Goal: Task Accomplishment & Management: Manage account settings

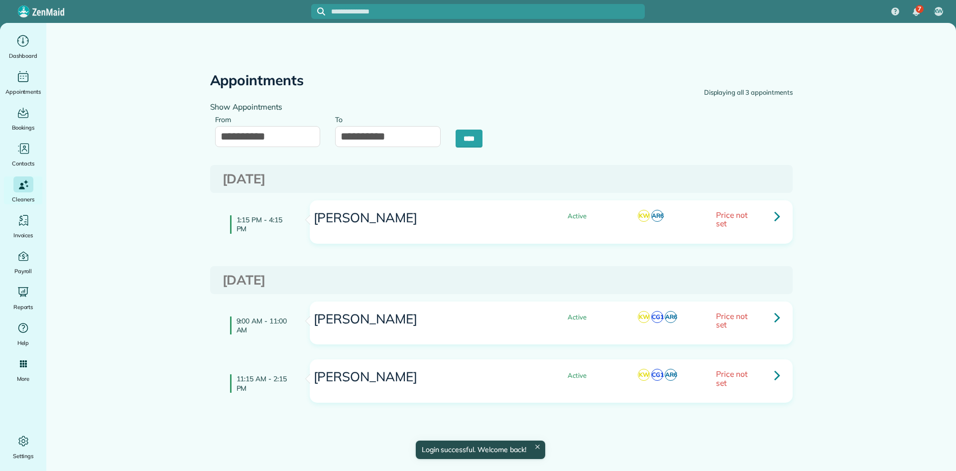
type input "**********"
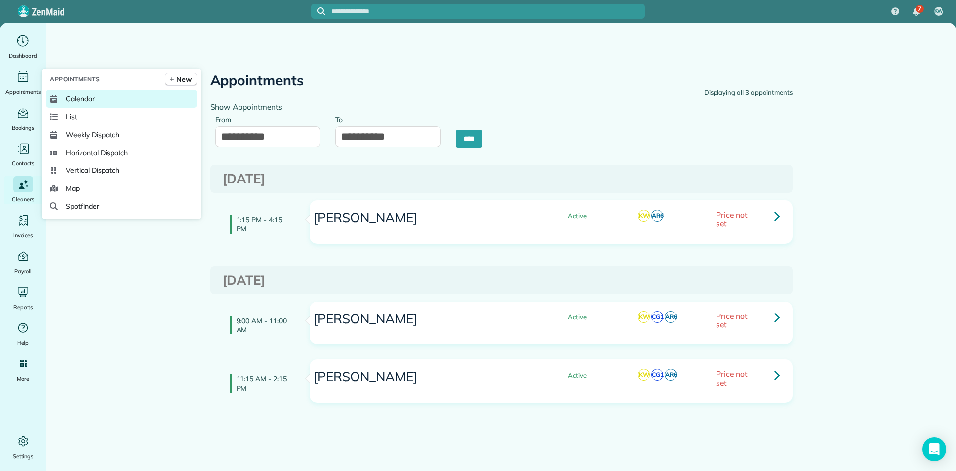
click at [58, 96] on link "Calendar" at bounding box center [121, 99] width 151 height 18
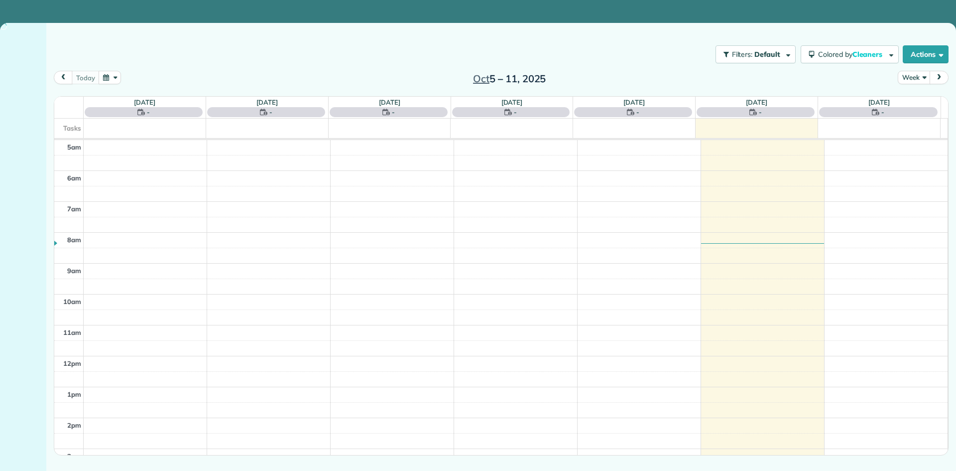
scroll to position [62, 0]
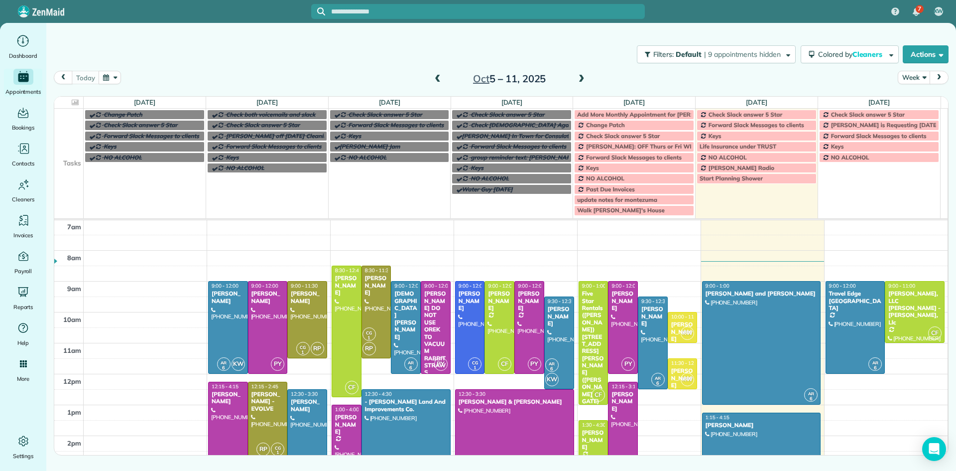
click at [580, 80] on span at bounding box center [581, 79] width 11 height 9
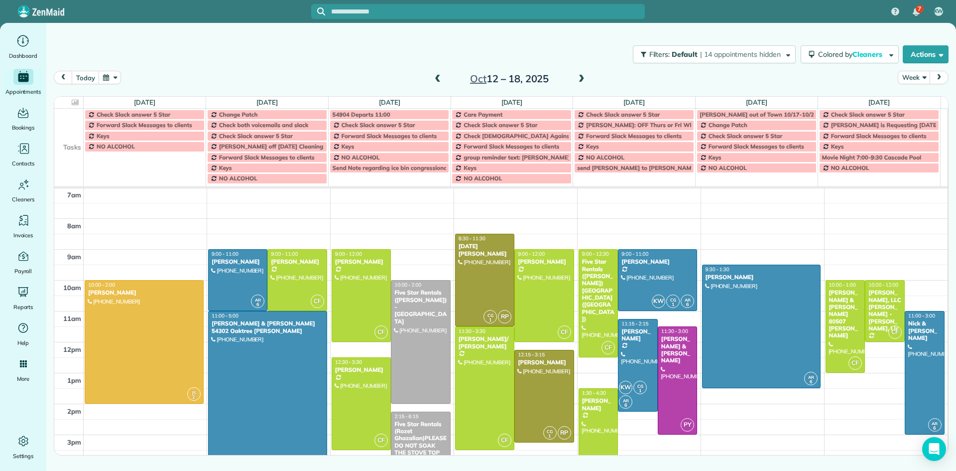
click at [579, 80] on span at bounding box center [581, 79] width 11 height 9
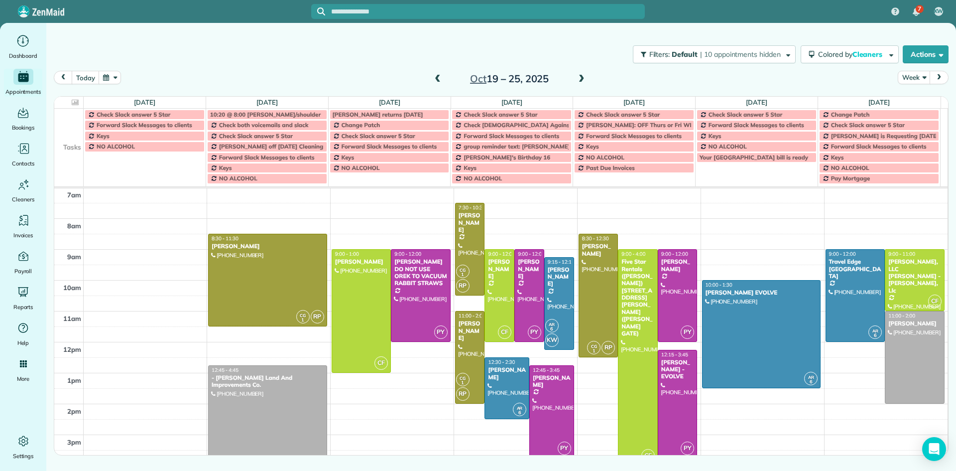
click at [578, 80] on span at bounding box center [581, 79] width 11 height 9
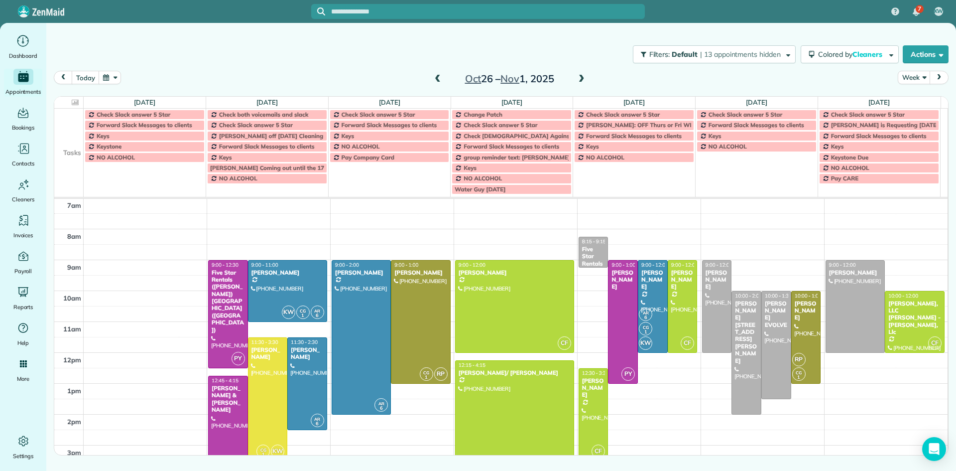
click at [436, 80] on span at bounding box center [437, 79] width 11 height 9
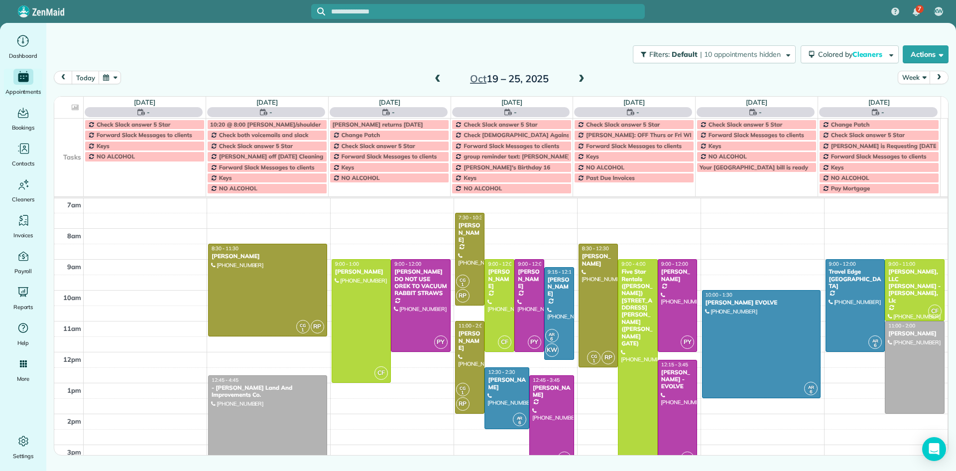
click at [436, 80] on span at bounding box center [437, 79] width 11 height 9
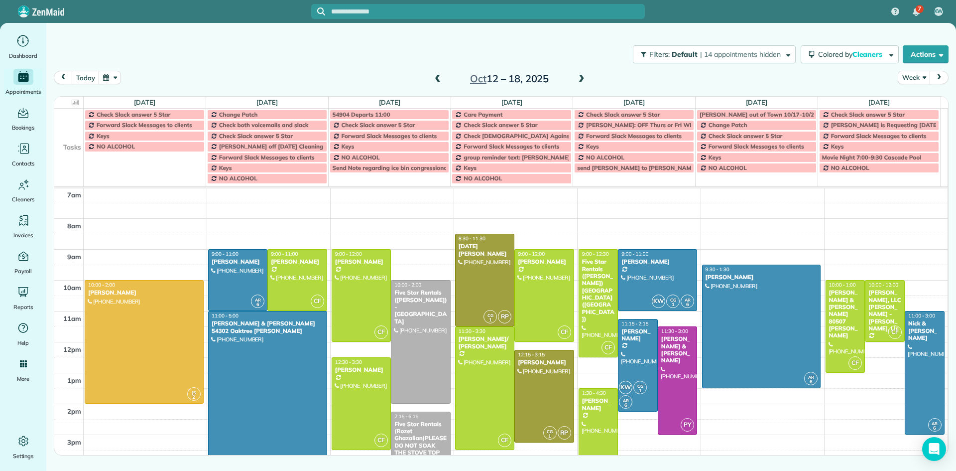
click at [436, 80] on span at bounding box center [437, 79] width 11 height 9
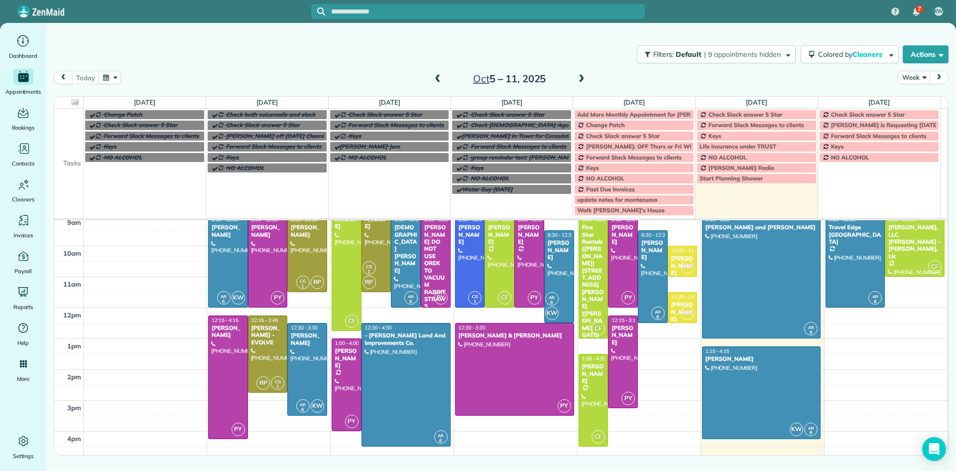
scroll to position [205, 0]
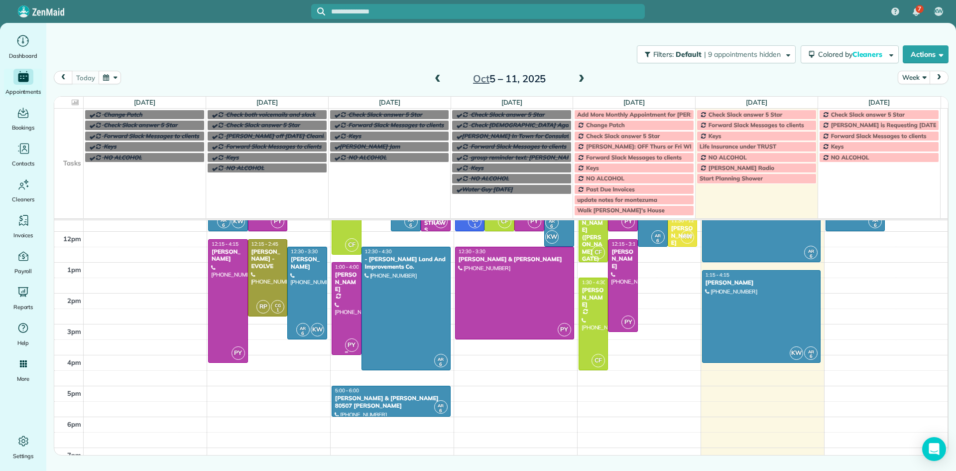
click at [343, 282] on div "[PERSON_NAME]" at bounding box center [347, 281] width 24 height 21
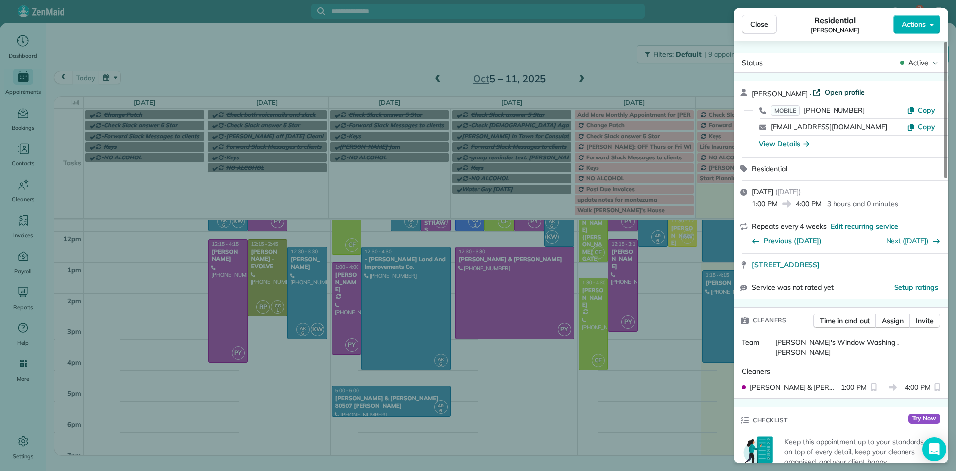
click at [850, 92] on span "Open profile" at bounding box center [845, 92] width 40 height 10
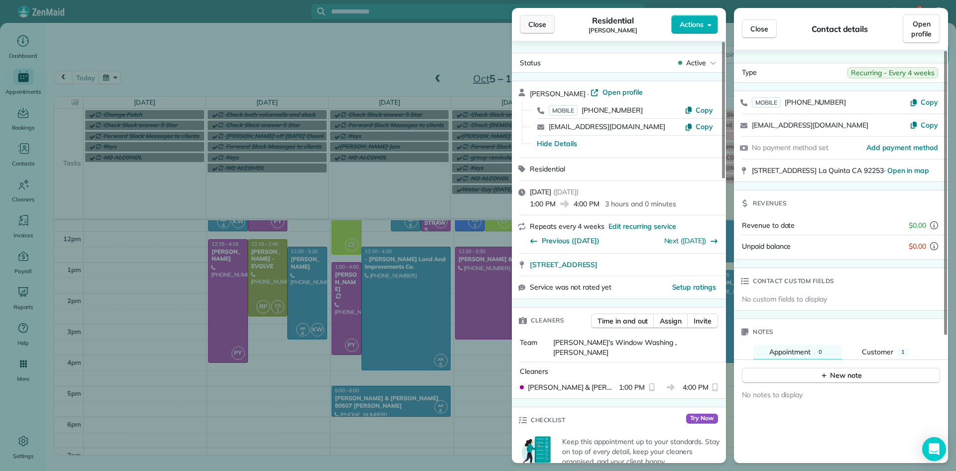
click at [538, 27] on span "Close" at bounding box center [537, 24] width 18 height 10
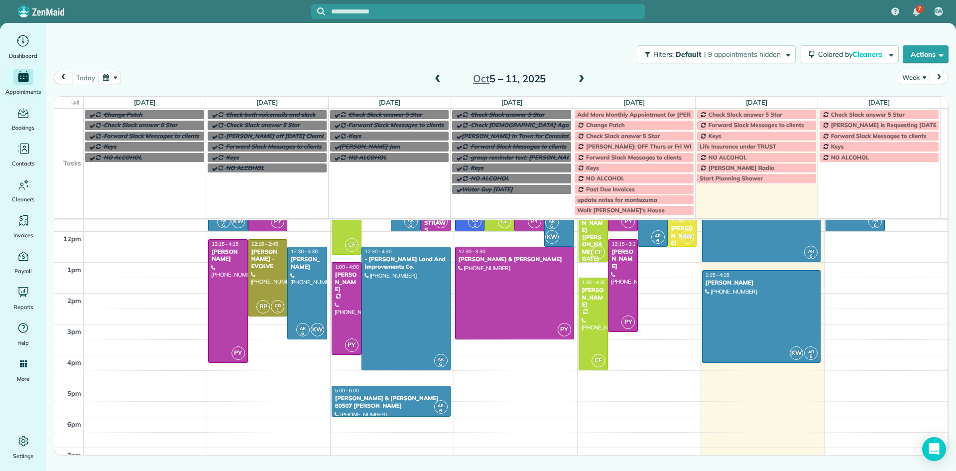
click at [583, 77] on span at bounding box center [581, 79] width 11 height 9
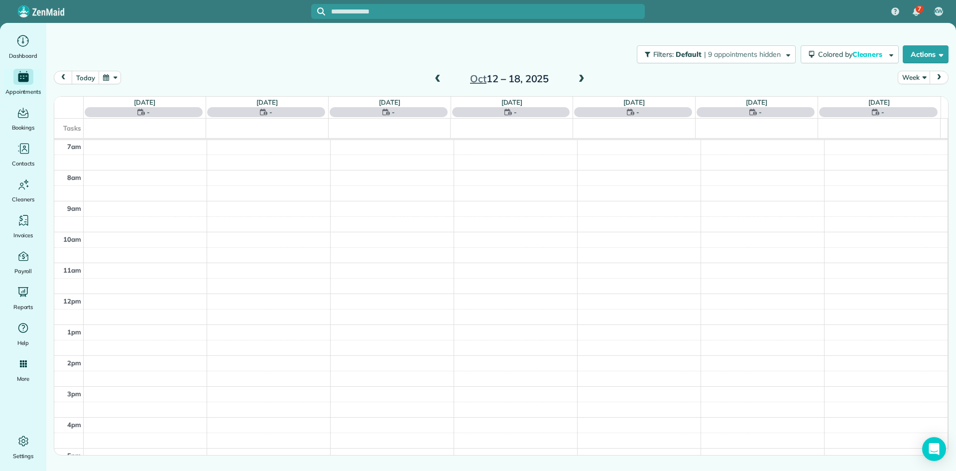
click at [583, 77] on span at bounding box center [581, 79] width 11 height 9
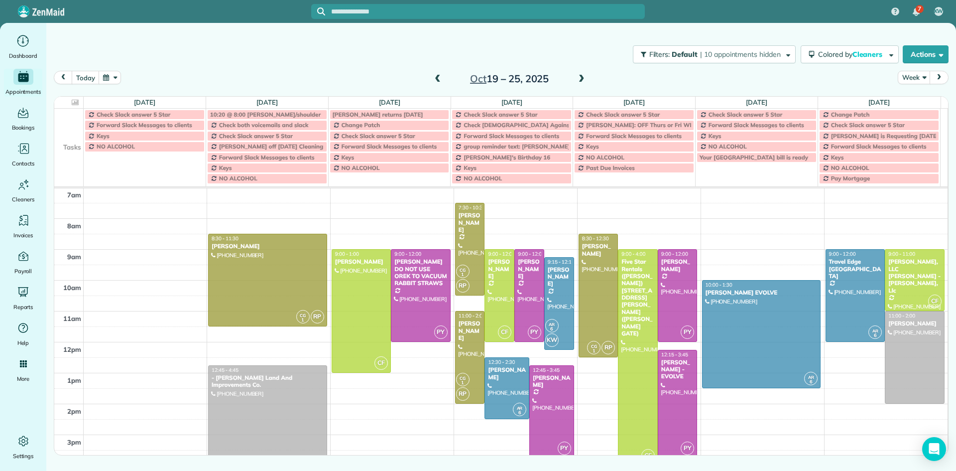
click at [583, 78] on span at bounding box center [581, 79] width 11 height 9
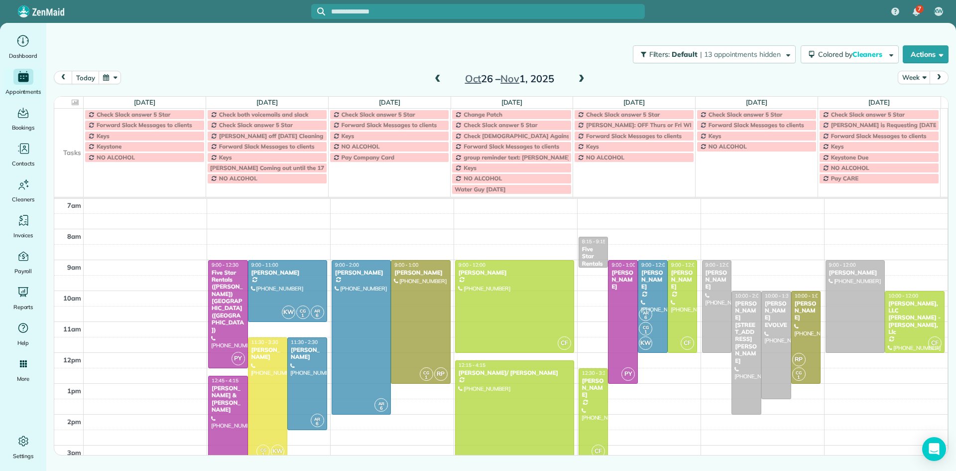
click at [583, 78] on span at bounding box center [581, 79] width 11 height 9
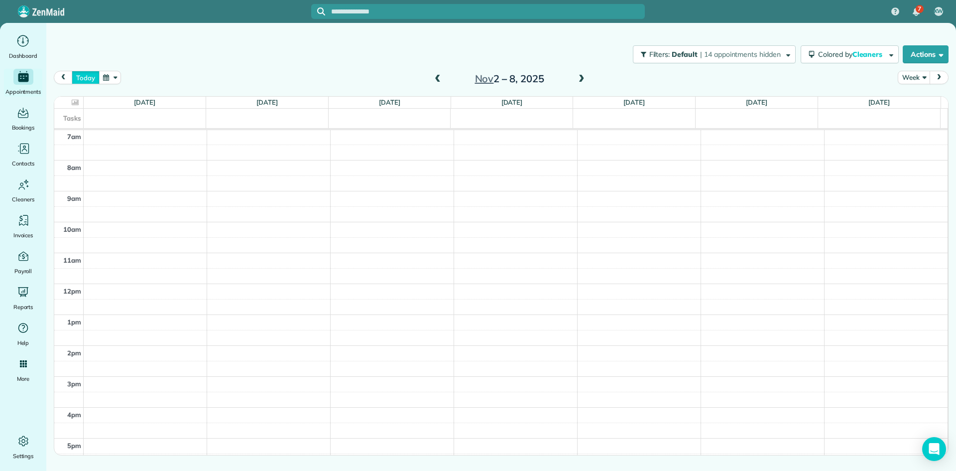
click at [91, 78] on button "today" at bounding box center [85, 77] width 27 height 13
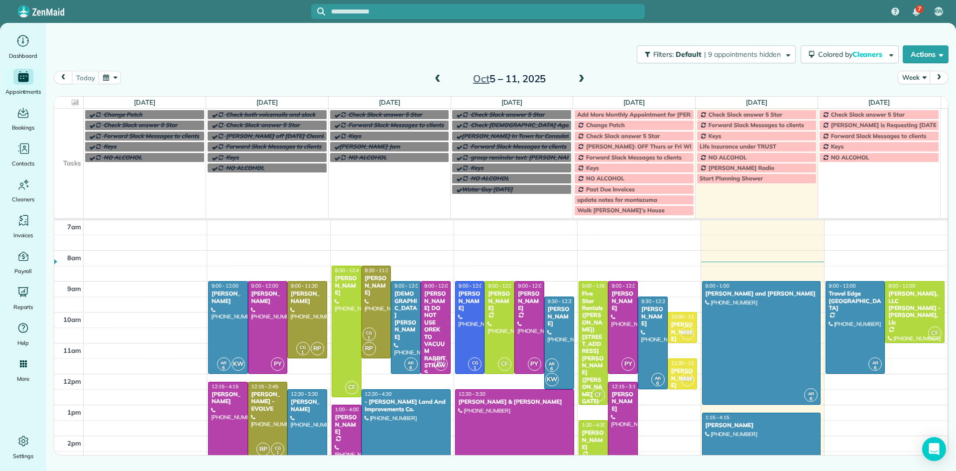
click at [582, 76] on span at bounding box center [581, 79] width 11 height 9
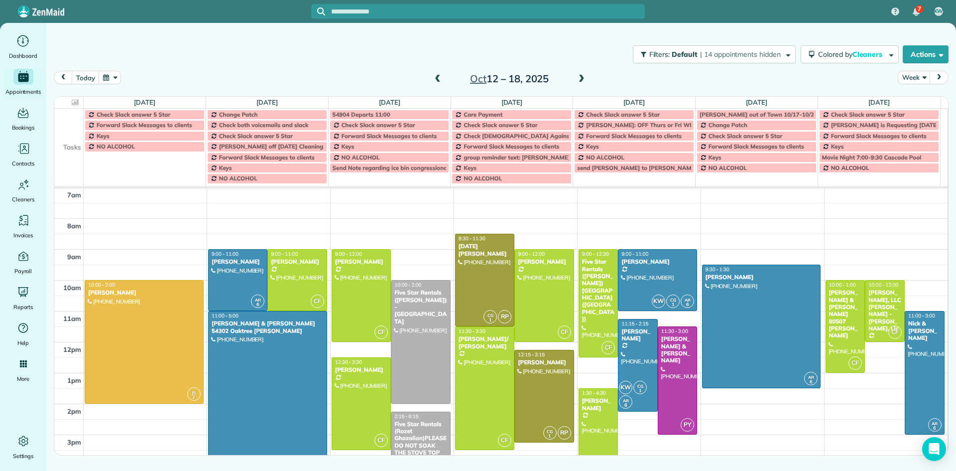
click at [294, 238] on div "5am 6am 7am 8am 9am 10am 11am 12pm 1pm 2pm 3pm 4pm 5pm 6pm 7pm 8pm 9pm 10pm JS …" at bounding box center [501, 403] width 894 height 555
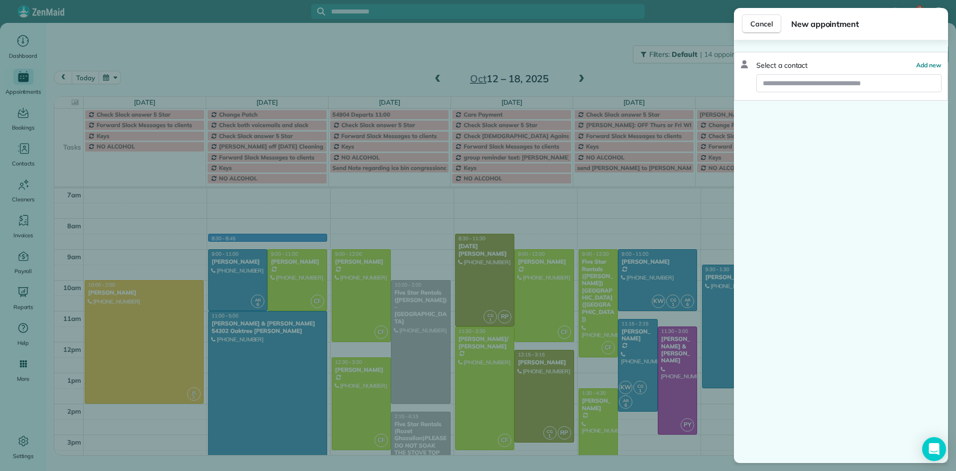
click at [399, 240] on div "Cancel New appointment Select a contact Add new" at bounding box center [478, 235] width 956 height 471
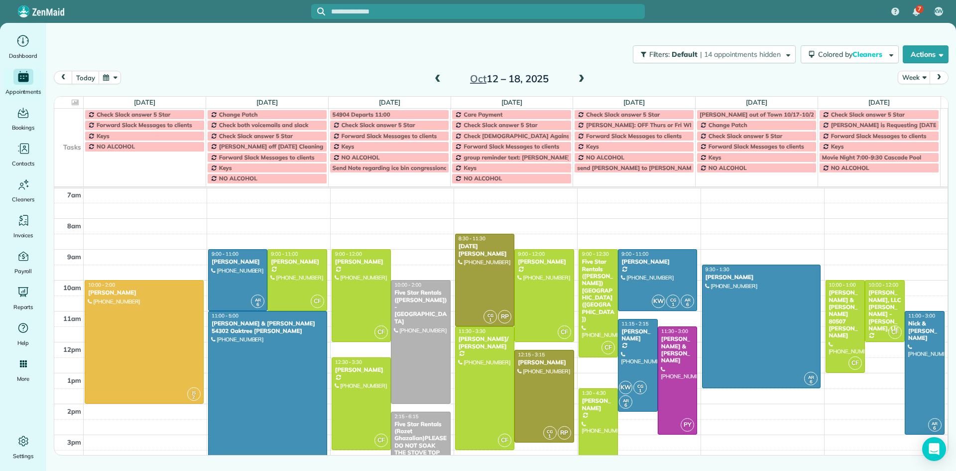
click at [420, 248] on div "5am 6am 7am 8am 9am 10am 11am 12pm 1pm 2pm 3pm 4pm 5pm 6pm 7pm 8pm 9pm 10pm JS …" at bounding box center [501, 403] width 894 height 555
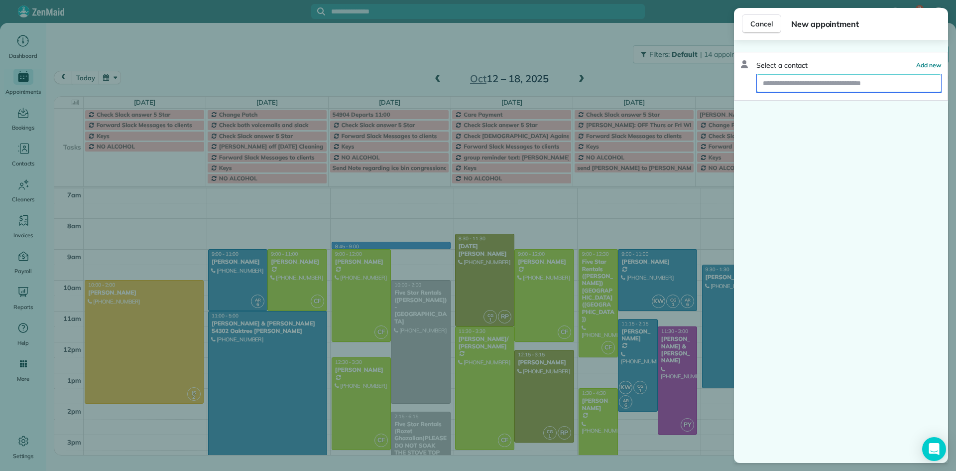
click at [804, 86] on input "text" at bounding box center [849, 83] width 184 height 18
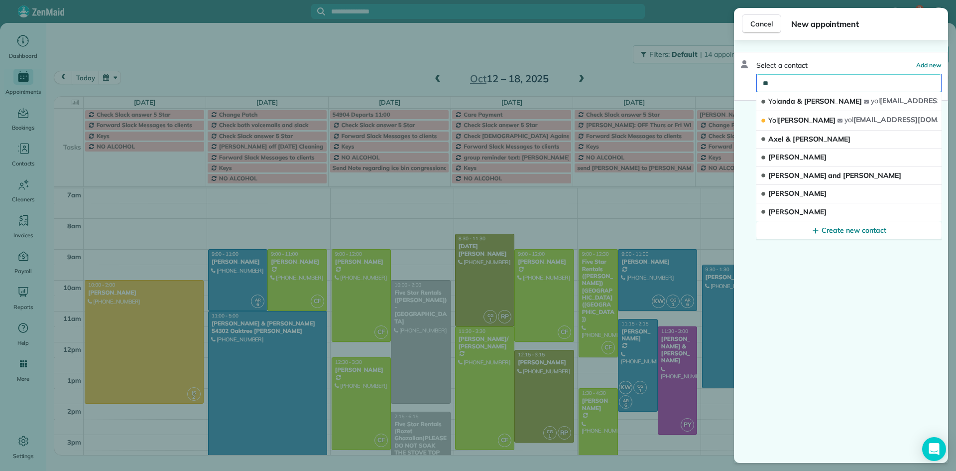
type input "***"
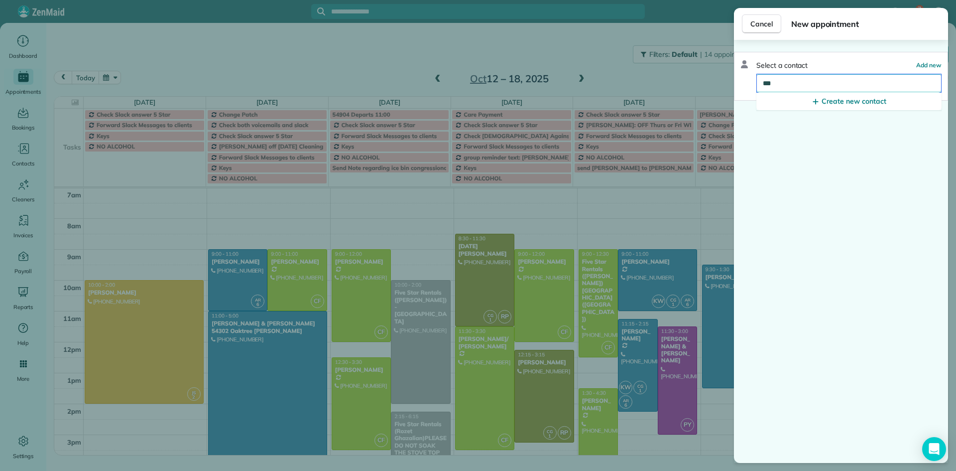
click at [716, 80] on div "Cancel New appointment Select a contact Add new *** Create new contact" at bounding box center [478, 235] width 956 height 471
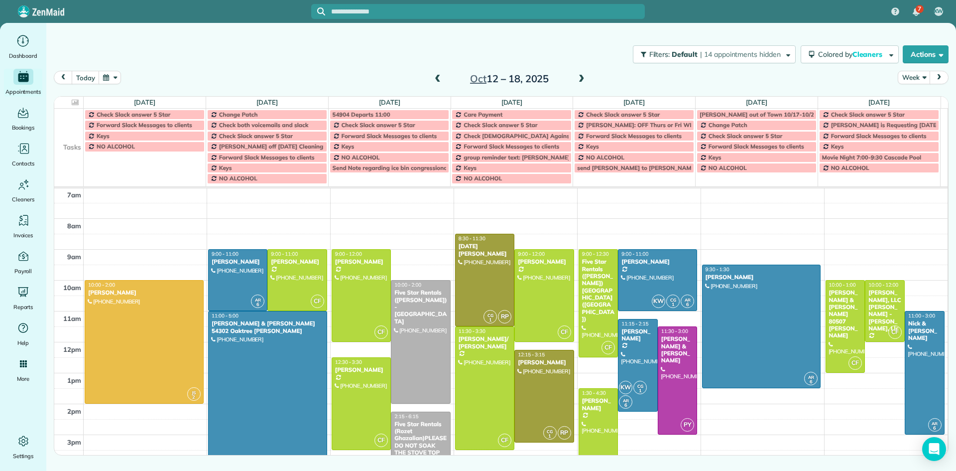
click at [404, 243] on div "5am 6am 7am 8am 9am 10am 11am 12pm 1pm 2pm 3pm 4pm 5pm 6pm 7pm 8pm 9pm 10pm JS …" at bounding box center [501, 403] width 894 height 555
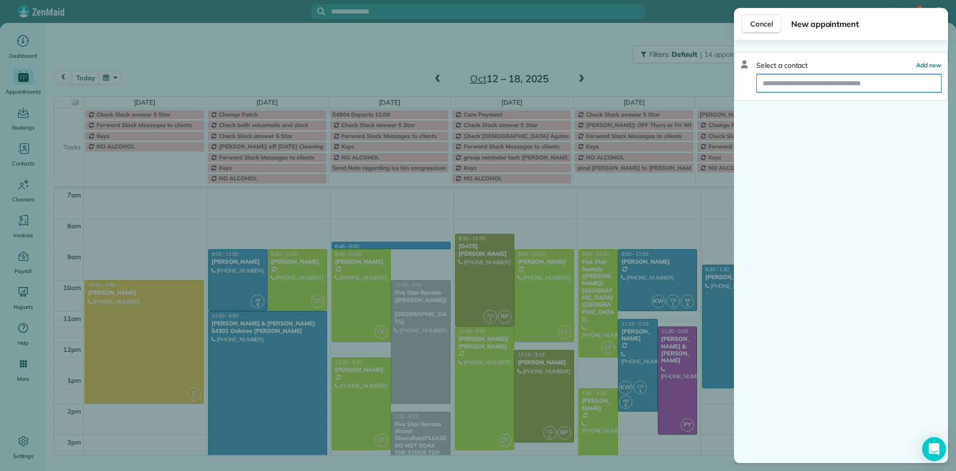
click at [781, 83] on input "text" at bounding box center [849, 83] width 184 height 18
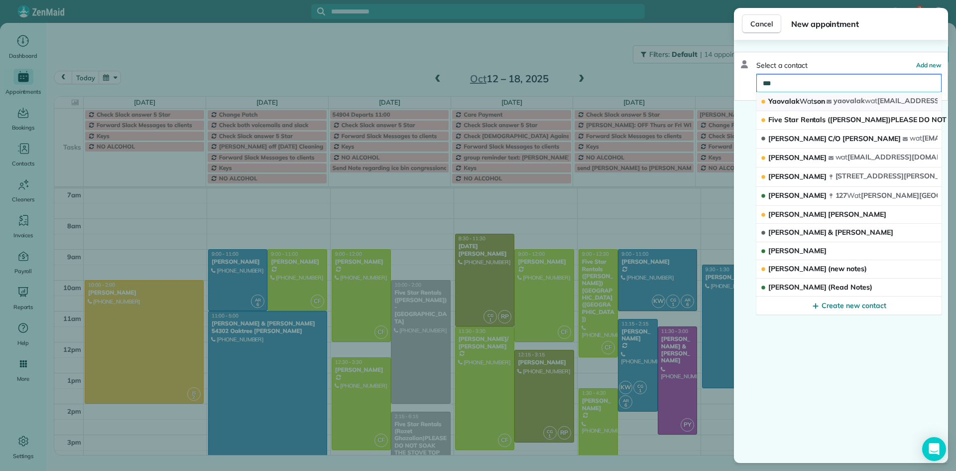
type input "***"
click at [816, 102] on span "Yaovalak Wat son" at bounding box center [797, 101] width 56 height 9
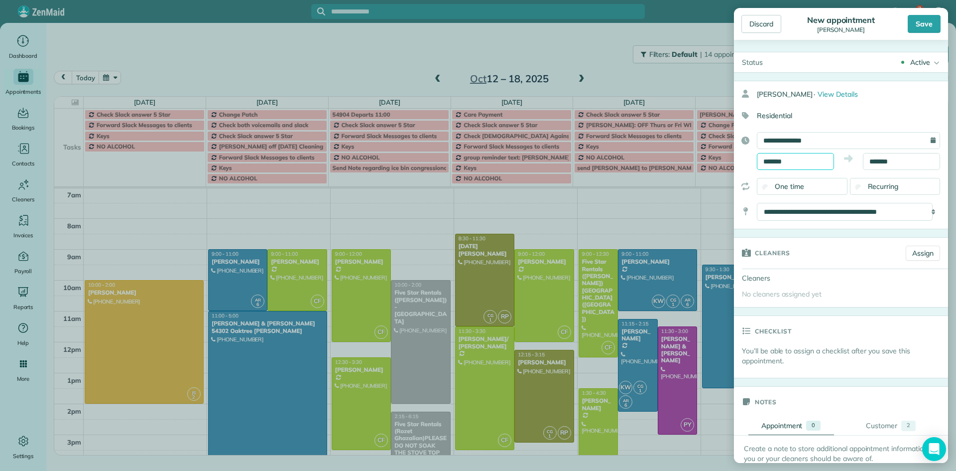
click at [792, 160] on input "*******" at bounding box center [795, 161] width 77 height 17
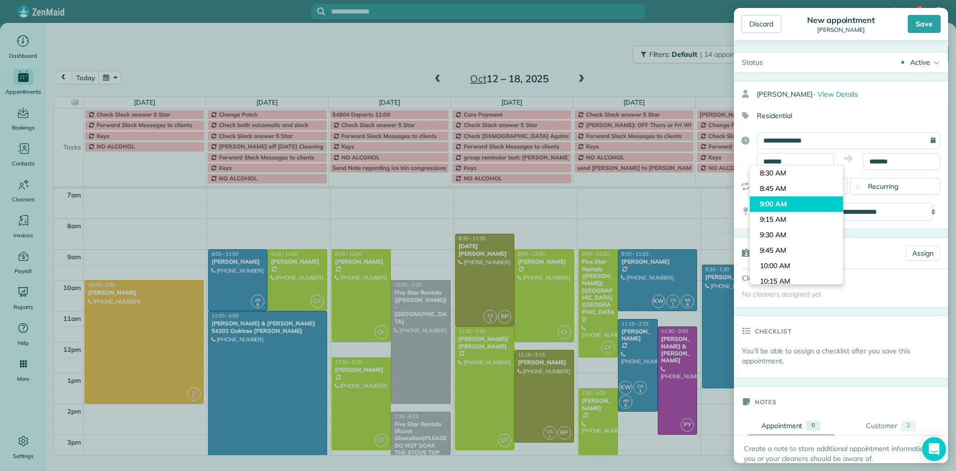
type input "*******"
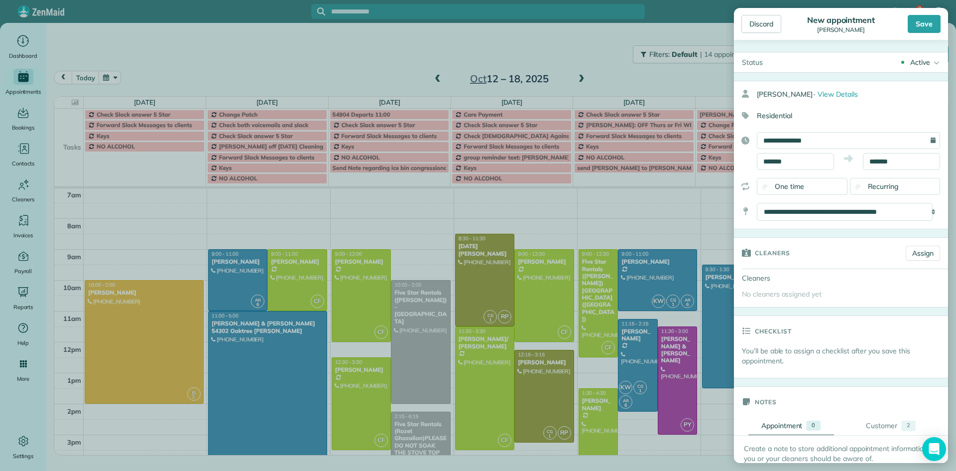
click at [793, 203] on body "7 KW Dashboard Appointments Bookings Contacts Cleaners Invoices Payroll Reports…" at bounding box center [478, 235] width 956 height 471
click at [892, 159] on input "*******" at bounding box center [901, 161] width 77 height 17
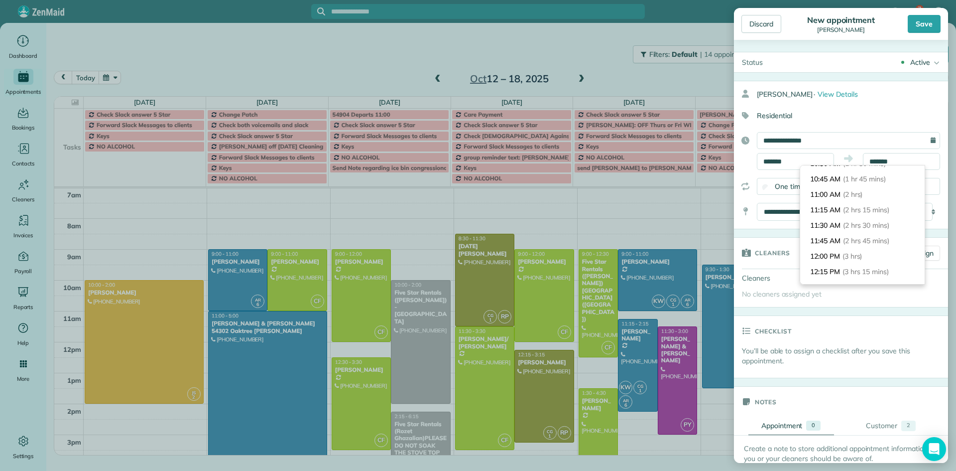
scroll to position [126, 0]
type input "********"
click at [864, 228] on span "(3 hrs)" at bounding box center [853, 232] width 21 height 9
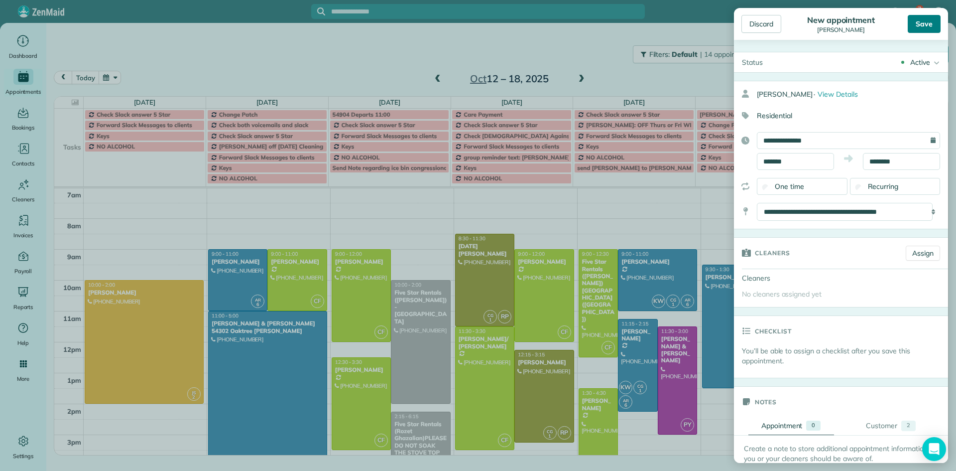
click at [927, 25] on div "Save" at bounding box center [924, 24] width 33 height 18
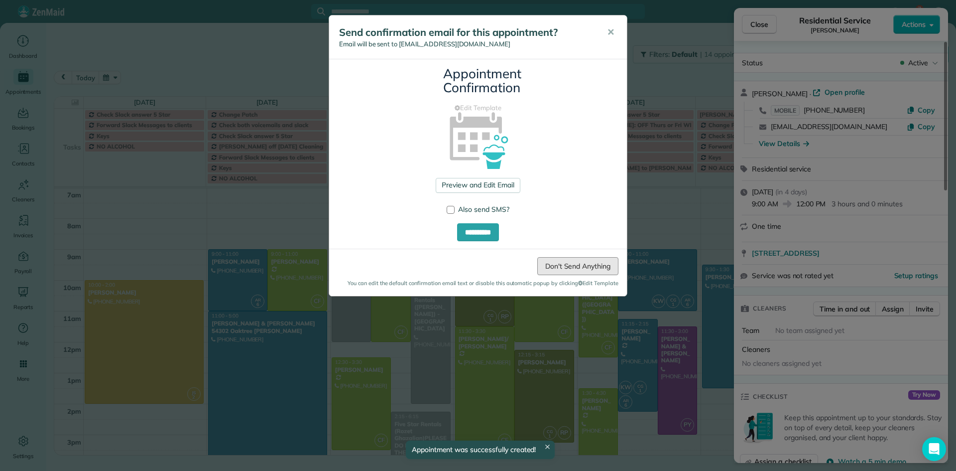
drag, startPoint x: 554, startPoint y: 265, endPoint x: 564, endPoint y: 264, distance: 10.0
click at [554, 265] on link "Don't Send Anything" at bounding box center [577, 266] width 81 height 18
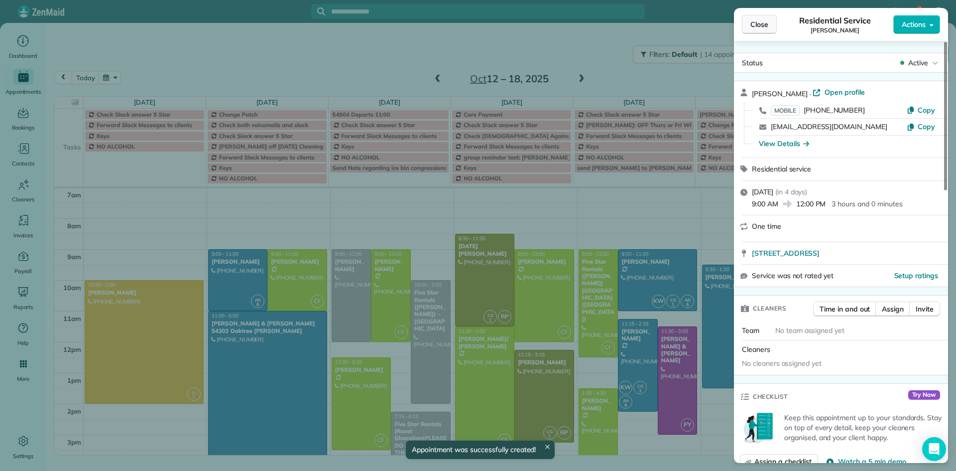
click at [761, 27] on span "Close" at bounding box center [760, 24] width 18 height 10
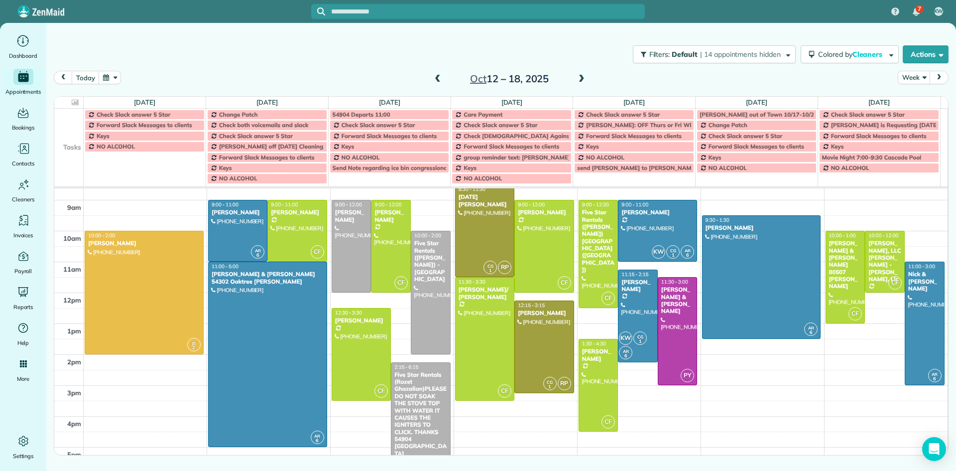
scroll to position [115, 0]
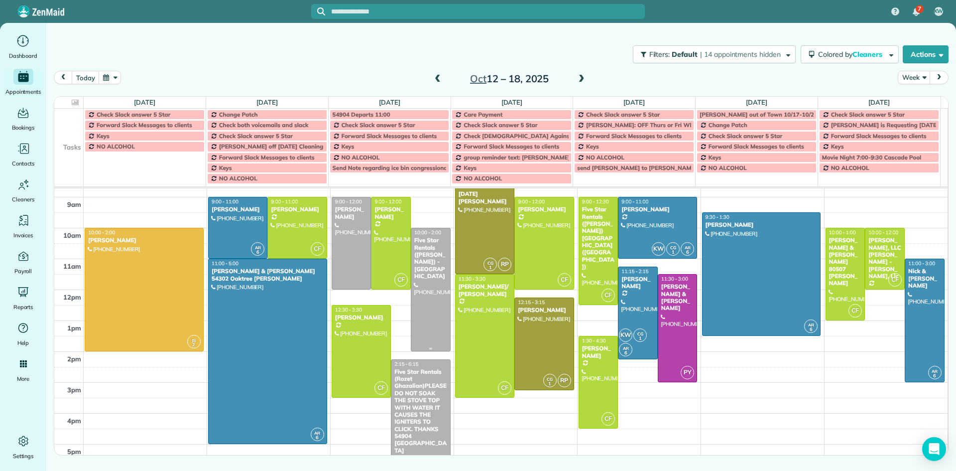
click at [423, 279] on div "Five Star Rentals ([PERSON_NAME]) - [GEOGRAPHIC_DATA]" at bounding box center [431, 258] width 34 height 43
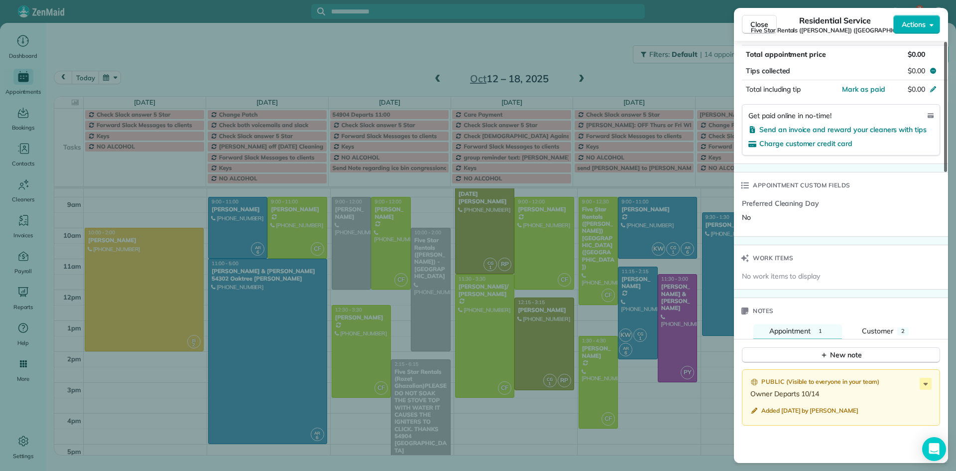
scroll to position [687, 0]
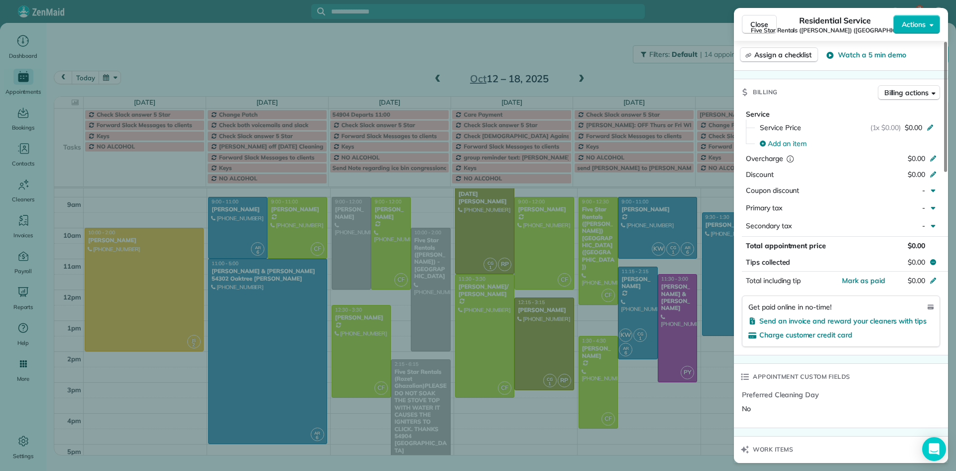
drag, startPoint x: 947, startPoint y: 141, endPoint x: 805, endPoint y: 63, distance: 162.7
click at [947, 172] on div at bounding box center [945, 107] width 3 height 130
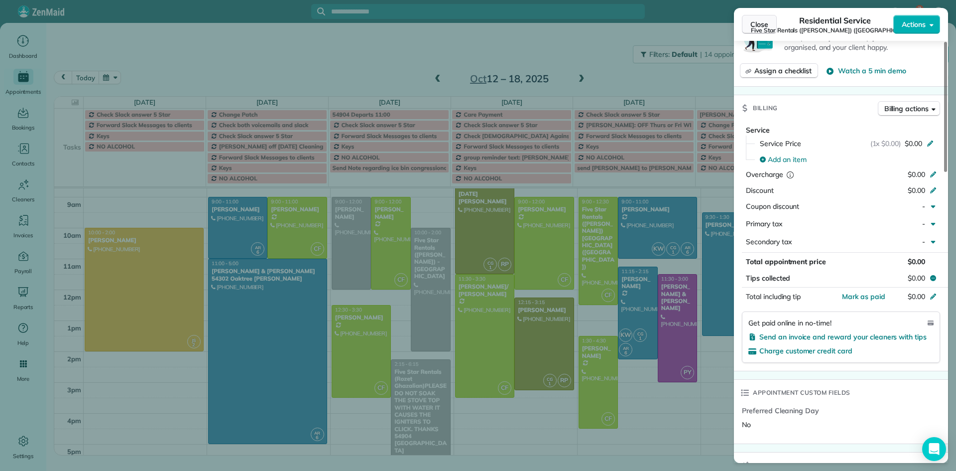
click at [760, 25] on span "Close" at bounding box center [760, 24] width 18 height 10
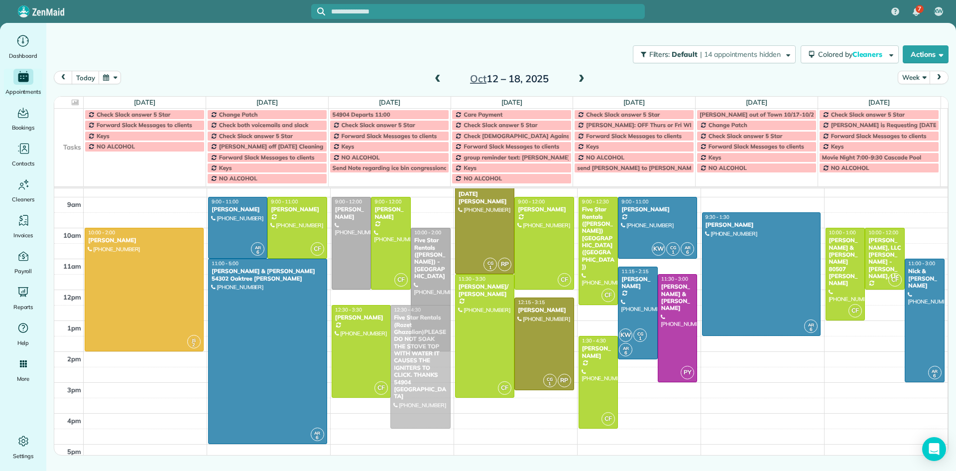
drag, startPoint x: 416, startPoint y: 401, endPoint x: 397, endPoint y: 351, distance: 54.0
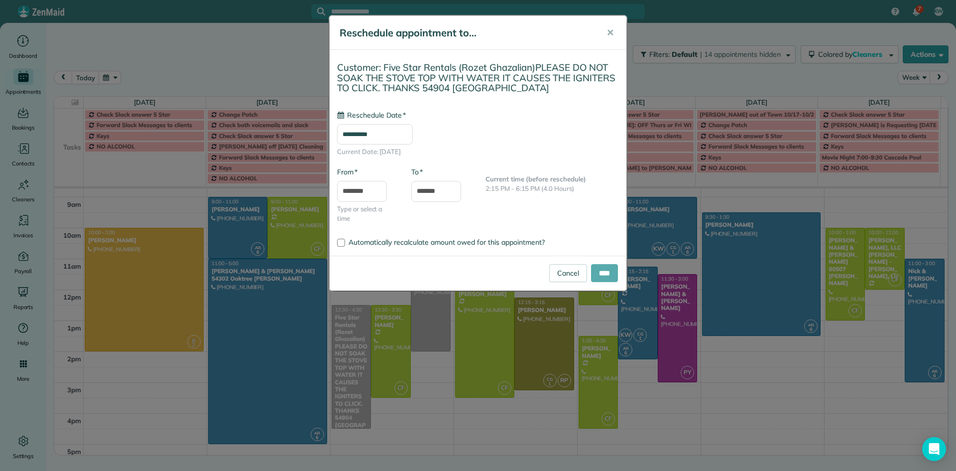
type input "**********"
click at [607, 272] on input "****" at bounding box center [604, 273] width 27 height 18
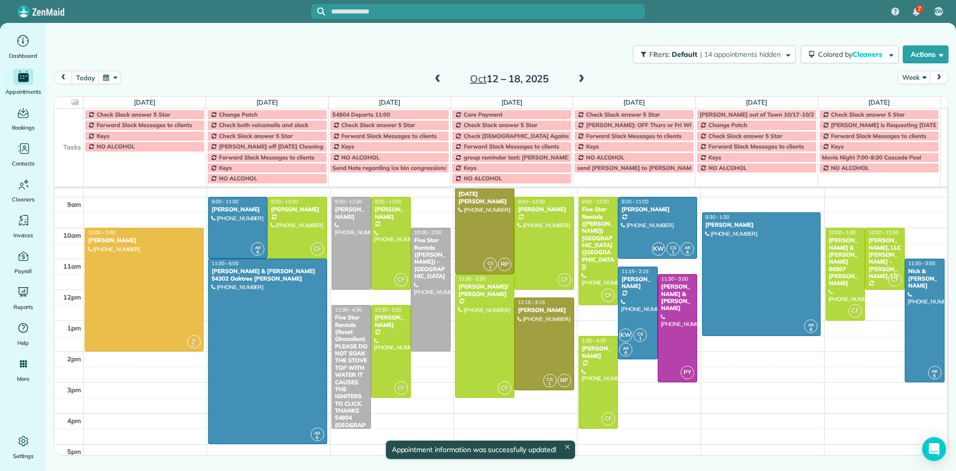
click at [347, 331] on div "Five Star Rentals (Rozet Ghazalian)PLEASE DO NOT SOAK THE STOVE TOP WITH WATER …" at bounding box center [352, 375] width 34 height 122
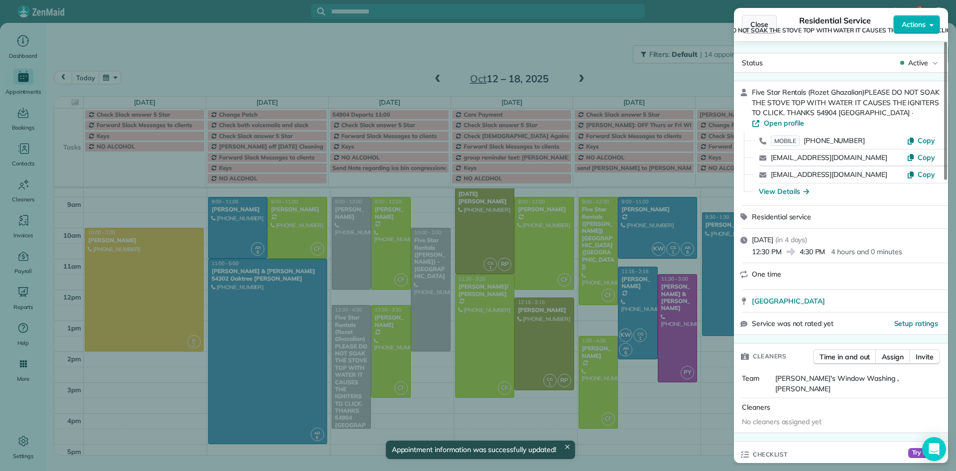
click at [762, 24] on span "Close" at bounding box center [760, 24] width 18 height 10
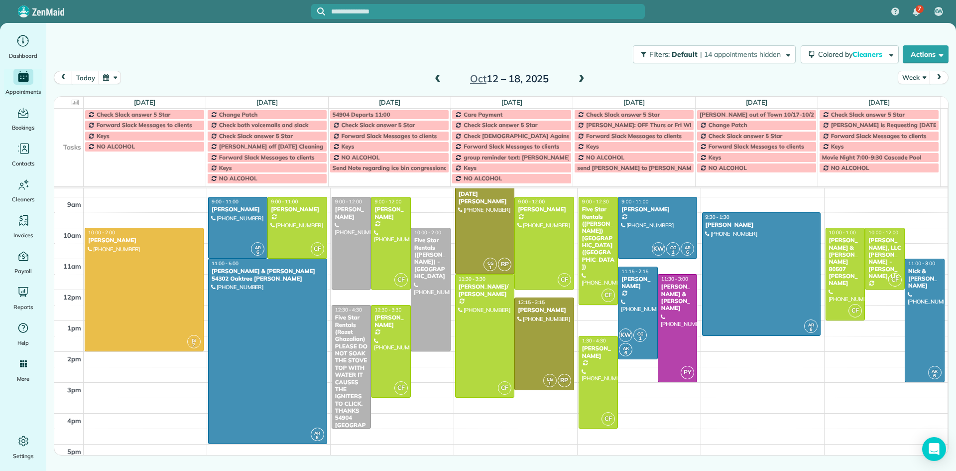
click at [585, 81] on span at bounding box center [581, 79] width 11 height 9
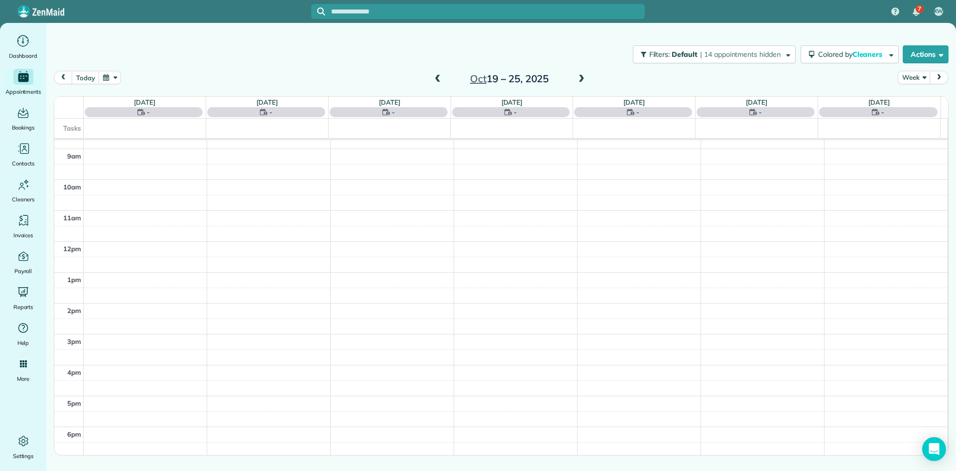
scroll to position [62, 0]
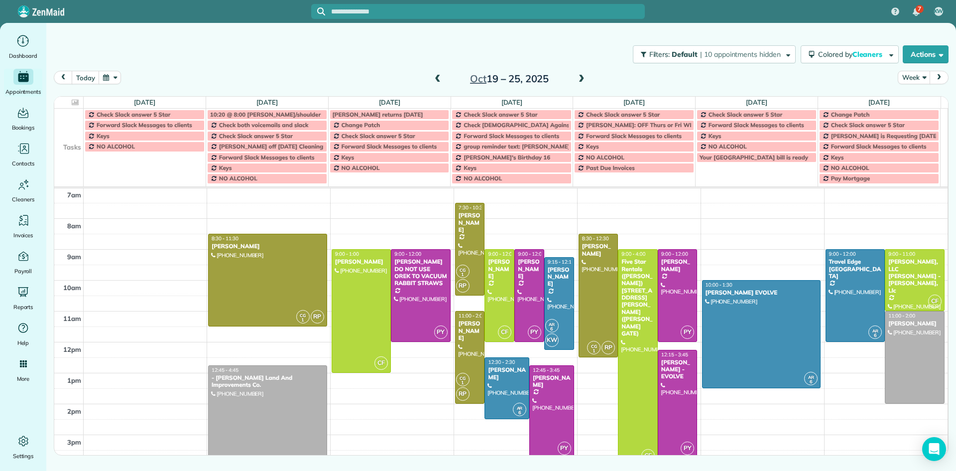
click at [585, 81] on span at bounding box center [581, 79] width 11 height 9
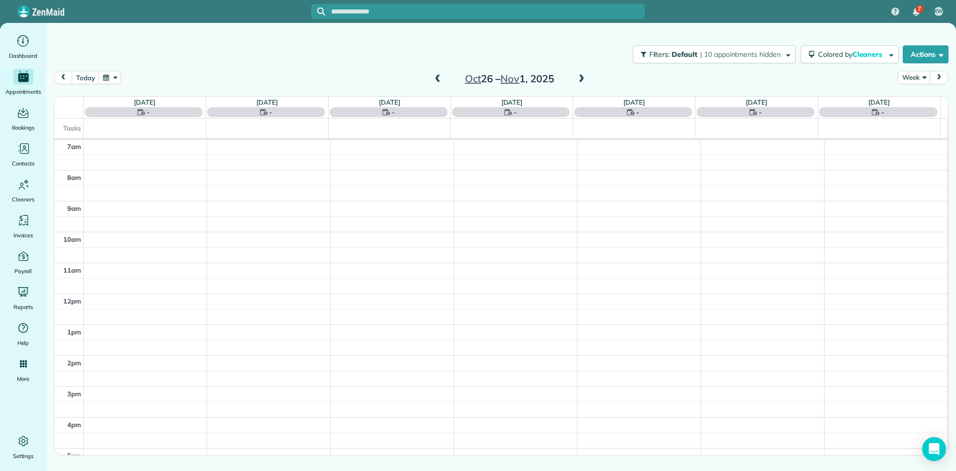
click at [584, 80] on span at bounding box center [581, 79] width 11 height 9
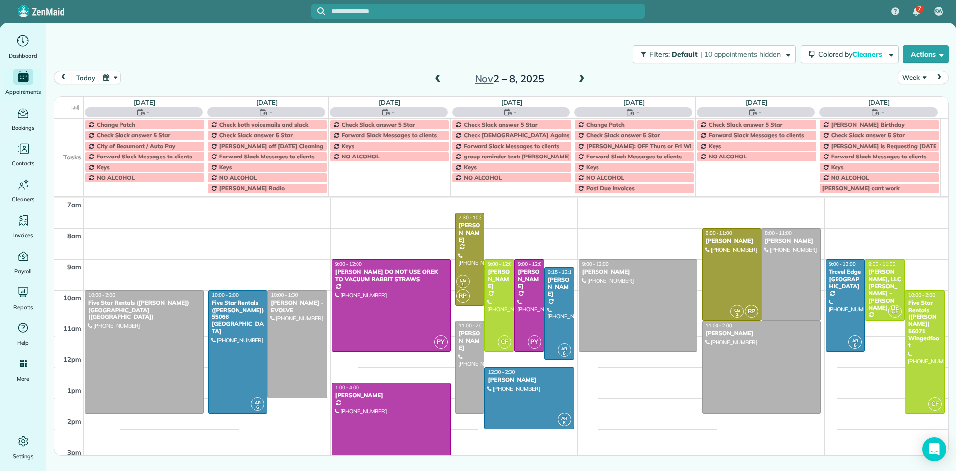
click at [584, 80] on span at bounding box center [581, 79] width 11 height 9
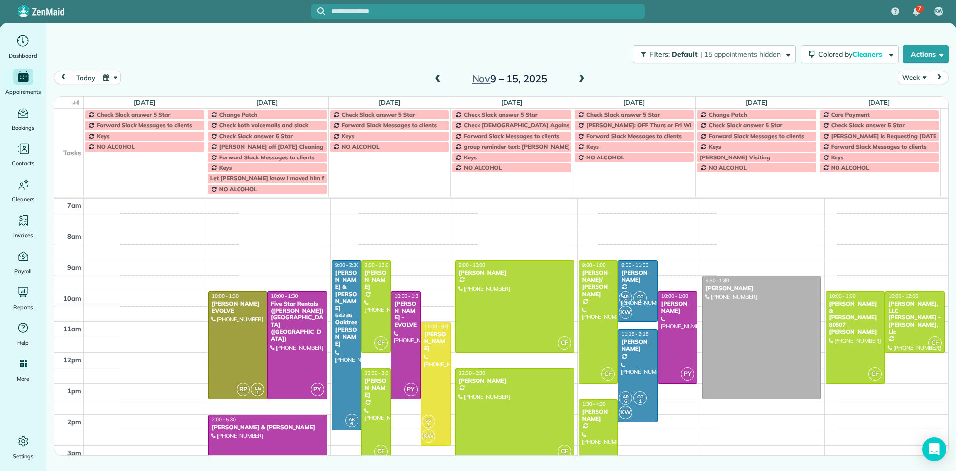
click at [584, 80] on span at bounding box center [581, 79] width 11 height 9
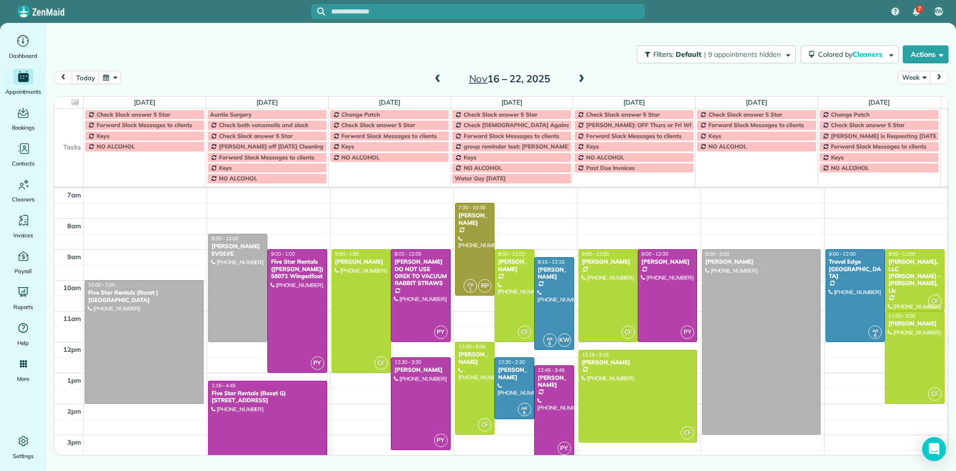
click at [584, 80] on span at bounding box center [581, 79] width 11 height 9
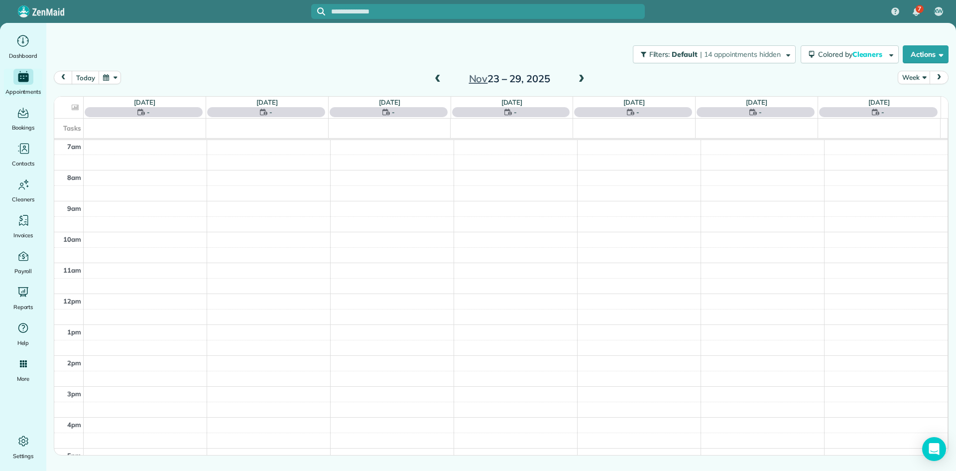
click at [583, 80] on span at bounding box center [581, 79] width 11 height 9
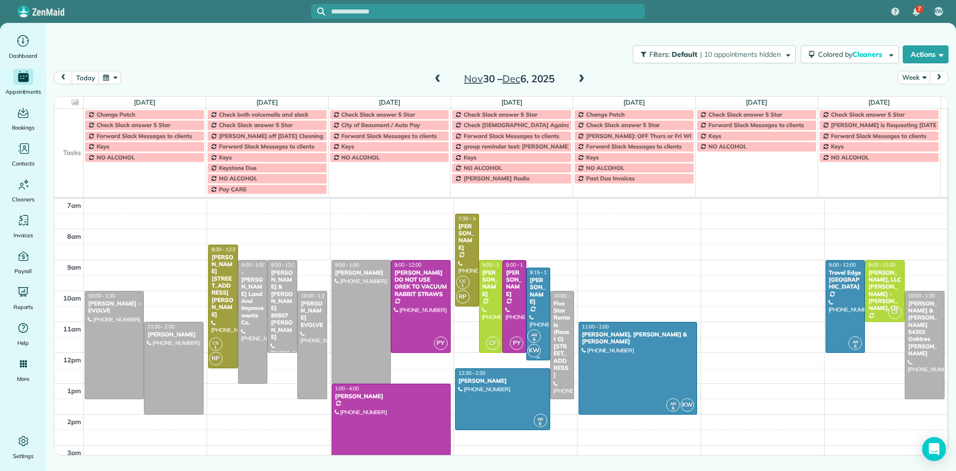
click at [532, 302] on div "[PERSON_NAME]" at bounding box center [538, 290] width 18 height 29
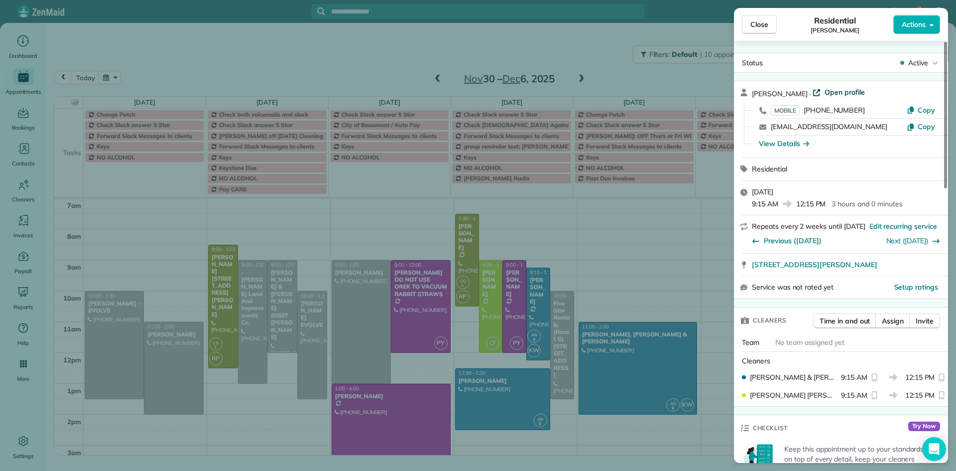
click at [856, 91] on span "Open profile" at bounding box center [845, 92] width 40 height 10
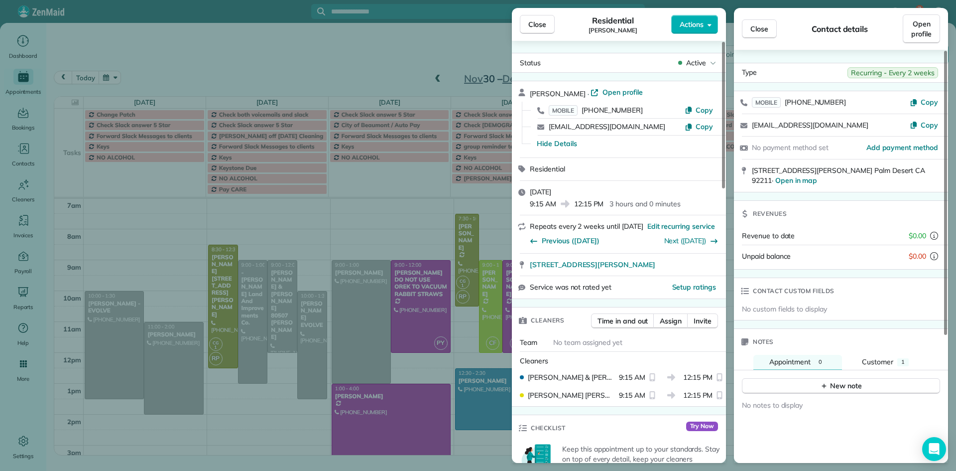
click at [540, 30] on button "Close" at bounding box center [537, 24] width 35 height 19
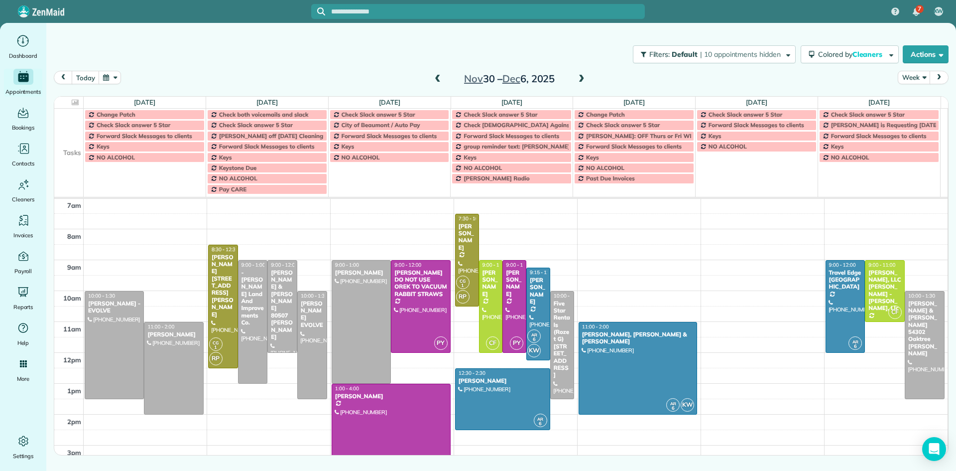
click at [436, 80] on span at bounding box center [437, 79] width 11 height 9
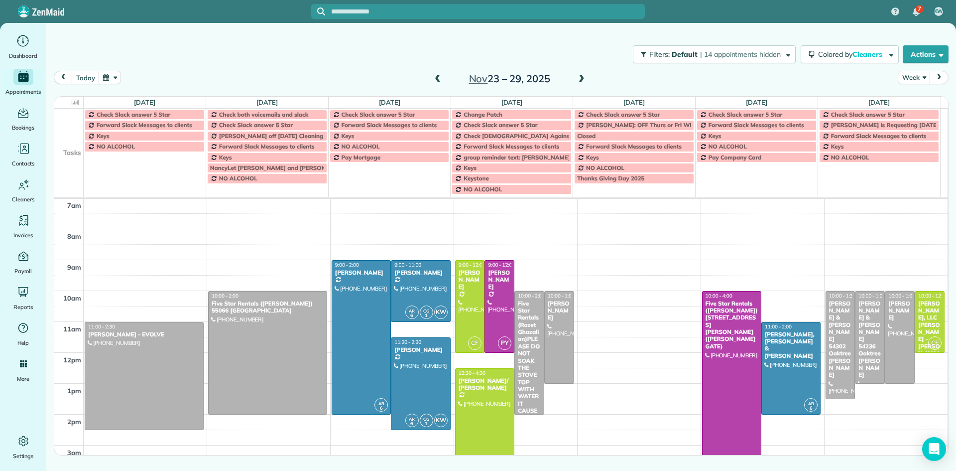
click at [107, 75] on button "button" at bounding box center [110, 77] width 23 height 13
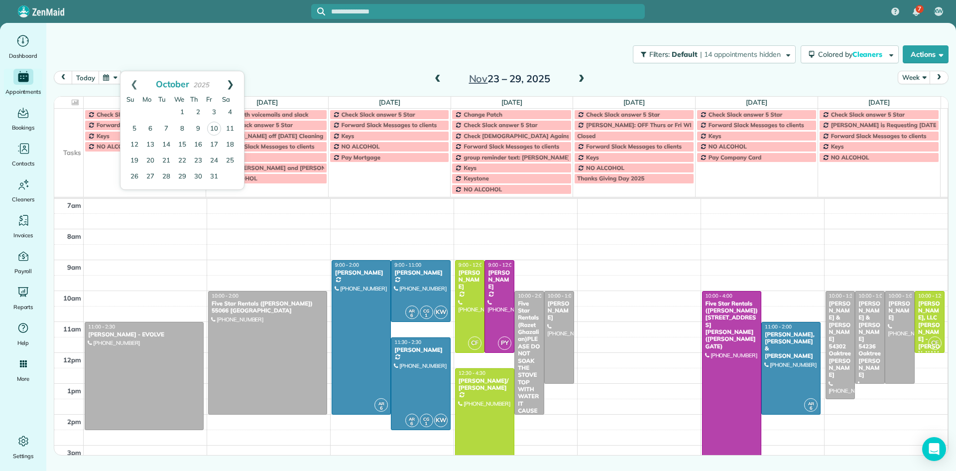
click at [231, 85] on link "Next" at bounding box center [230, 83] width 27 height 25
click at [232, 85] on link "Next" at bounding box center [230, 83] width 27 height 25
click at [211, 159] on link "27" at bounding box center [214, 160] width 16 height 16
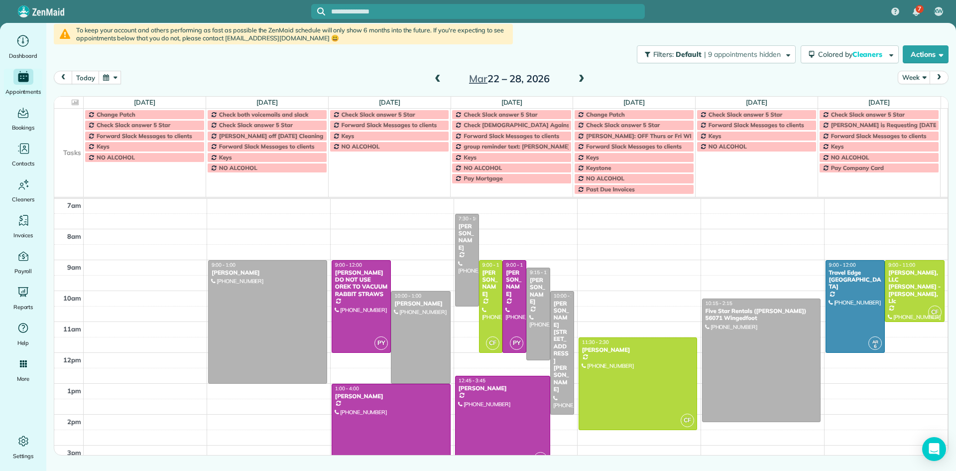
click at [583, 77] on span at bounding box center [581, 79] width 11 height 9
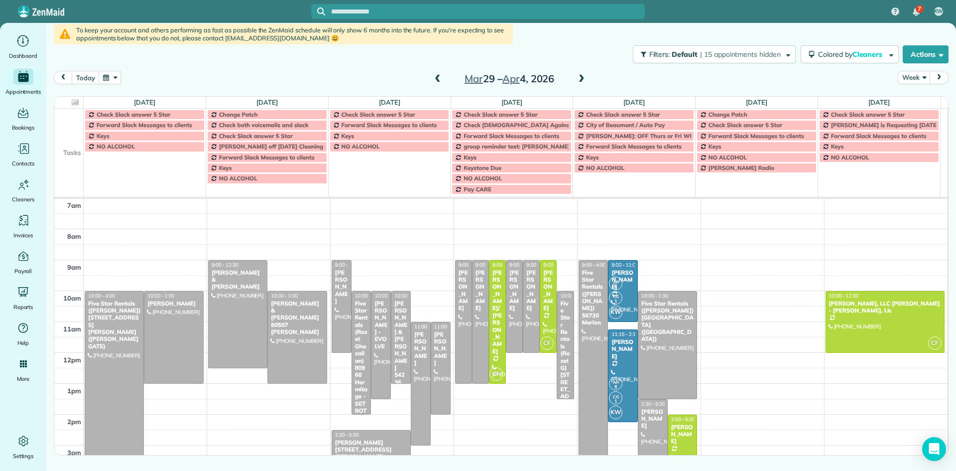
click at [583, 77] on span at bounding box center [581, 79] width 11 height 9
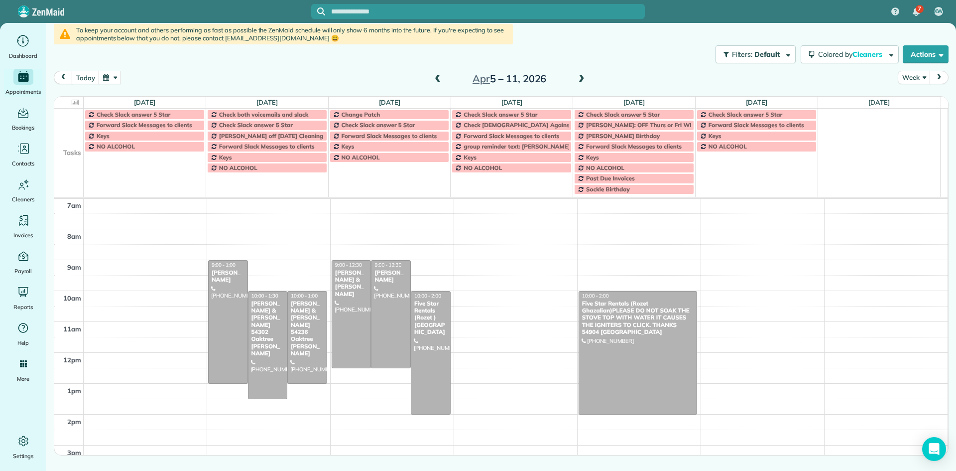
click at [583, 77] on span at bounding box center [581, 79] width 11 height 9
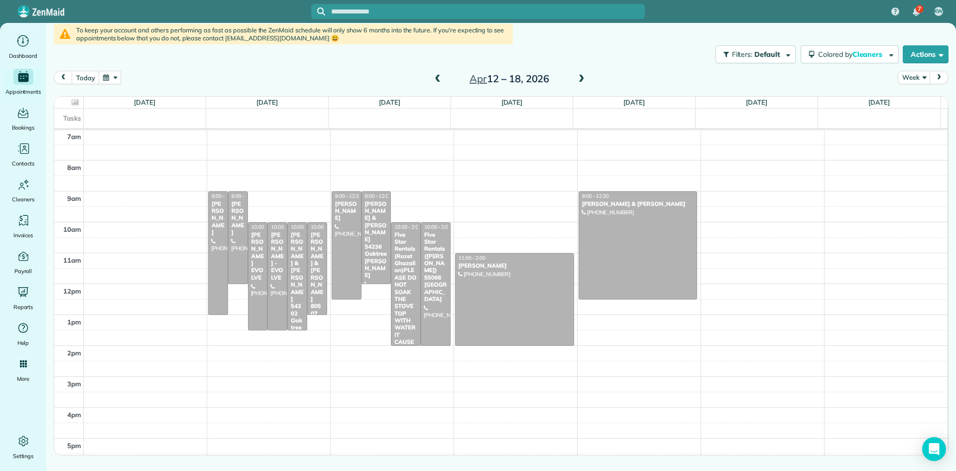
click at [583, 77] on span at bounding box center [581, 79] width 11 height 9
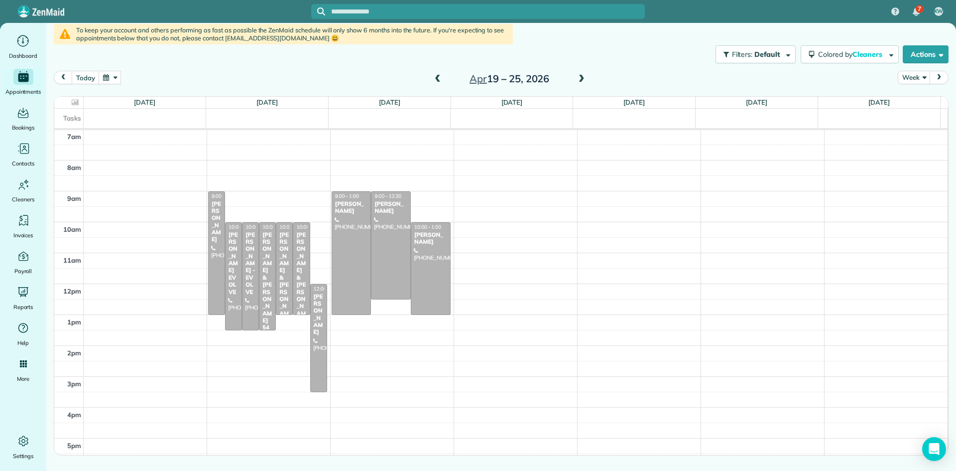
click at [435, 83] on span at bounding box center [437, 79] width 11 height 9
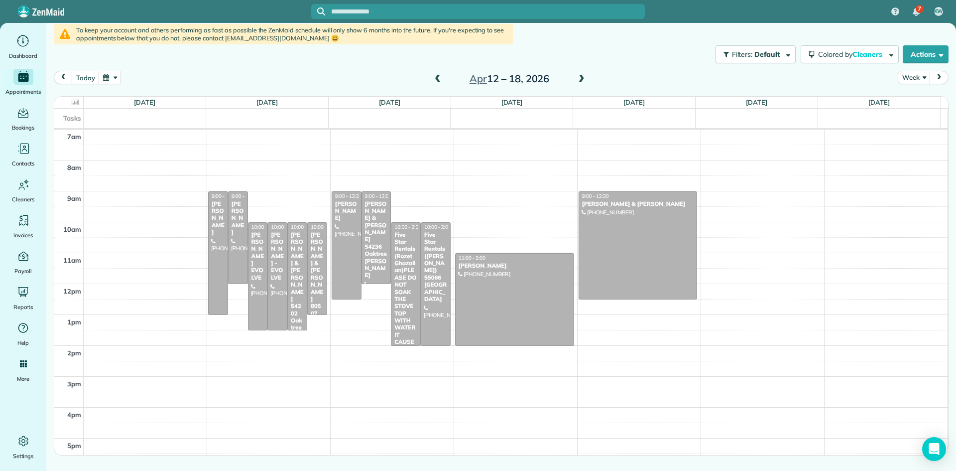
click at [435, 83] on span at bounding box center [437, 79] width 11 height 9
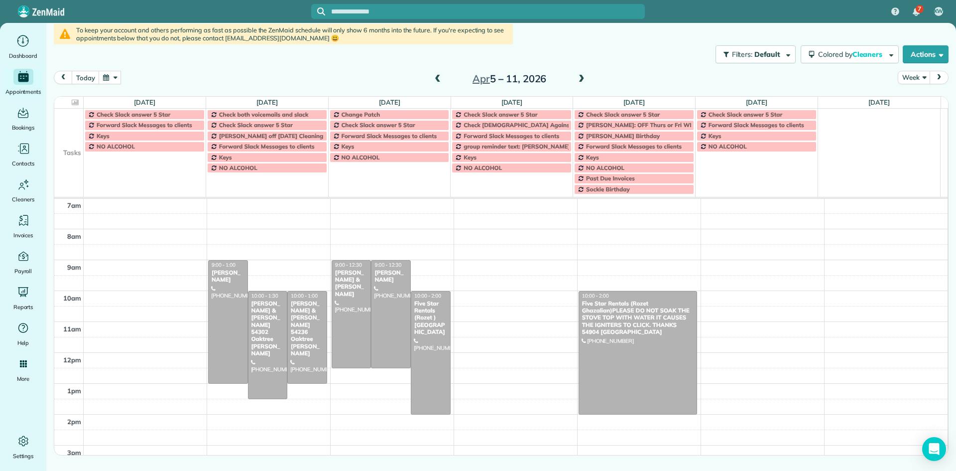
click at [435, 83] on span at bounding box center [437, 79] width 11 height 9
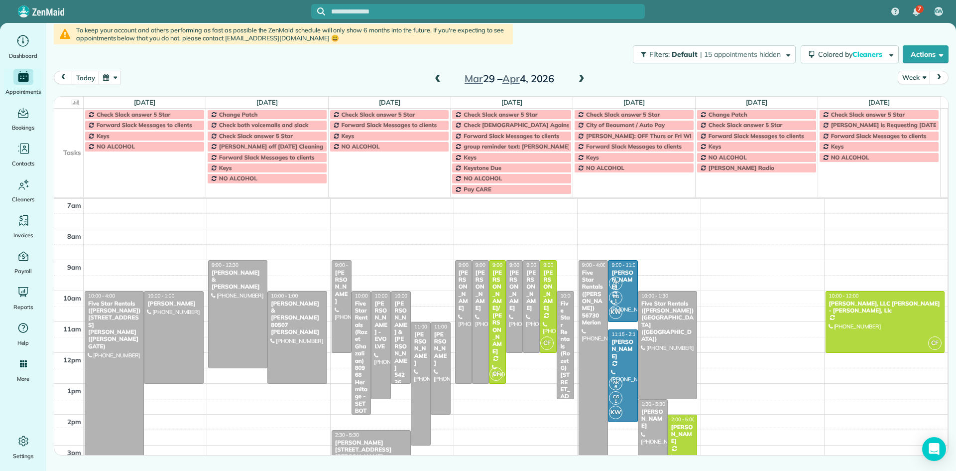
click at [435, 83] on span at bounding box center [437, 79] width 11 height 9
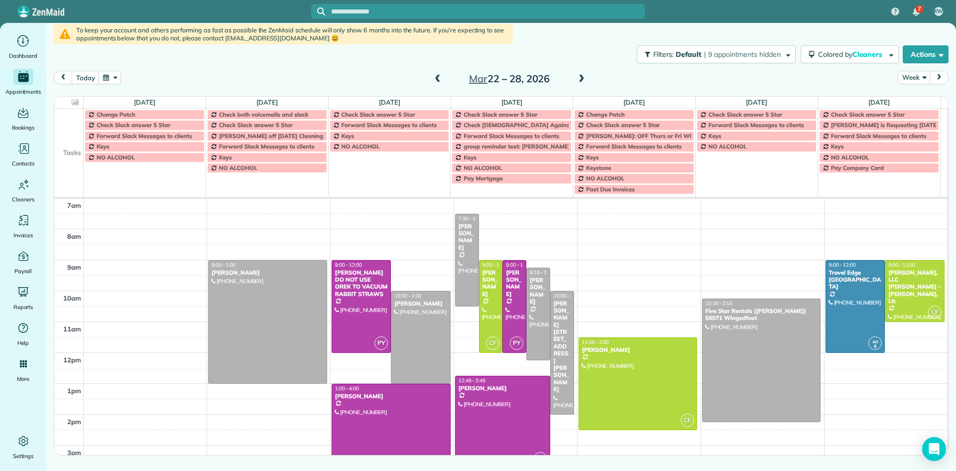
click at [582, 79] on span at bounding box center [581, 79] width 11 height 9
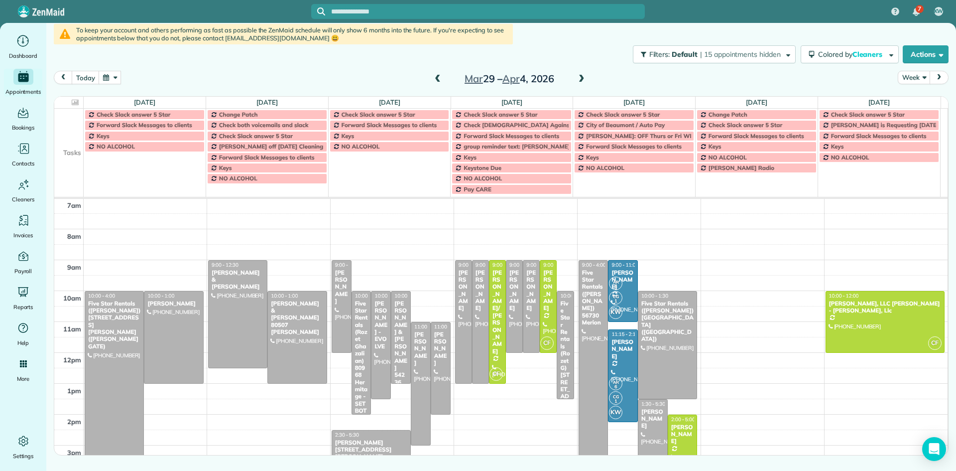
click at [582, 79] on span at bounding box center [581, 79] width 11 height 9
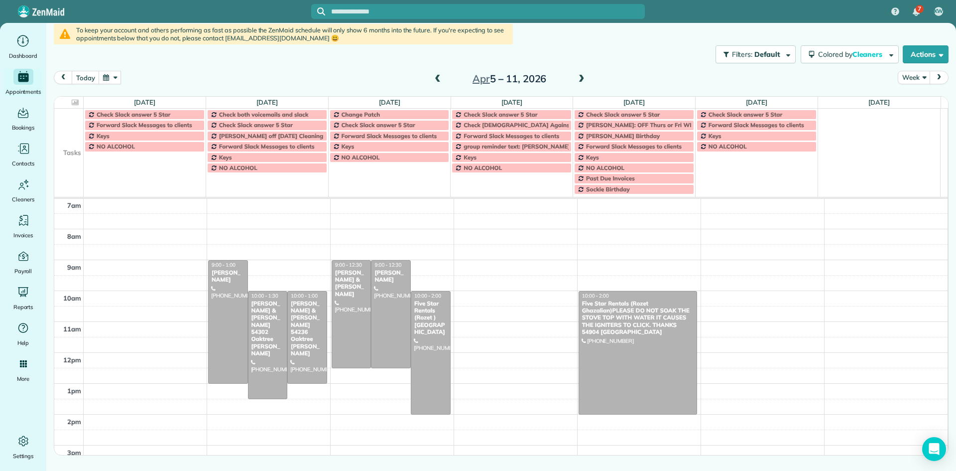
click at [582, 79] on span at bounding box center [581, 79] width 11 height 9
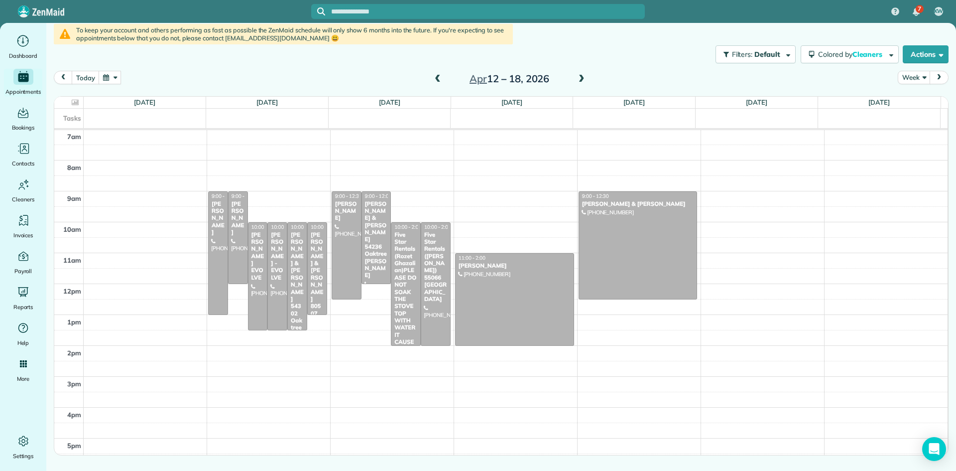
click at [582, 79] on span at bounding box center [581, 79] width 11 height 9
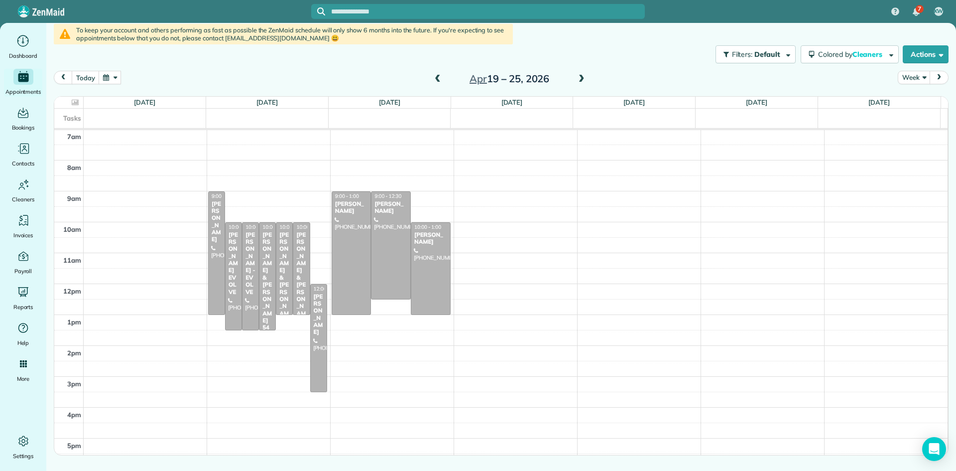
click at [582, 79] on span at bounding box center [581, 79] width 11 height 9
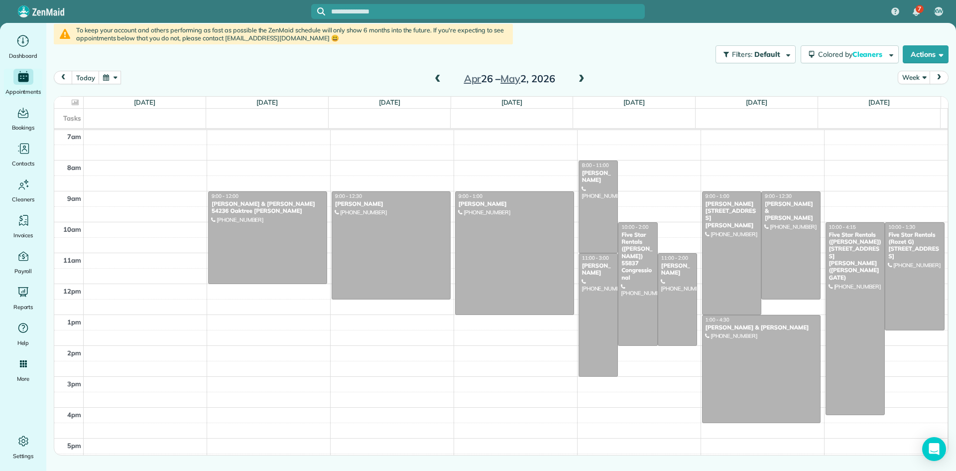
click at [582, 79] on span at bounding box center [581, 79] width 11 height 9
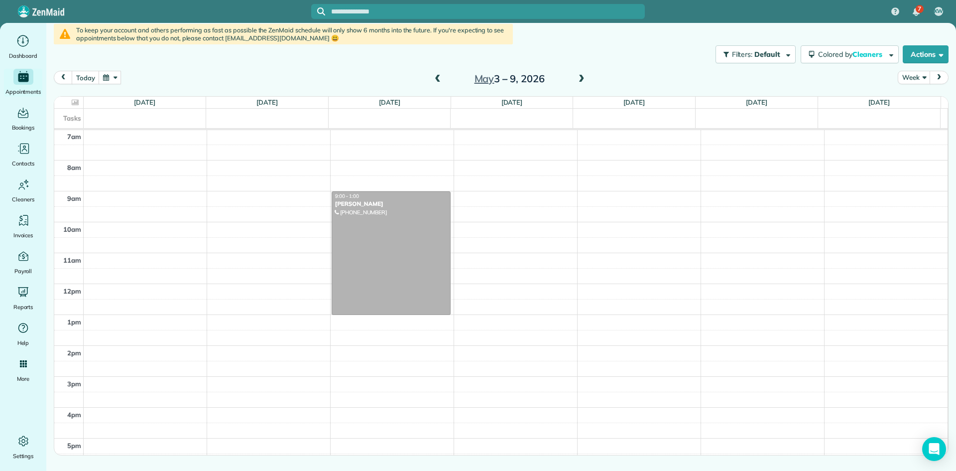
click at [582, 79] on span at bounding box center [581, 79] width 11 height 9
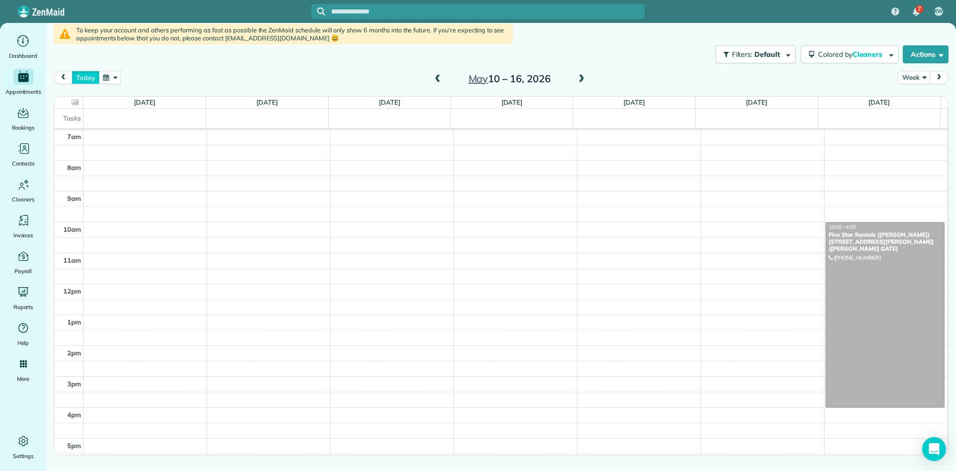
click at [86, 79] on button "today" at bounding box center [85, 77] width 27 height 13
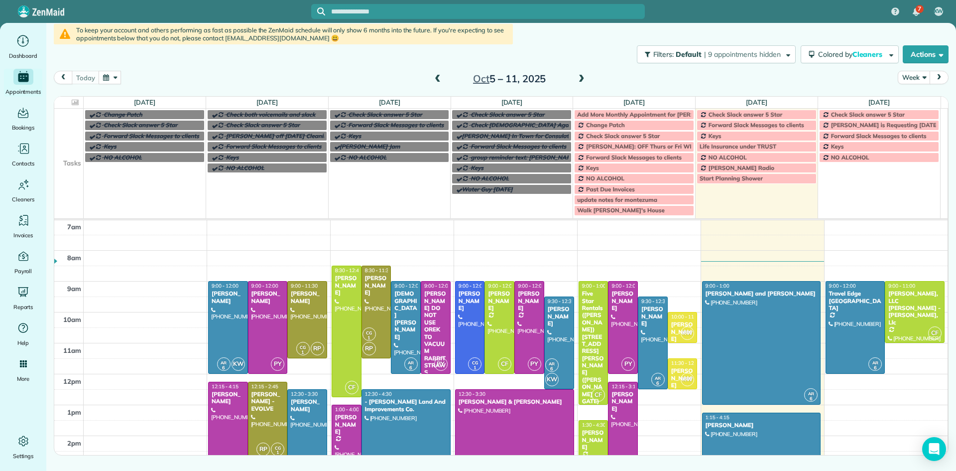
click at [578, 78] on span at bounding box center [581, 79] width 11 height 9
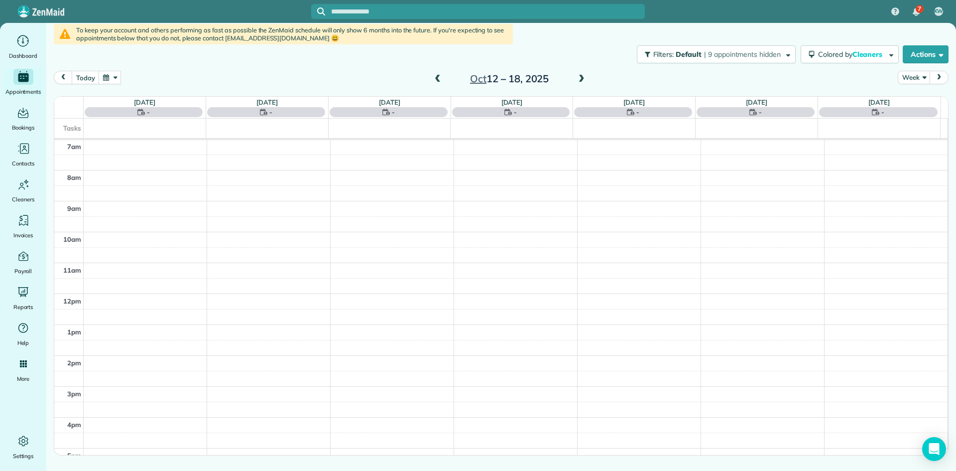
click at [578, 78] on span at bounding box center [581, 79] width 11 height 9
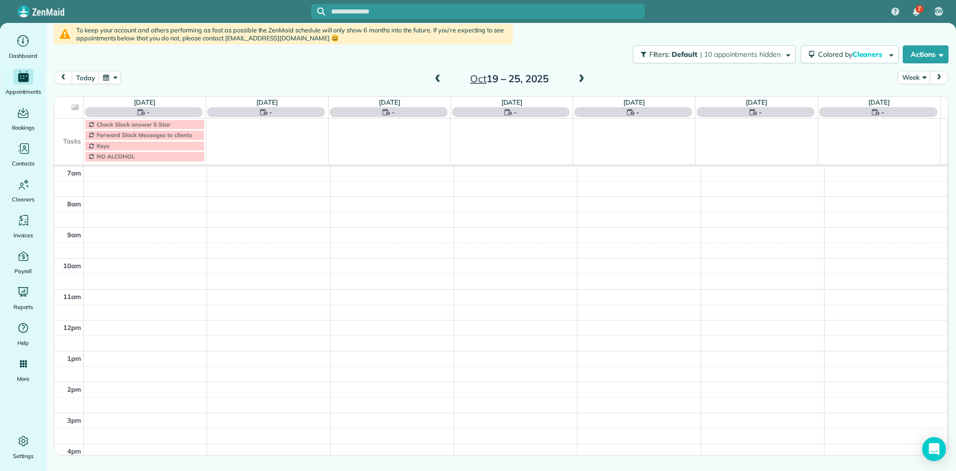
click at [578, 78] on span at bounding box center [581, 79] width 11 height 9
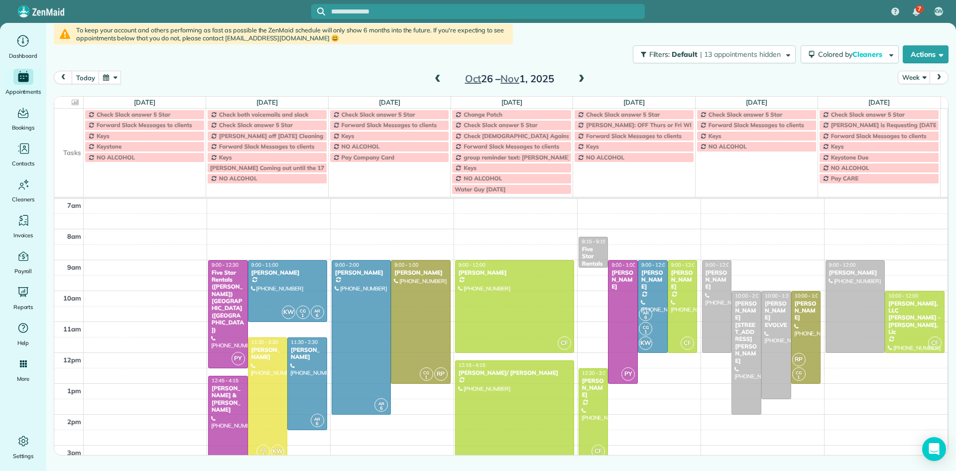
click at [578, 78] on span at bounding box center [581, 79] width 11 height 9
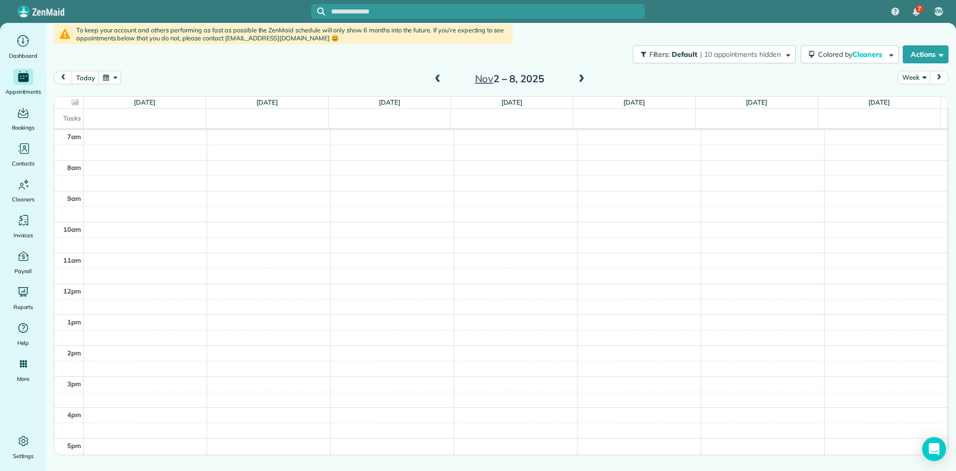
click at [578, 78] on span at bounding box center [581, 79] width 11 height 9
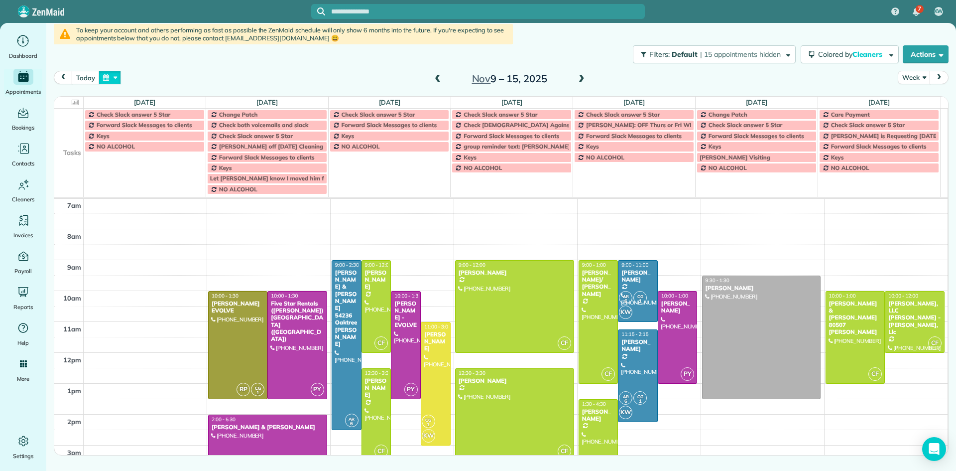
click at [105, 75] on button "button" at bounding box center [110, 77] width 23 height 13
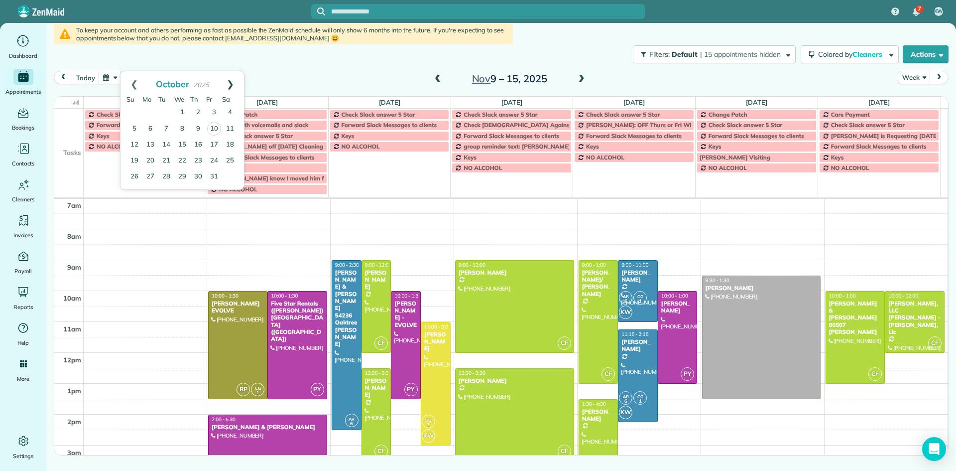
click at [233, 84] on link "Next" at bounding box center [230, 83] width 27 height 25
click at [183, 160] on link "25" at bounding box center [182, 160] width 16 height 16
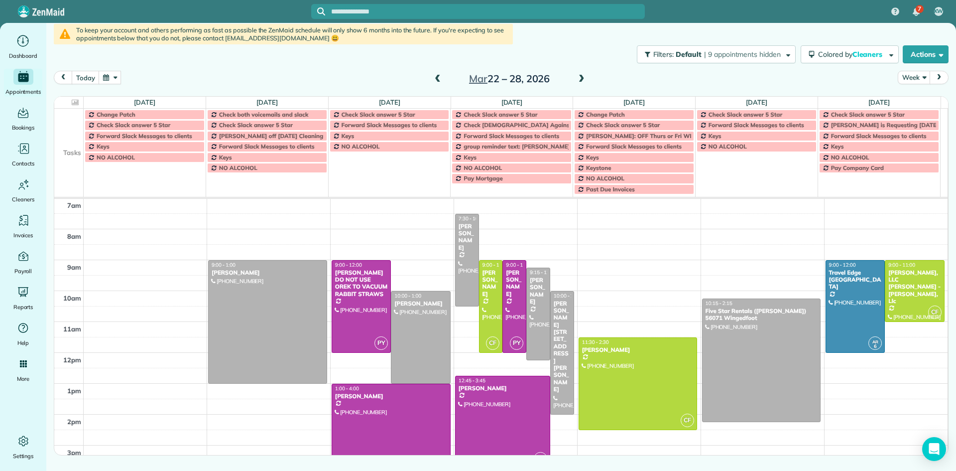
click at [579, 78] on span at bounding box center [581, 79] width 11 height 9
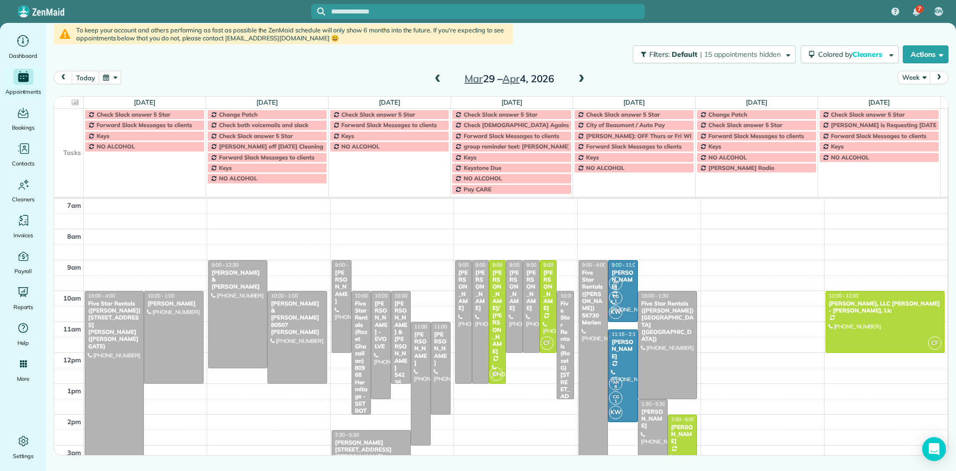
click at [579, 79] on span at bounding box center [581, 79] width 11 height 9
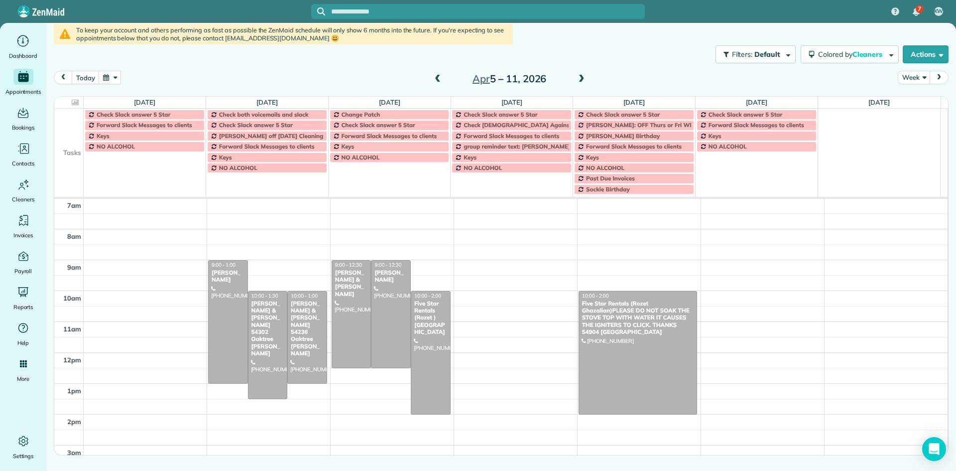
click at [583, 79] on span at bounding box center [581, 79] width 11 height 9
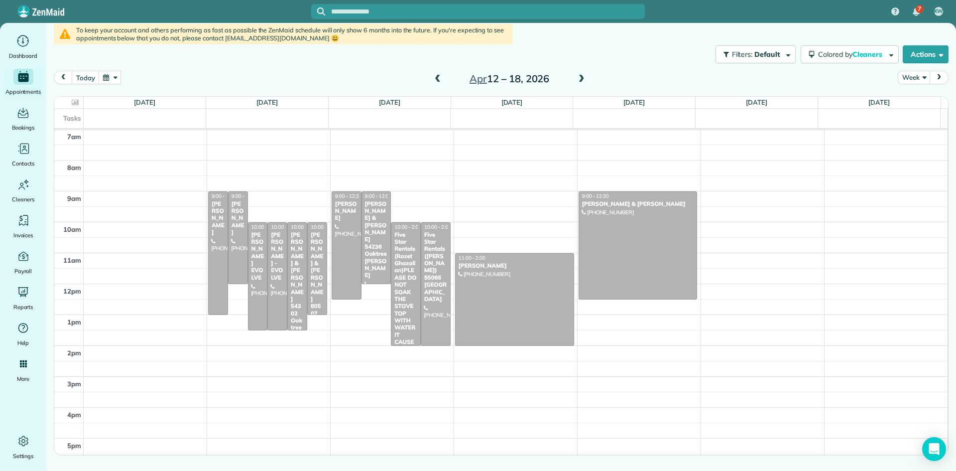
click at [583, 79] on span at bounding box center [581, 79] width 11 height 9
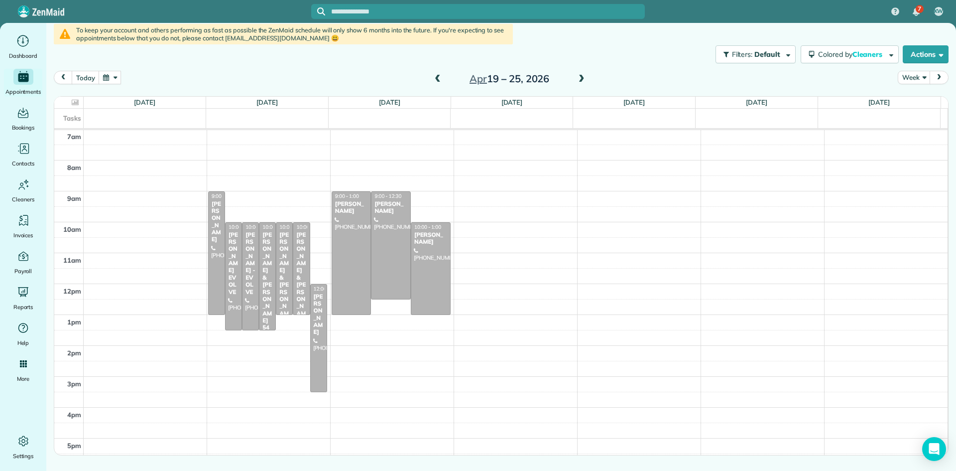
click at [583, 79] on span at bounding box center [581, 79] width 11 height 9
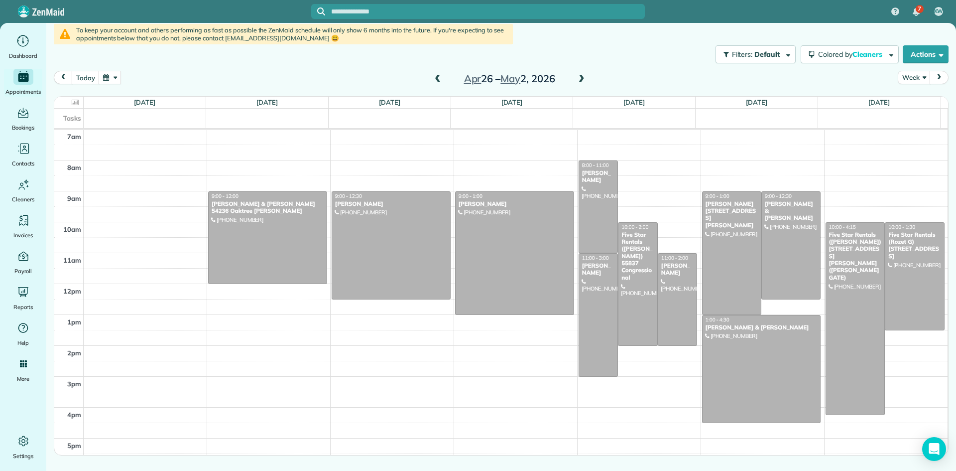
click at [583, 79] on span at bounding box center [581, 79] width 11 height 9
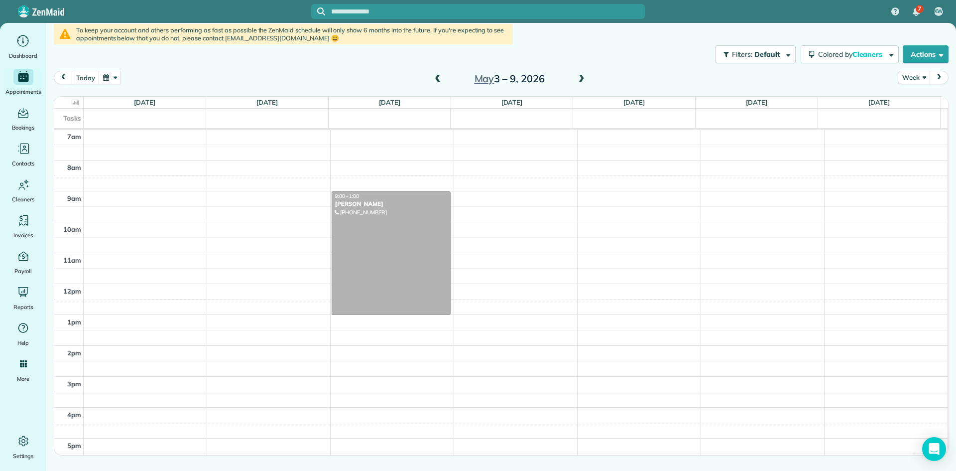
click at [582, 73] on span at bounding box center [581, 79] width 11 height 15
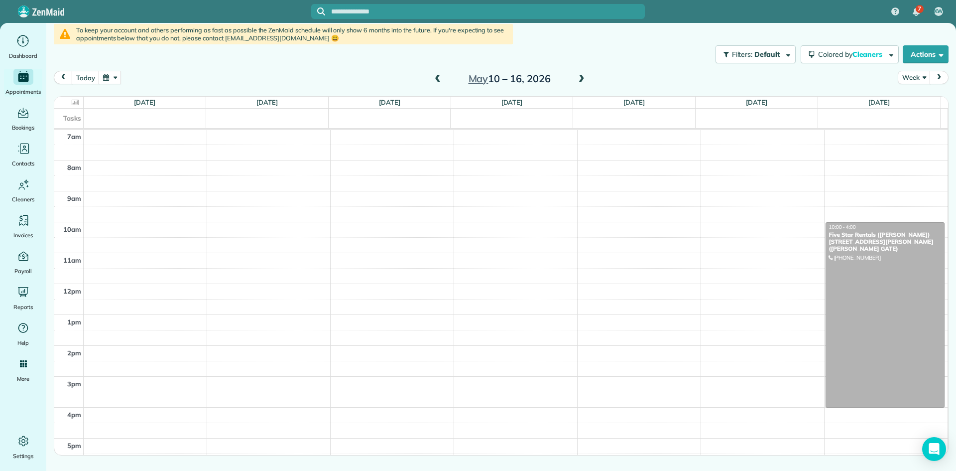
click at [582, 73] on span at bounding box center [581, 79] width 11 height 15
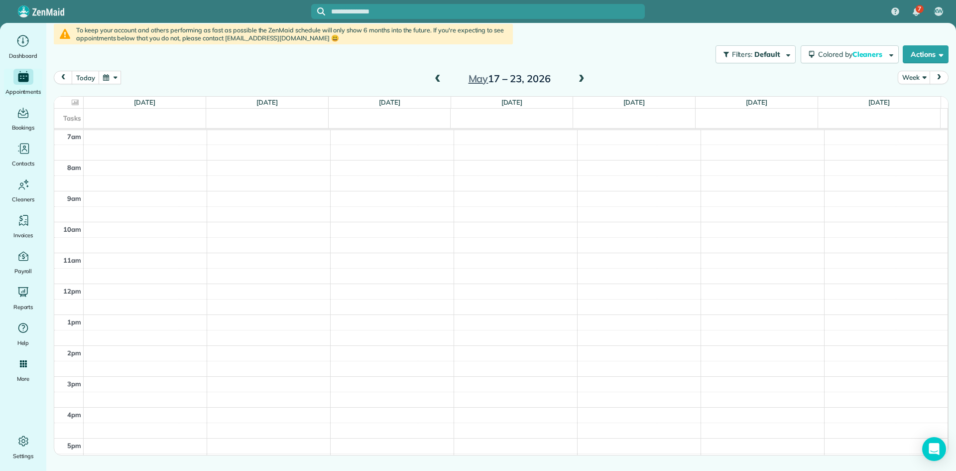
click at [582, 73] on span at bounding box center [581, 79] width 11 height 15
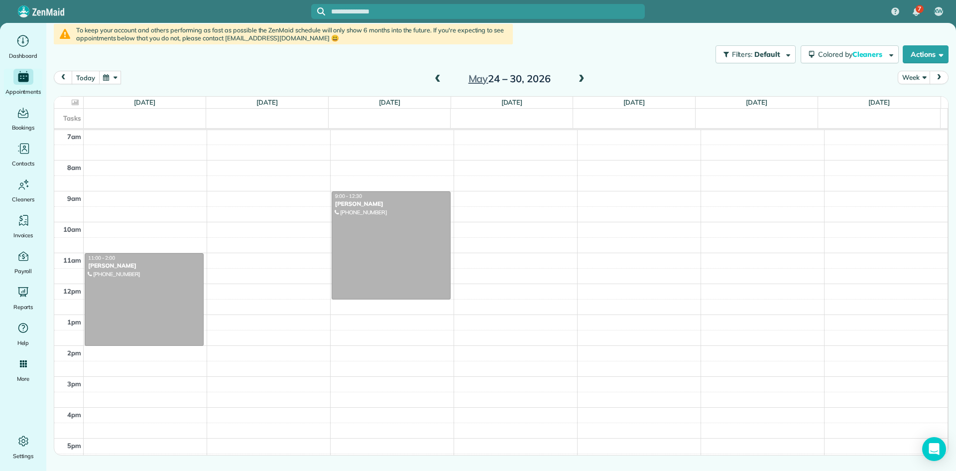
click at [89, 77] on button "today" at bounding box center [85, 77] width 27 height 13
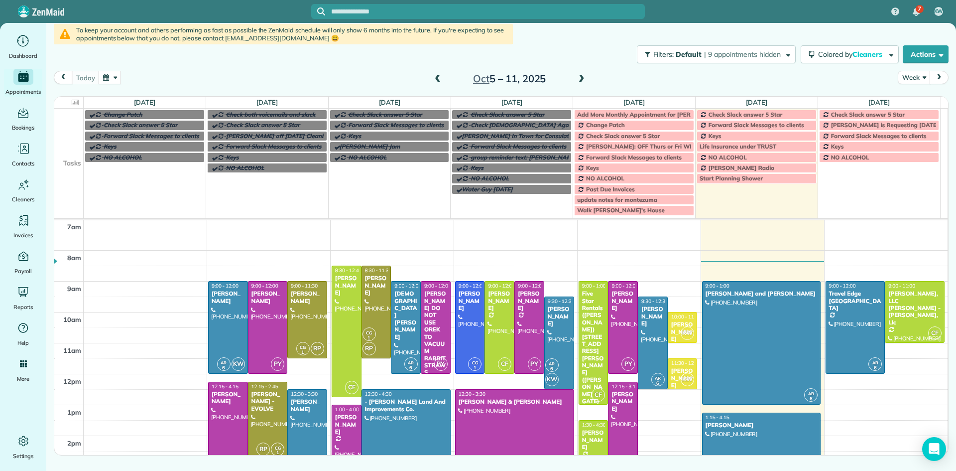
click at [579, 79] on span at bounding box center [581, 79] width 11 height 9
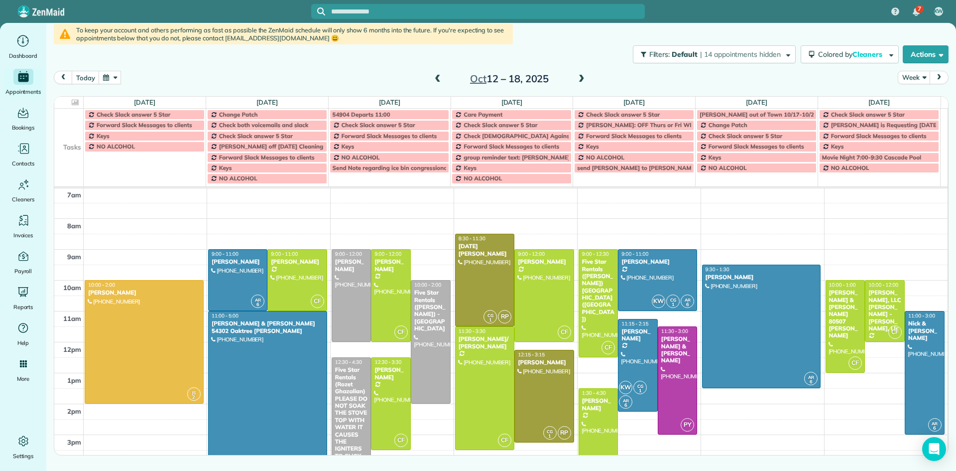
click at [579, 79] on span at bounding box center [581, 79] width 11 height 9
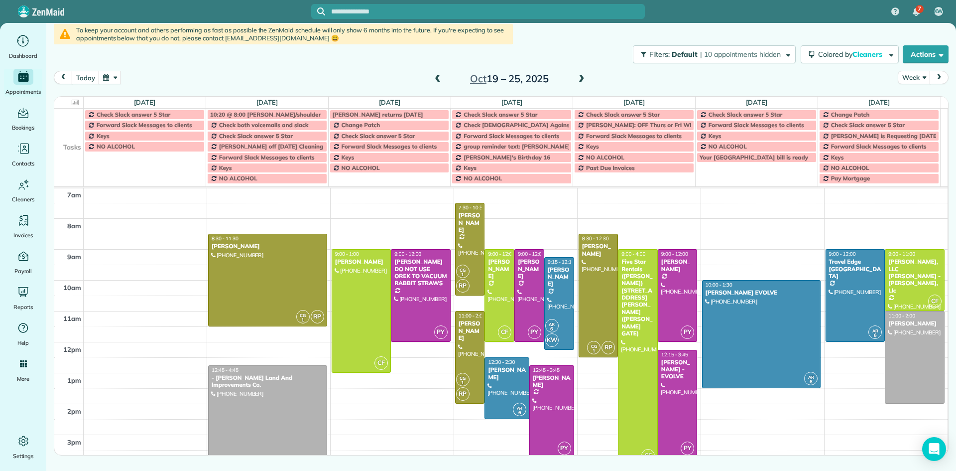
click at [579, 79] on span at bounding box center [581, 79] width 11 height 9
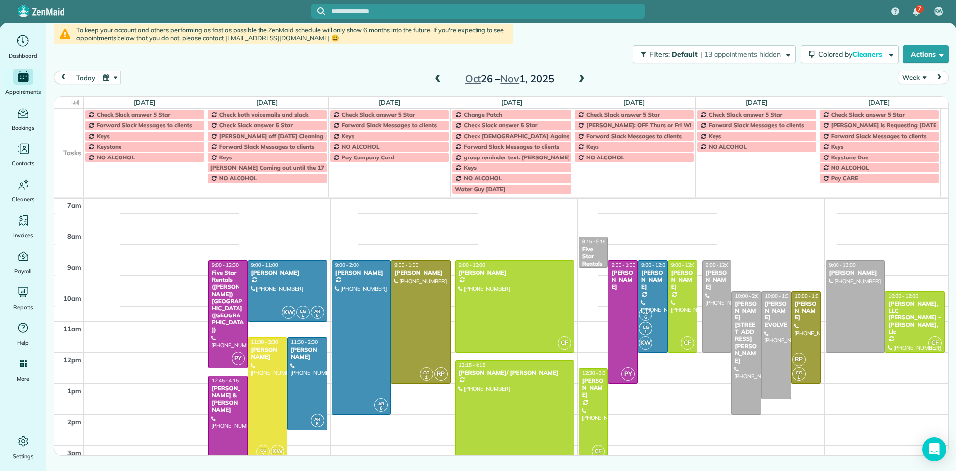
click at [579, 79] on span at bounding box center [581, 79] width 11 height 9
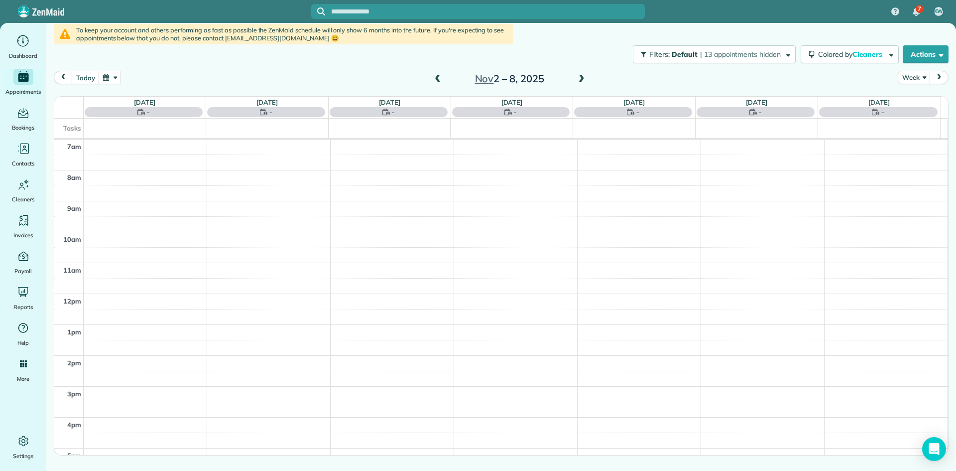
click at [579, 79] on span at bounding box center [581, 79] width 11 height 9
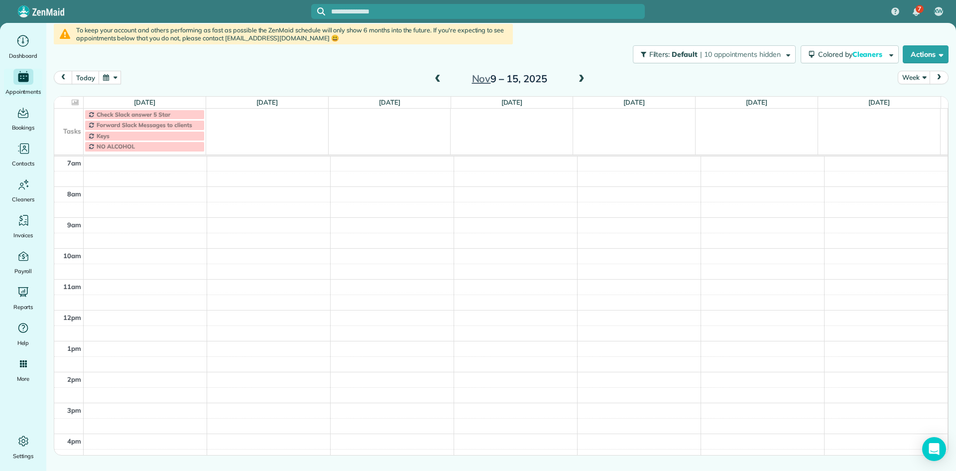
click at [584, 79] on span at bounding box center [581, 79] width 11 height 9
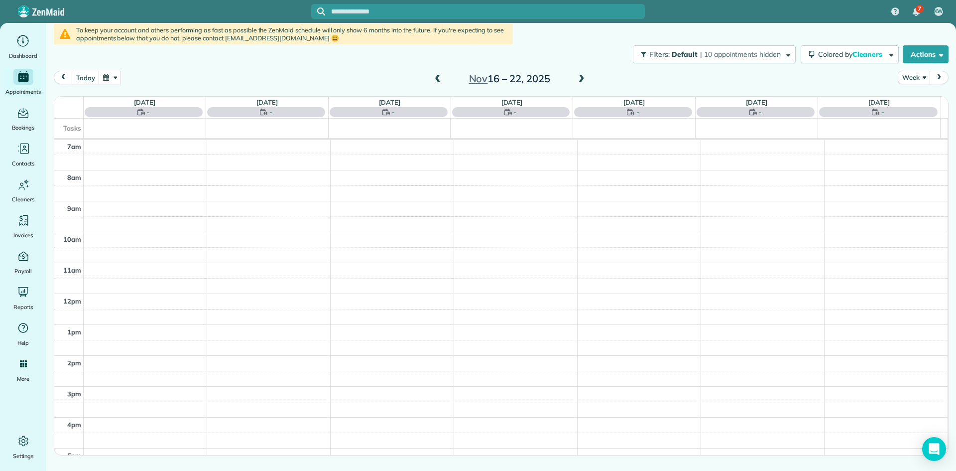
click at [584, 79] on span at bounding box center [581, 79] width 11 height 9
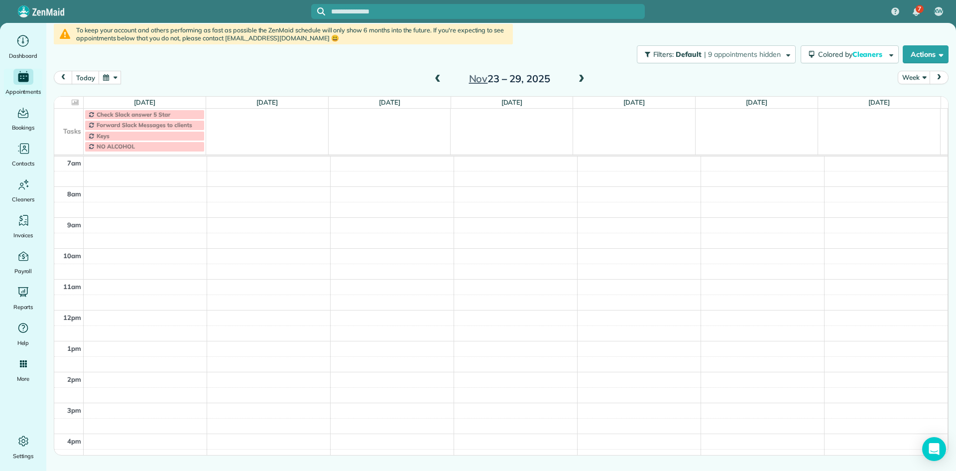
click at [584, 79] on span at bounding box center [581, 79] width 11 height 9
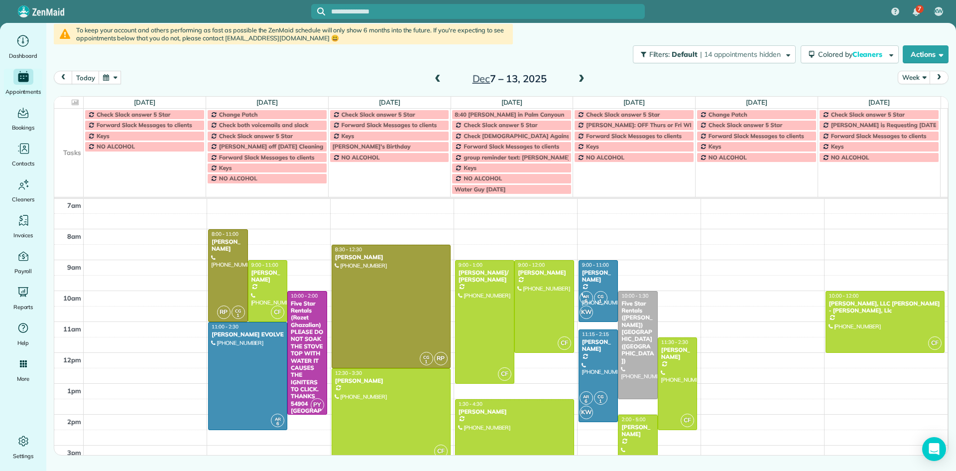
click at [584, 80] on span at bounding box center [581, 79] width 11 height 9
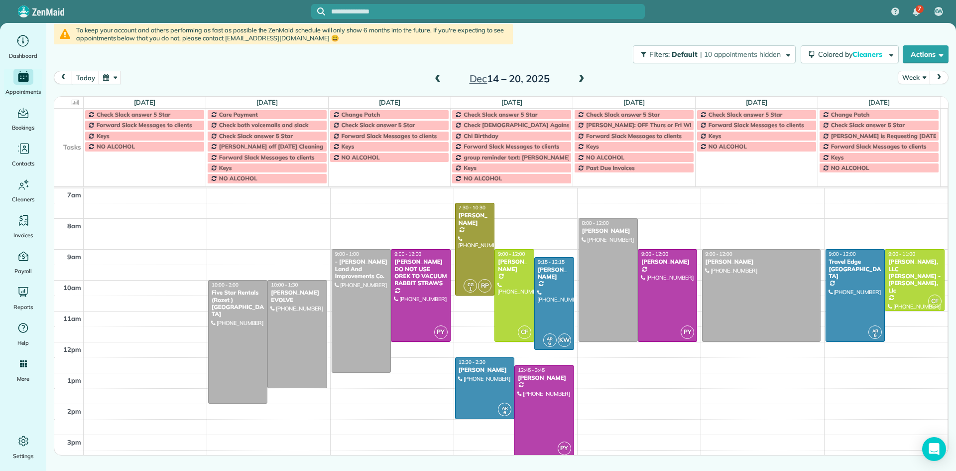
click at [584, 80] on span at bounding box center [581, 79] width 11 height 9
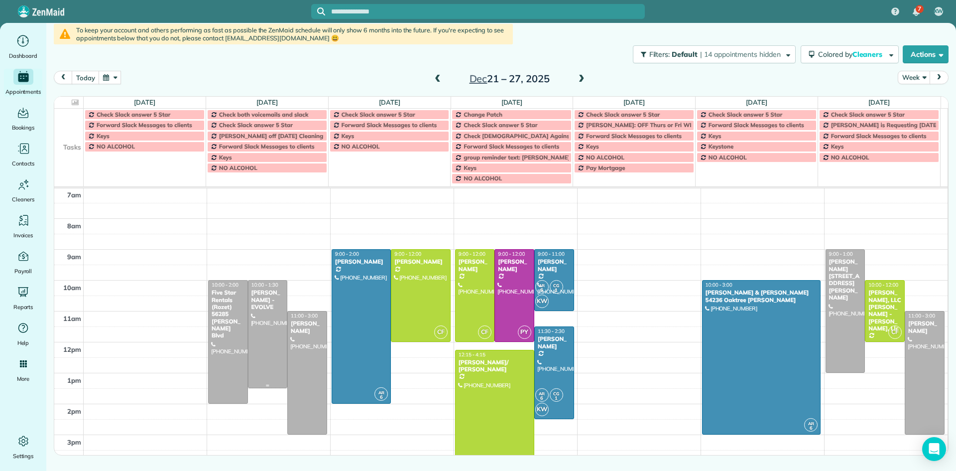
click at [261, 300] on div "[PERSON_NAME] - EVOLVE" at bounding box center [268, 299] width 34 height 21
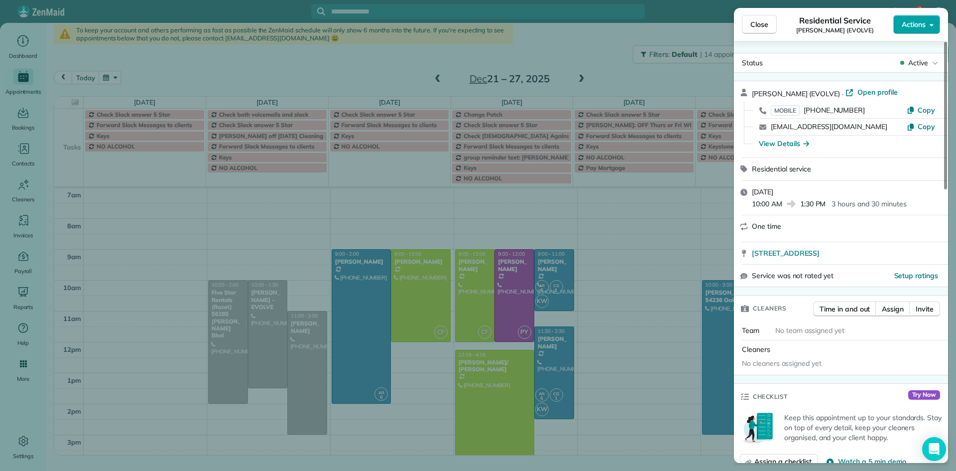
click at [909, 26] on span "Actions" at bounding box center [914, 24] width 24 height 10
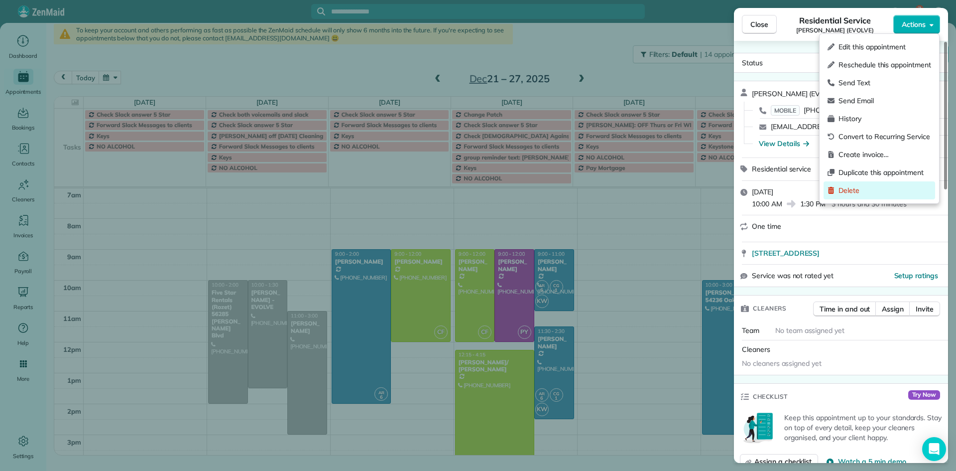
click at [873, 188] on span "Delete" at bounding box center [885, 190] width 93 height 10
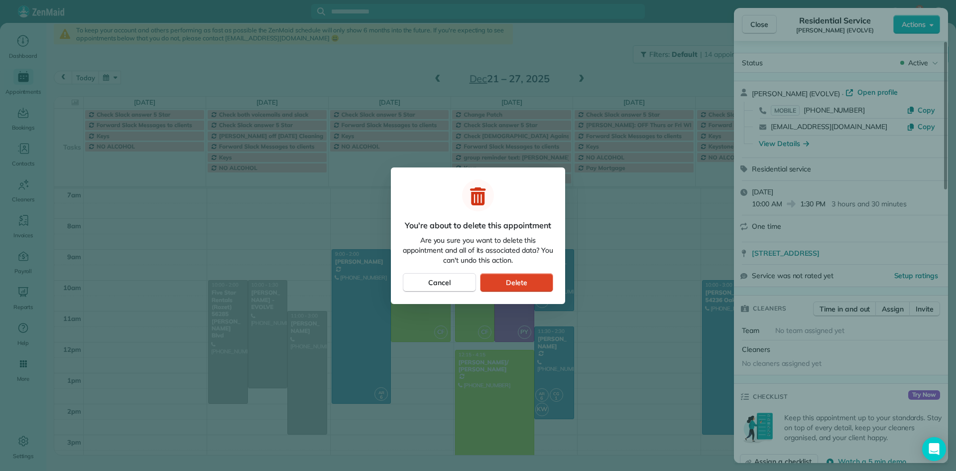
click at [505, 281] on button "Delete" at bounding box center [516, 282] width 73 height 19
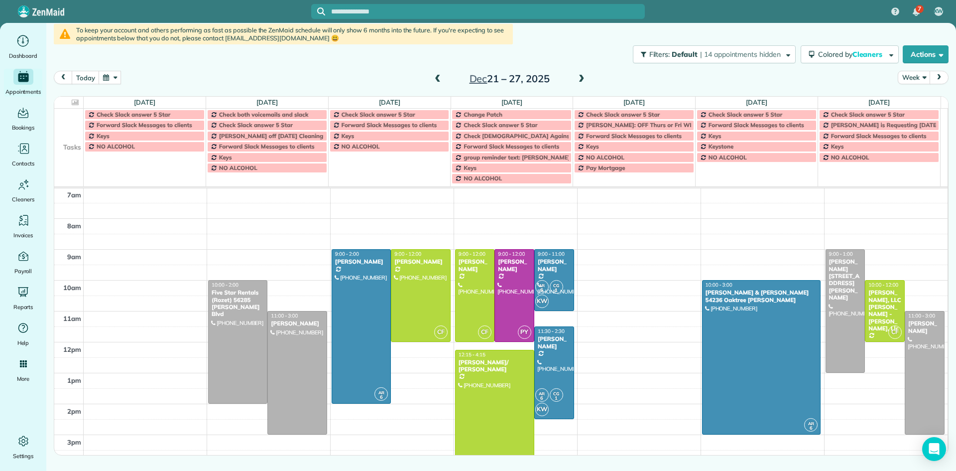
click at [441, 76] on span at bounding box center [437, 79] width 11 height 9
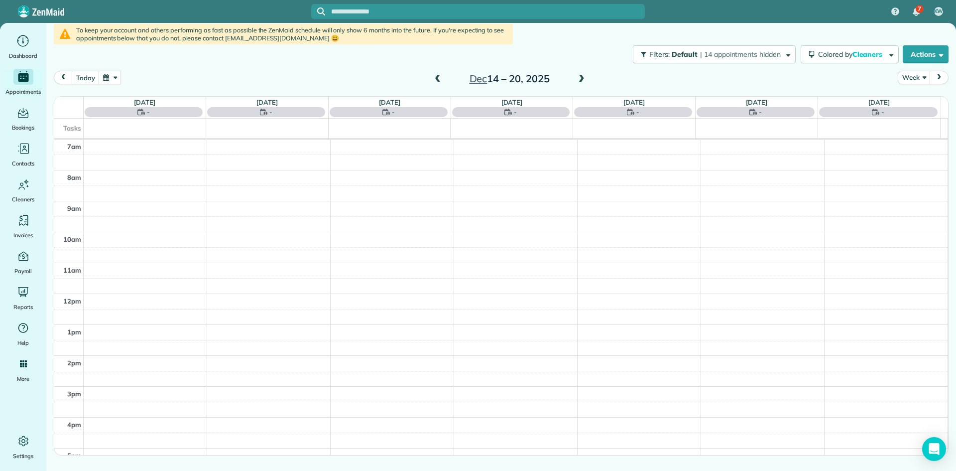
click at [441, 76] on span at bounding box center [437, 79] width 11 height 9
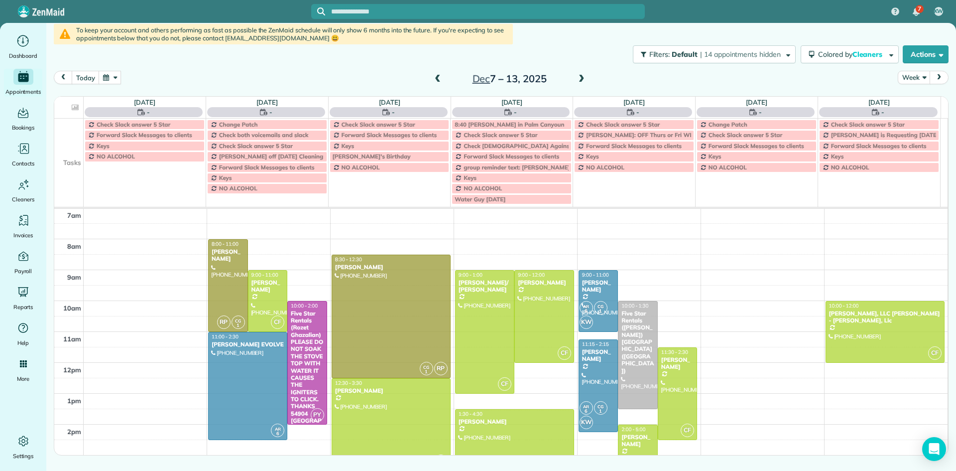
click at [441, 76] on span at bounding box center [437, 79] width 11 height 9
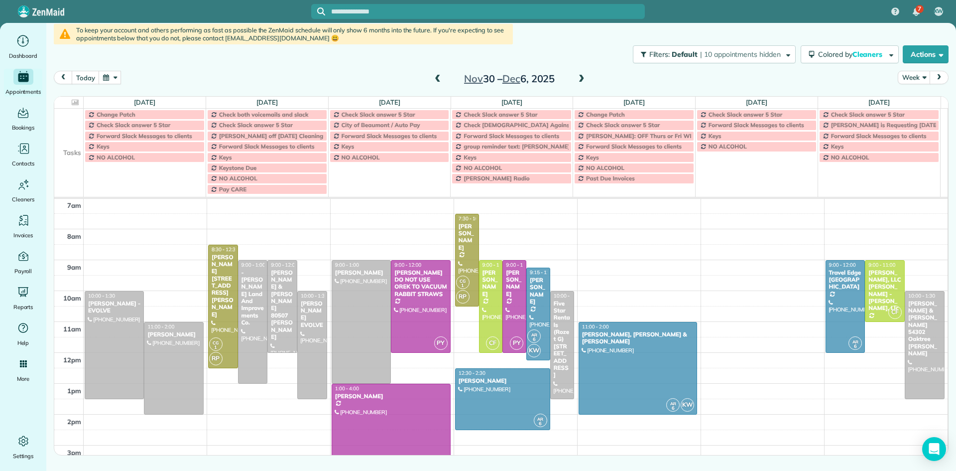
click at [441, 76] on span at bounding box center [437, 79] width 11 height 9
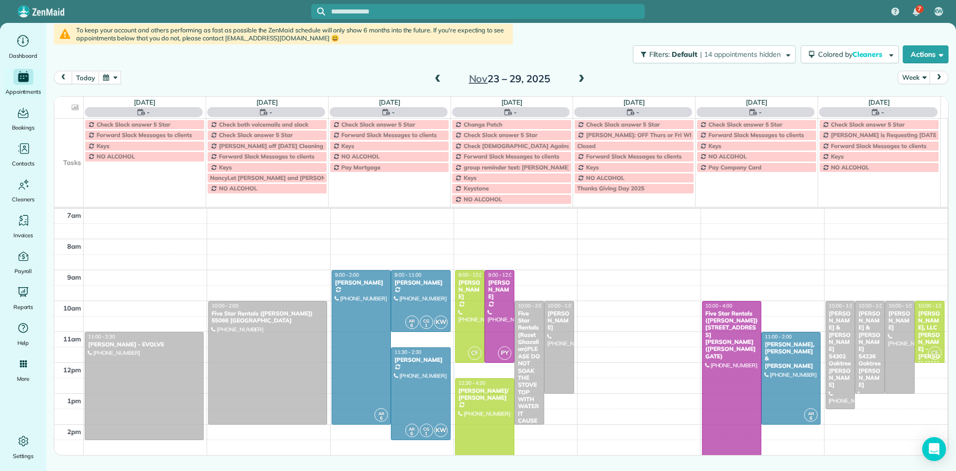
click at [441, 76] on span at bounding box center [437, 79] width 11 height 9
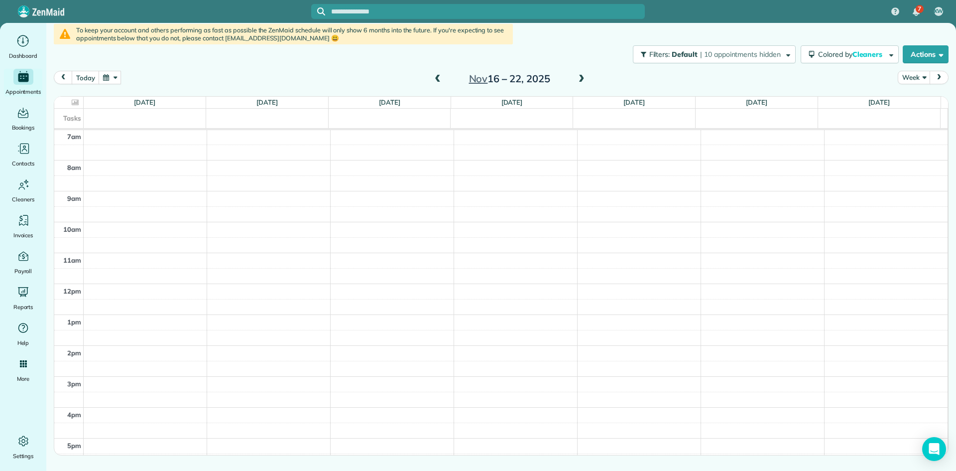
click at [441, 76] on span at bounding box center [437, 79] width 11 height 9
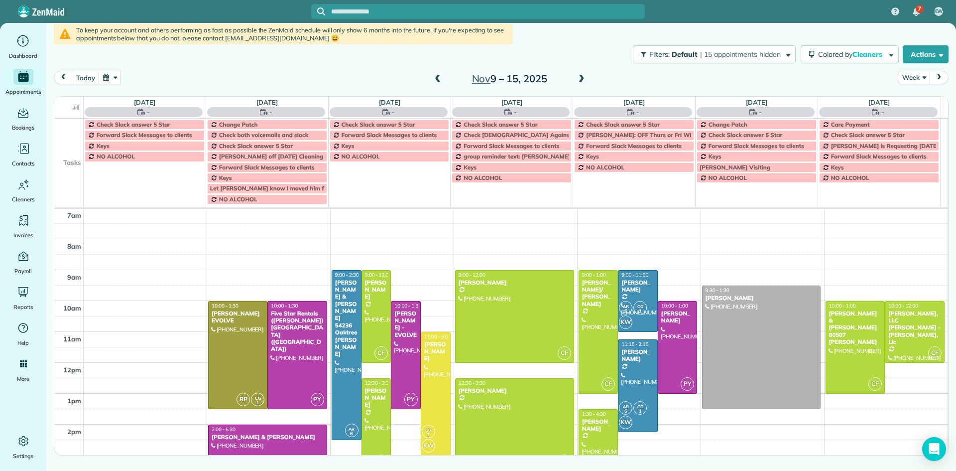
click at [441, 76] on span at bounding box center [437, 79] width 11 height 9
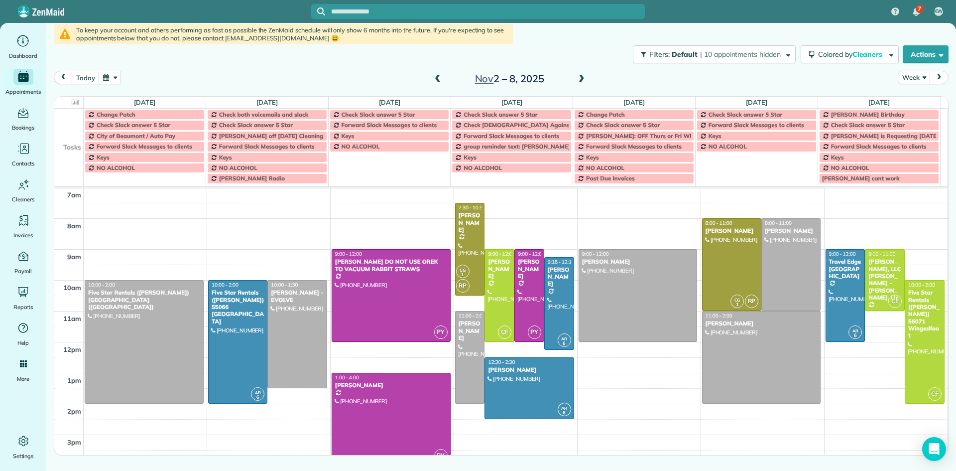
click at [441, 76] on span at bounding box center [437, 79] width 11 height 9
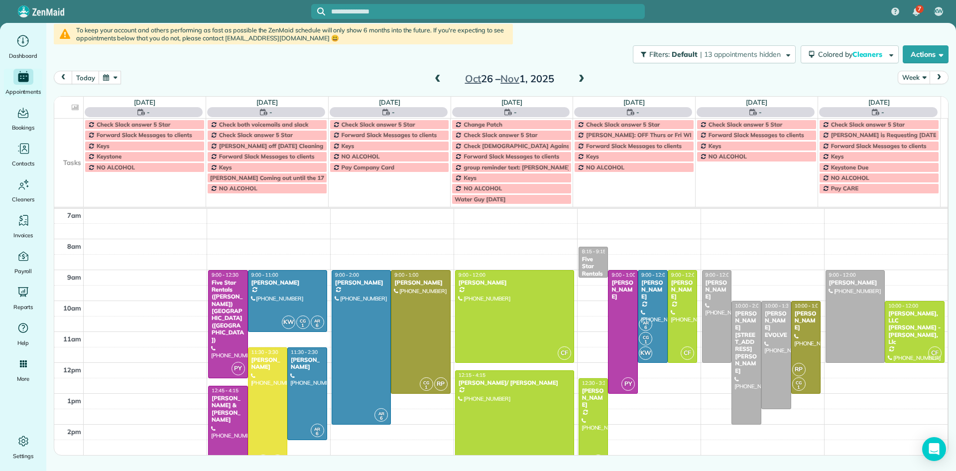
click at [441, 76] on span at bounding box center [437, 79] width 11 height 9
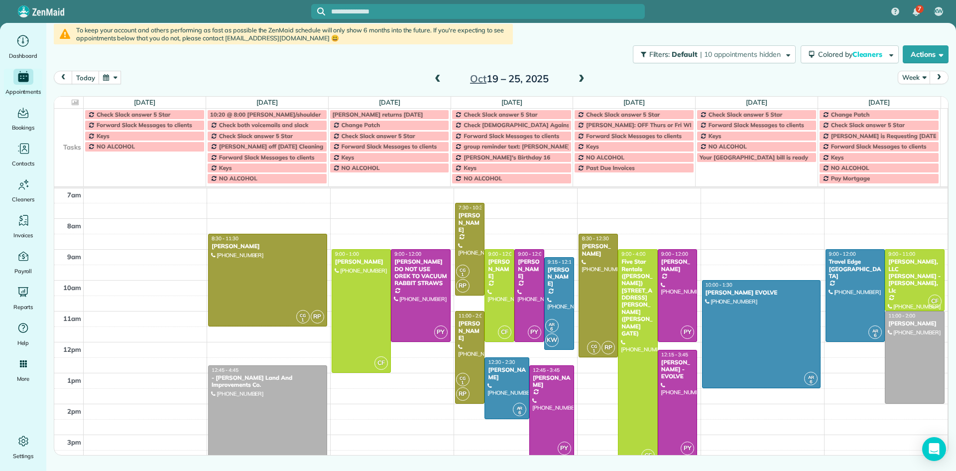
click at [441, 76] on span at bounding box center [437, 79] width 11 height 9
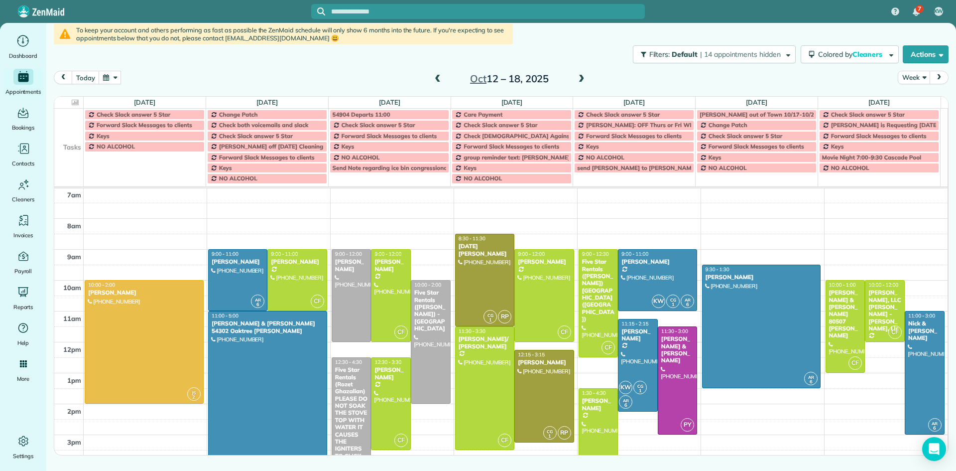
click at [580, 76] on span at bounding box center [581, 79] width 11 height 9
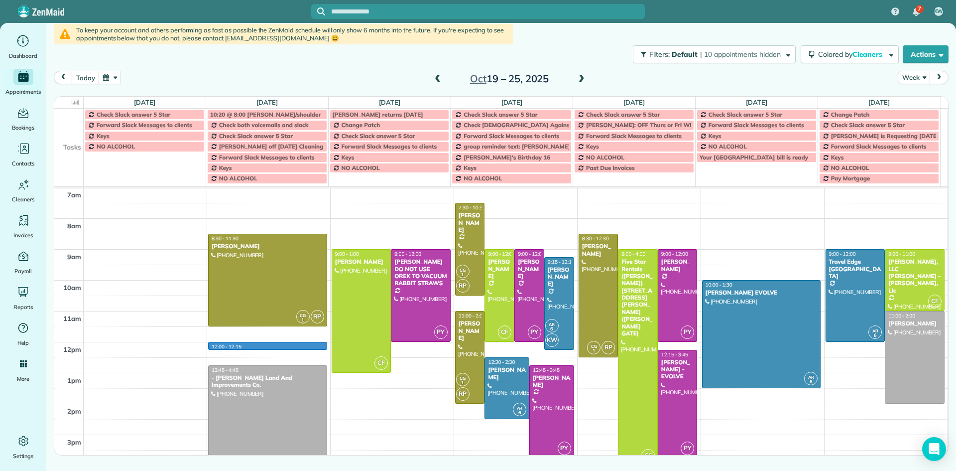
click at [281, 347] on div "5am 6am 7am 8am 9am 10am 11am 12pm 1pm 2pm 3pm 4pm 5pm 6pm 7pm 8pm 9pm 10pm 12:…" at bounding box center [501, 403] width 894 height 555
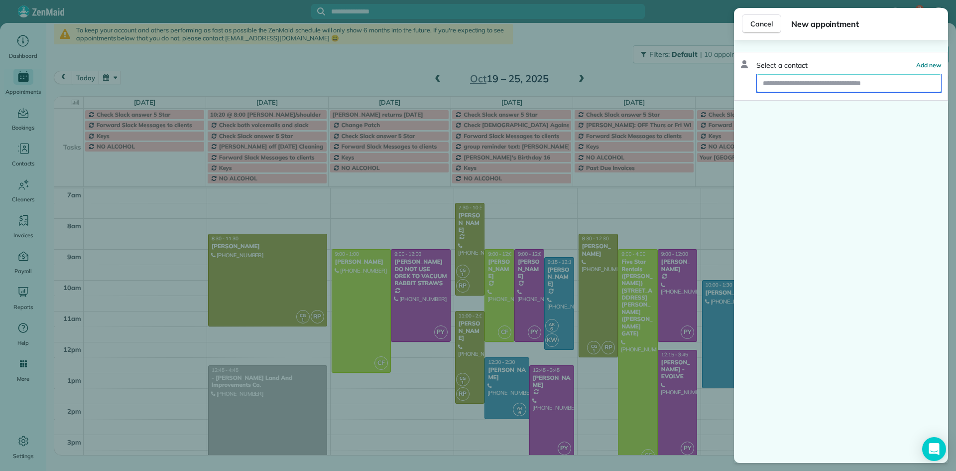
click at [779, 81] on input "text" at bounding box center [849, 83] width 184 height 18
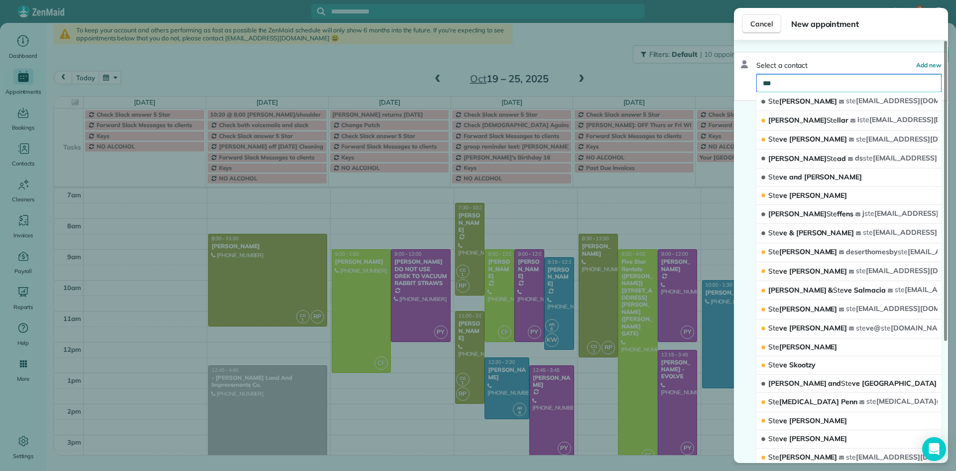
type input "****"
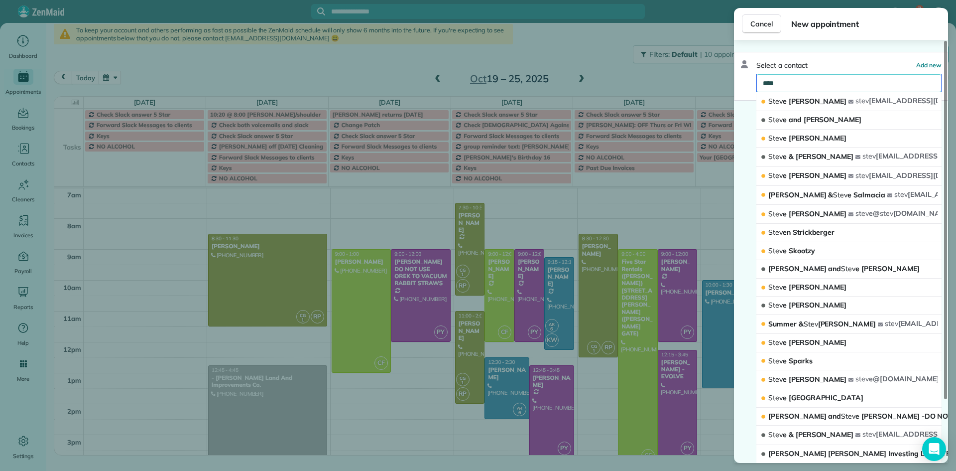
drag, startPoint x: 811, startPoint y: 80, endPoint x: 700, endPoint y: 80, distance: 111.1
click at [700, 80] on div "Cancel New appointment Select a contact Add new **** [PERSON_NAME] stev [EMAIL_…" at bounding box center [478, 235] width 956 height 471
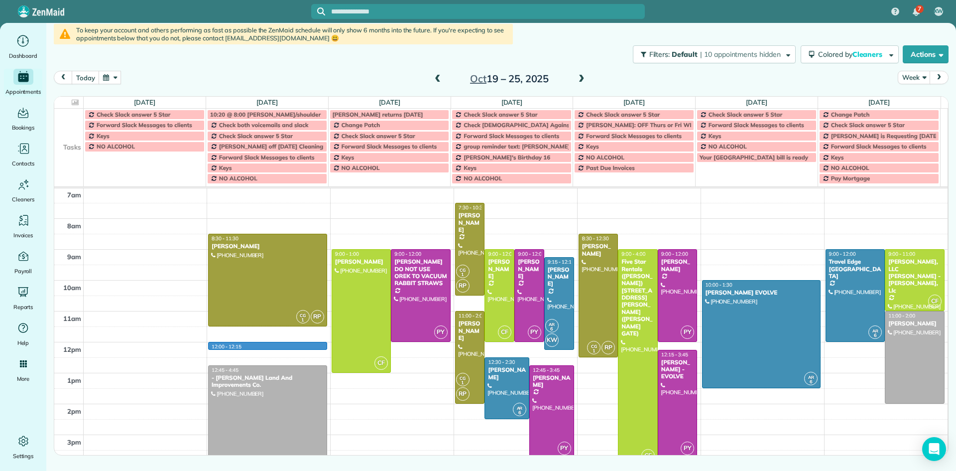
click at [260, 346] on div "5am 6am 7am 8am 9am 10am 11am 12pm 1pm 2pm 3pm 4pm 5pm 6pm 7pm 8pm 9pm 10pm 12:…" at bounding box center [501, 403] width 894 height 555
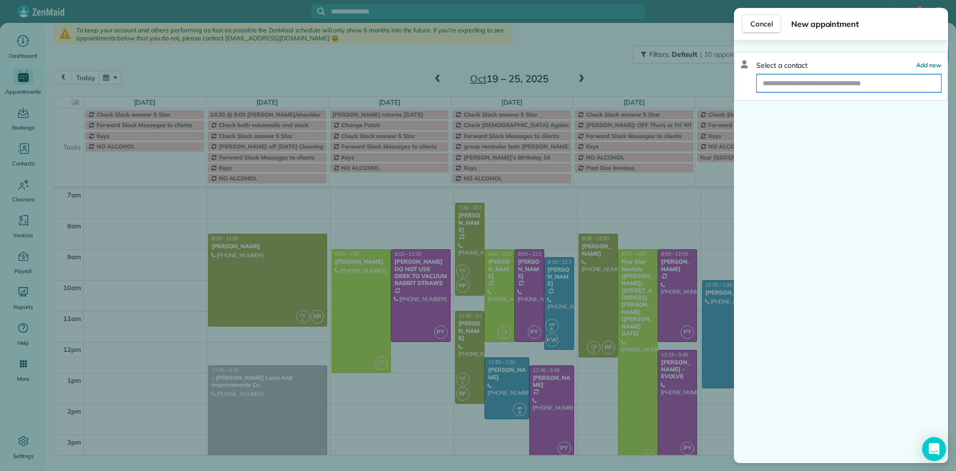
click at [774, 87] on input "text" at bounding box center [849, 83] width 184 height 18
drag, startPoint x: 797, startPoint y: 82, endPoint x: 750, endPoint y: 85, distance: 47.9
click at [750, 85] on div "Select a contact Add new ***** Create new contact" at bounding box center [841, 76] width 214 height 49
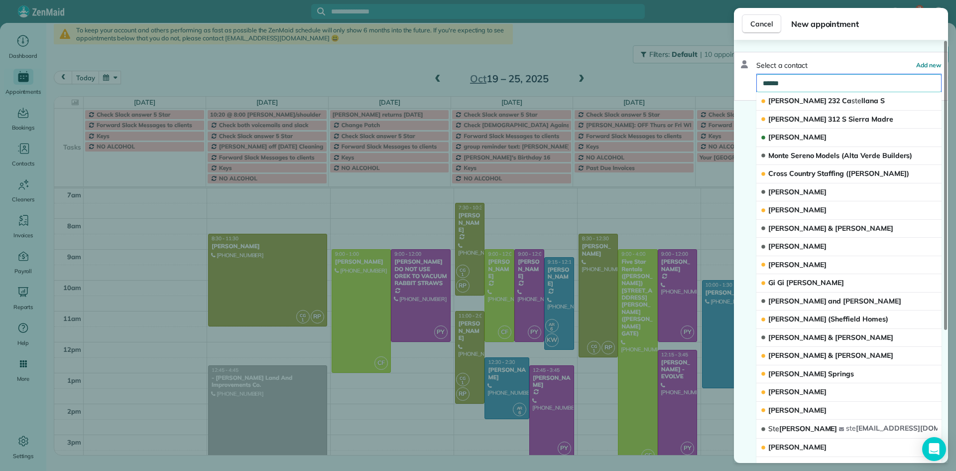
type input "*******"
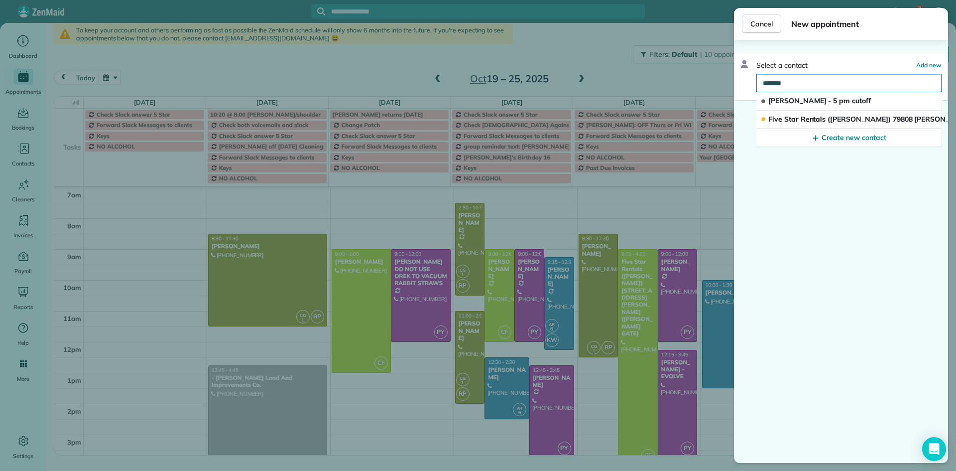
drag, startPoint x: 792, startPoint y: 80, endPoint x: 704, endPoint y: 82, distance: 88.7
click at [704, 82] on div "Cancel New appointment Select a contact Add new ******* [PERSON_NAME] - 5 pm cu…" at bounding box center [478, 235] width 956 height 471
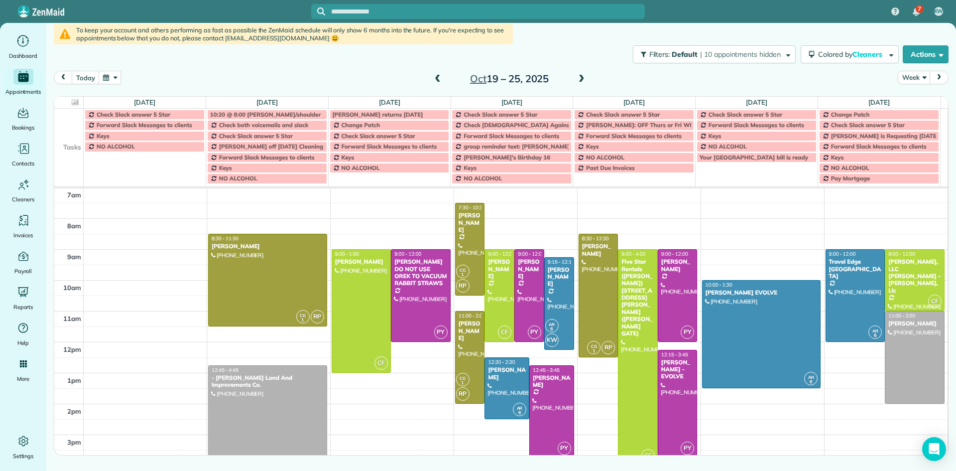
click at [286, 222] on div "5am 6am 7am 8am 9am 10am 11am 12pm 1pm 2pm 3pm 4pm 5pm 6pm 7pm 8pm 9pm 10pm CG …" at bounding box center [501, 403] width 894 height 555
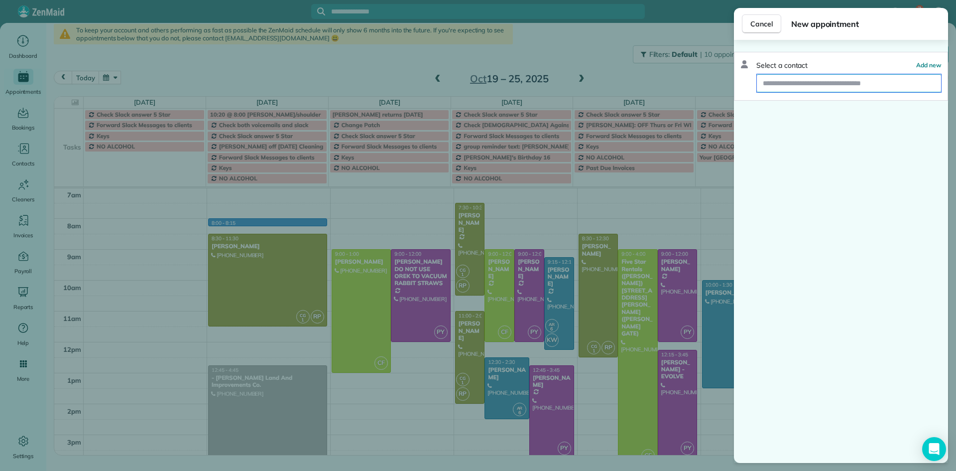
click at [774, 86] on input "text" at bounding box center [849, 83] width 184 height 18
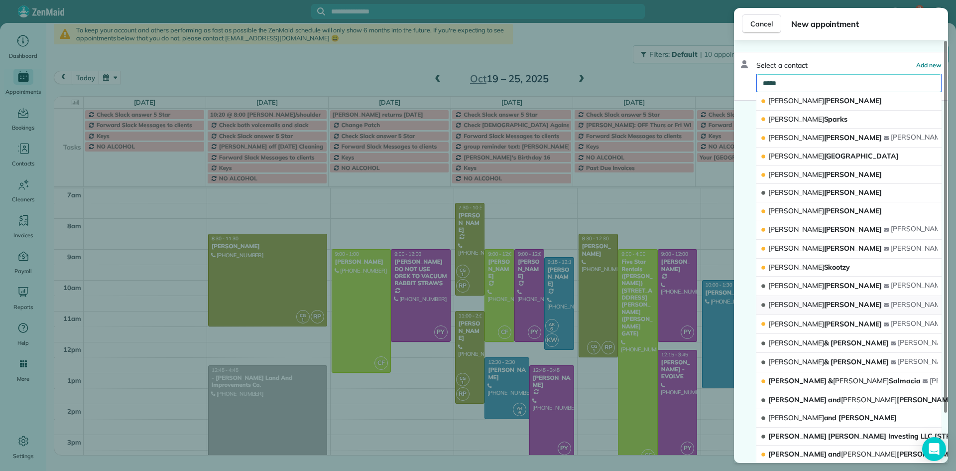
type input "*****"
click at [796, 302] on span "[PERSON_NAME]" at bounding box center [826, 304] width 114 height 9
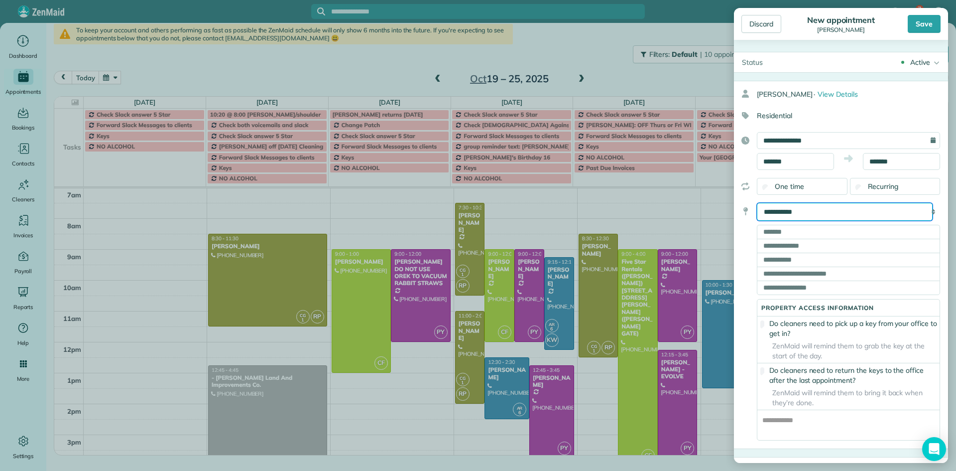
click at [786, 211] on select "**********" at bounding box center [845, 212] width 176 height 18
select select "******"
click at [757, 203] on select "**********" at bounding box center [845, 212] width 176 height 18
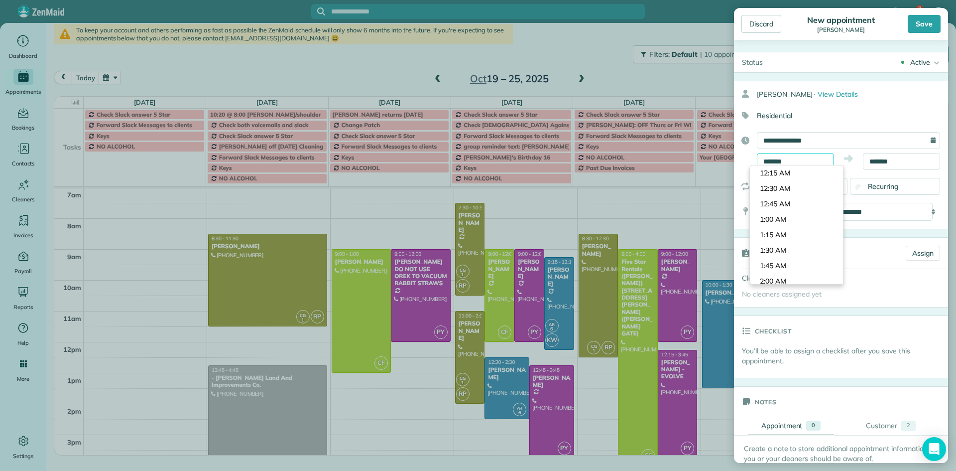
click at [813, 160] on input "*******" at bounding box center [795, 161] width 77 height 17
type input "********"
click at [804, 225] on body "7 KW Dashboard Appointments Bookings Contacts Cleaners Invoices Payroll Reports…" at bounding box center [478, 235] width 956 height 471
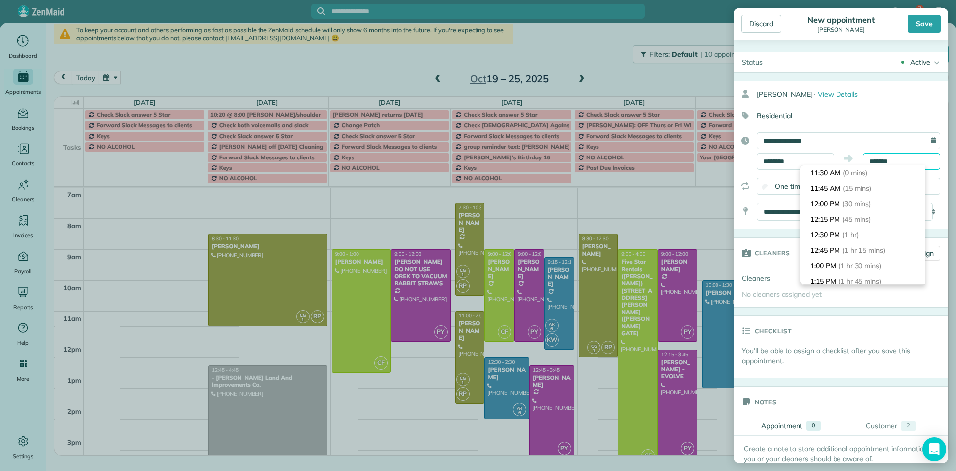
click at [872, 163] on input "*******" at bounding box center [901, 161] width 77 height 17
type input "*******"
drag, startPoint x: 860, startPoint y: 234, endPoint x: 916, endPoint y: 80, distance: 164.2
click at [859, 233] on span "(3 hrs)" at bounding box center [849, 237] width 20 height 9
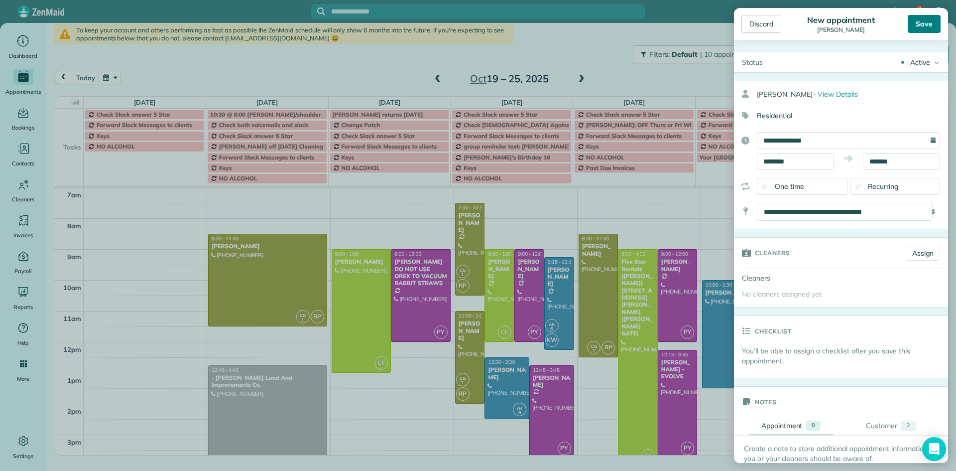
click at [928, 24] on div "Save" at bounding box center [924, 24] width 33 height 18
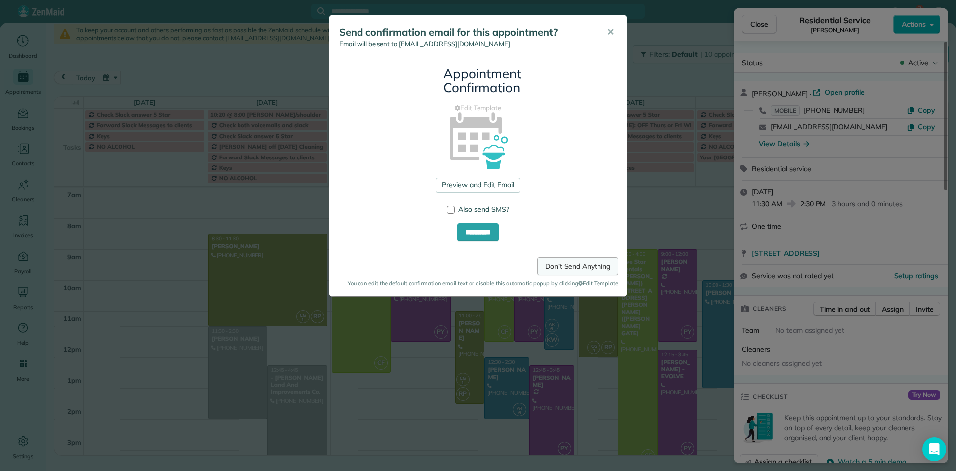
click at [579, 263] on link "Don't Send Anything" at bounding box center [577, 266] width 81 height 18
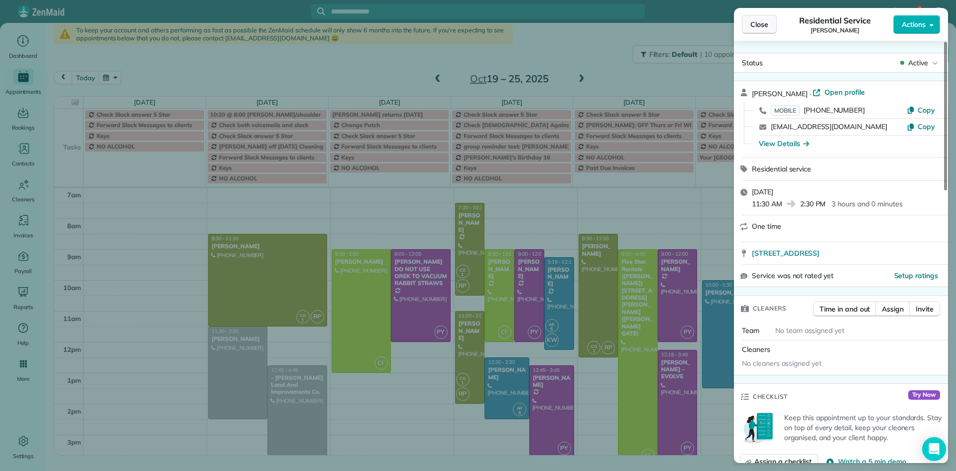
click at [751, 25] on span "Close" at bounding box center [760, 24] width 18 height 10
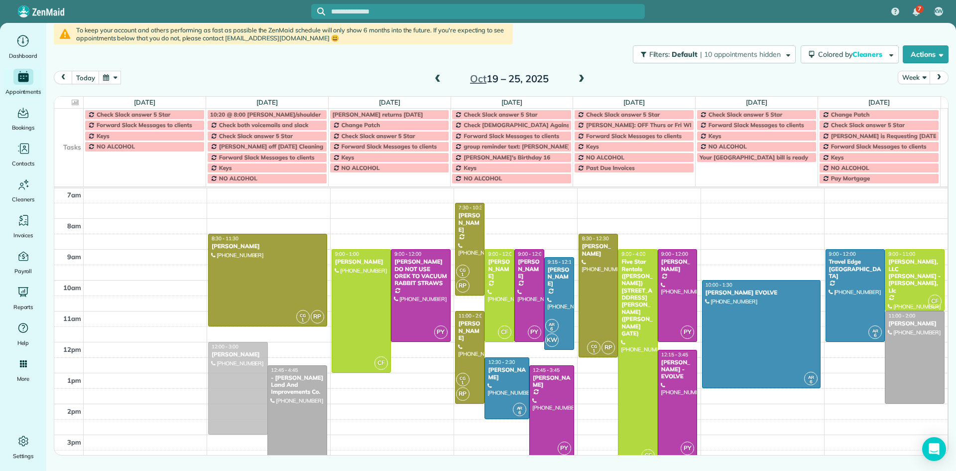
drag, startPoint x: 228, startPoint y: 350, endPoint x: 226, endPoint y: 365, distance: 15.6
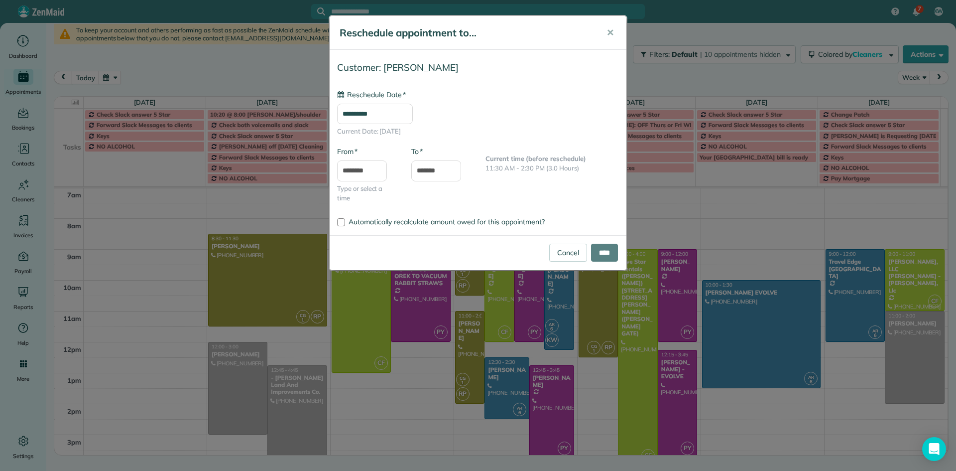
type input "**********"
click at [605, 249] on input "****" at bounding box center [604, 253] width 27 height 18
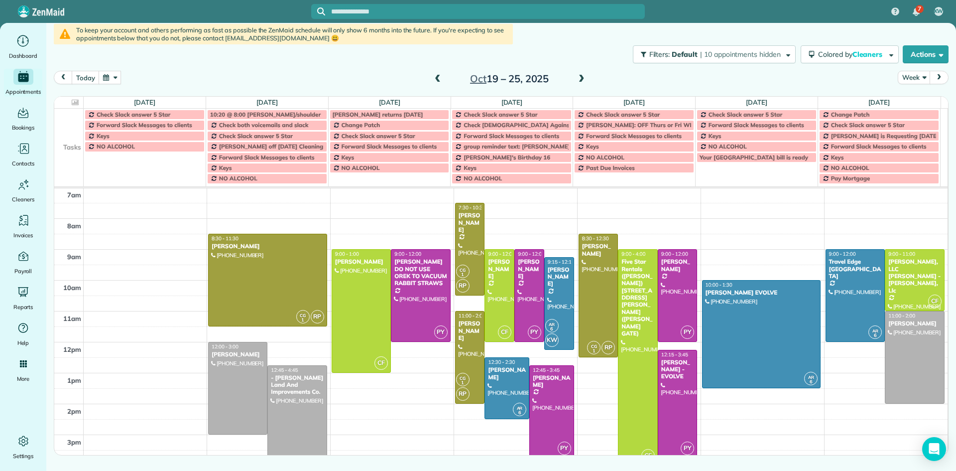
click at [582, 77] on span at bounding box center [581, 79] width 11 height 9
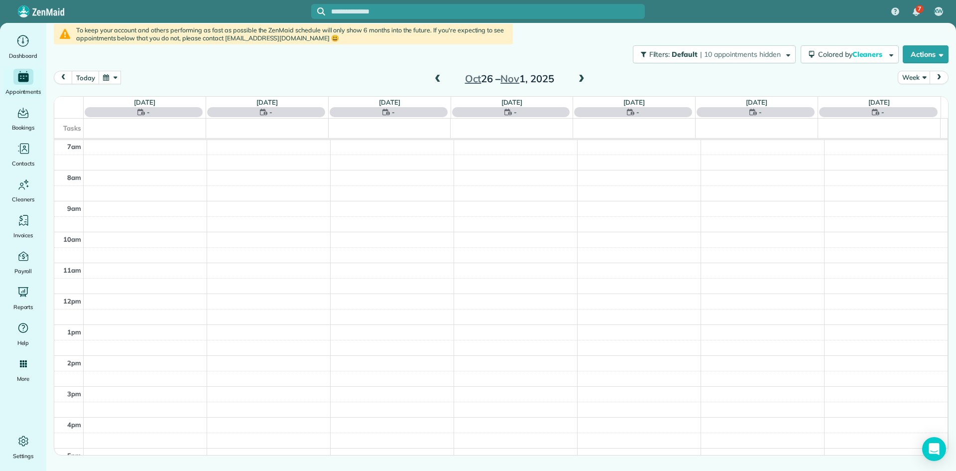
click at [582, 77] on span at bounding box center [581, 79] width 11 height 9
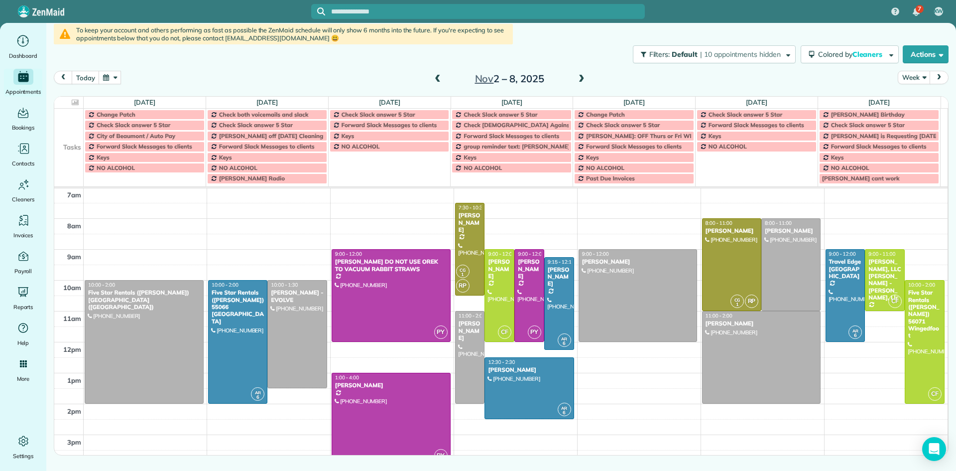
click at [582, 77] on span at bounding box center [581, 79] width 11 height 9
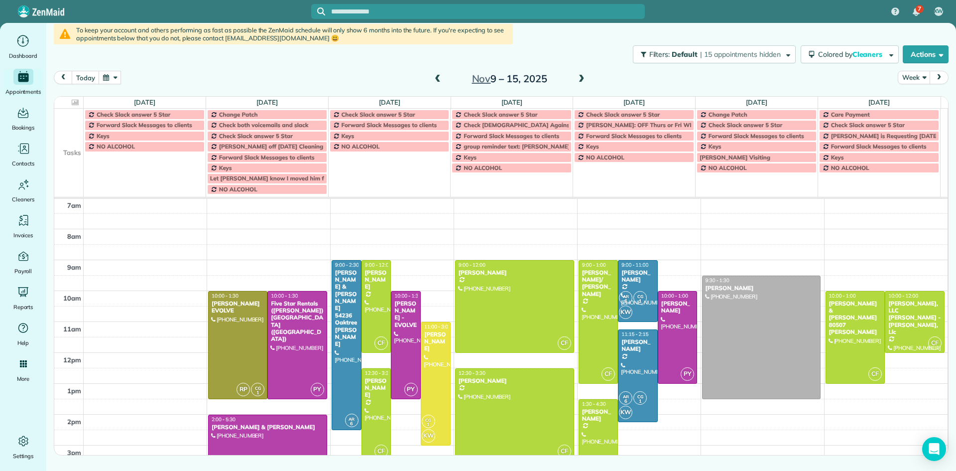
click at [582, 77] on span at bounding box center [581, 79] width 11 height 9
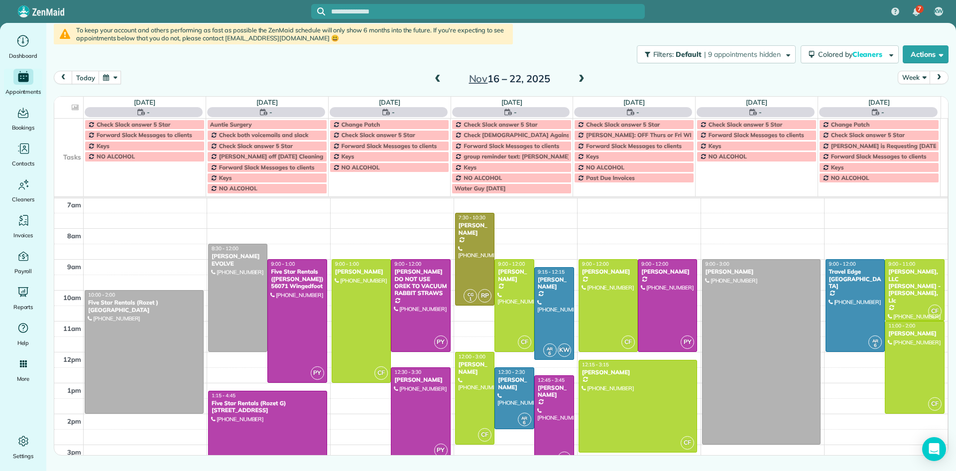
click at [582, 77] on span at bounding box center [581, 79] width 11 height 9
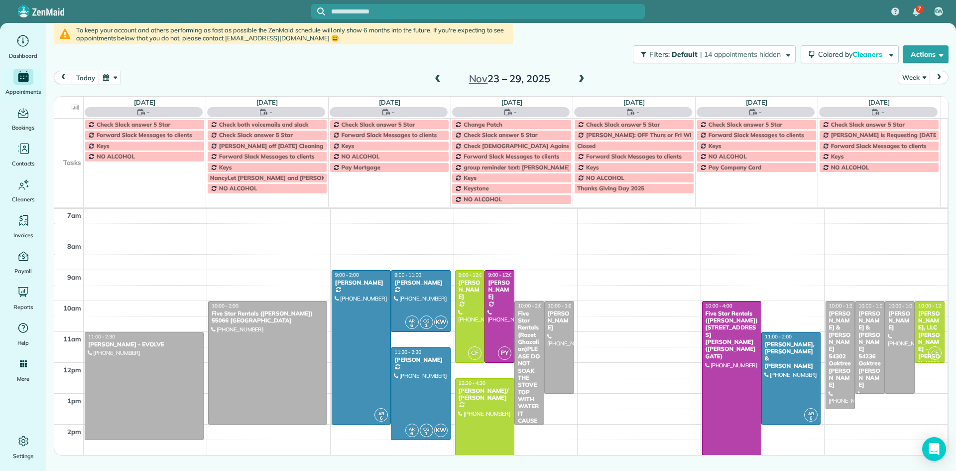
click at [582, 77] on span at bounding box center [581, 79] width 11 height 9
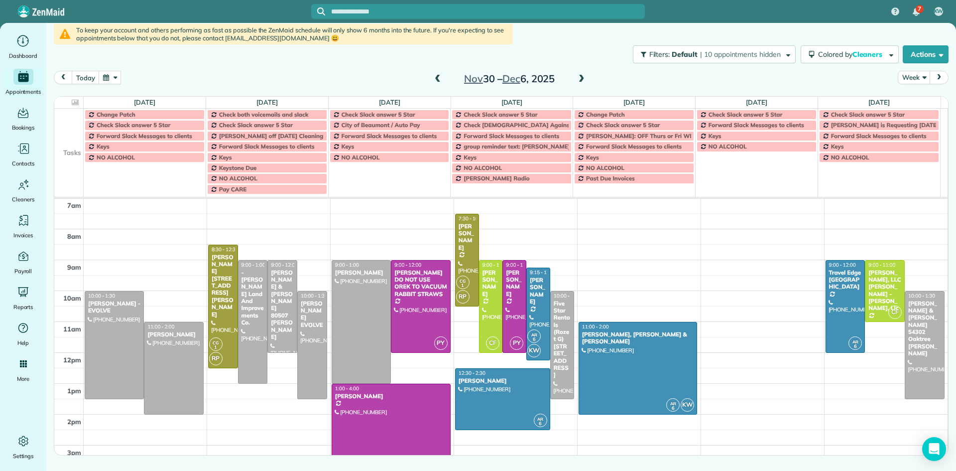
click at [582, 77] on span at bounding box center [581, 79] width 11 height 9
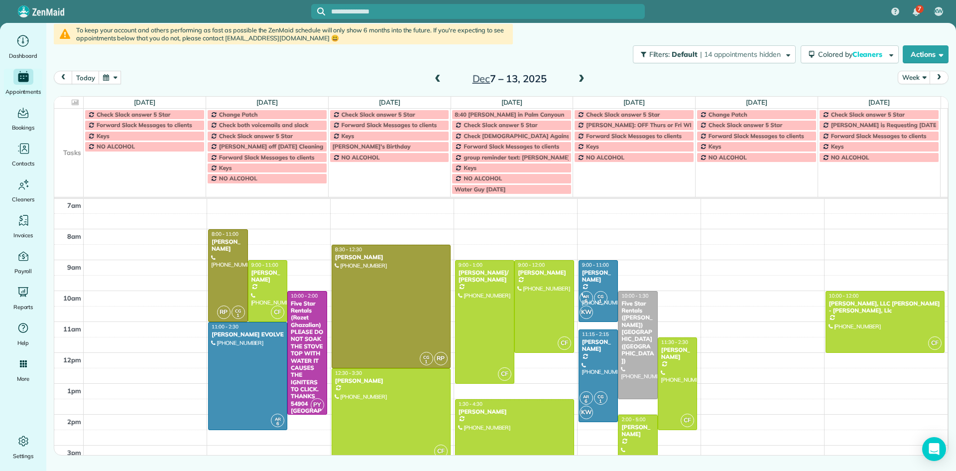
click at [582, 77] on span at bounding box center [581, 79] width 11 height 9
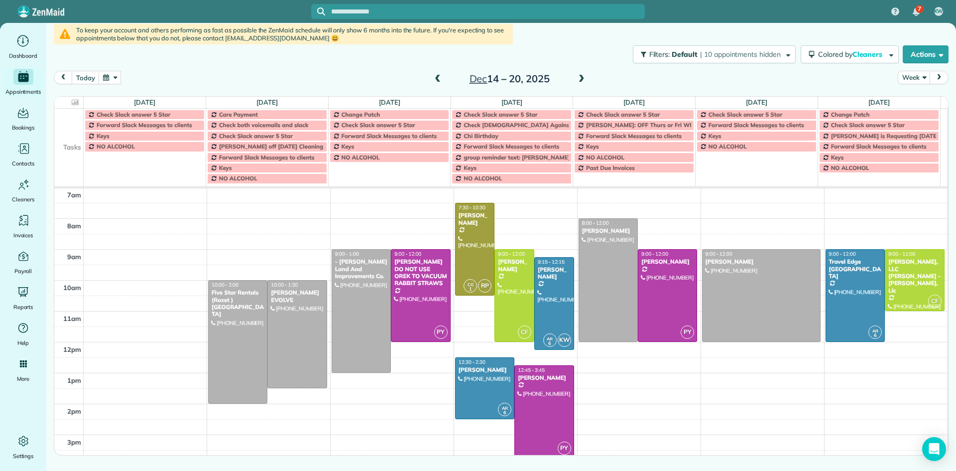
click at [582, 77] on span at bounding box center [581, 79] width 11 height 9
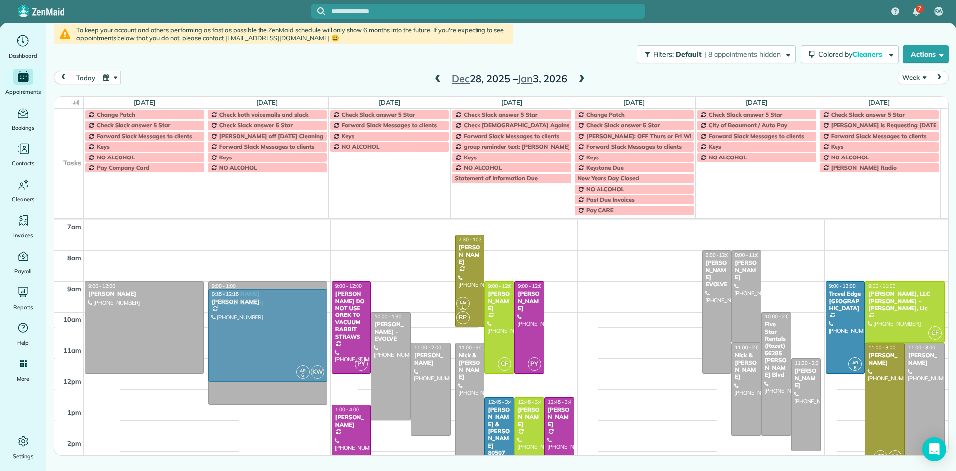
drag, startPoint x: 552, startPoint y: 319, endPoint x: 285, endPoint y: 321, distance: 266.5
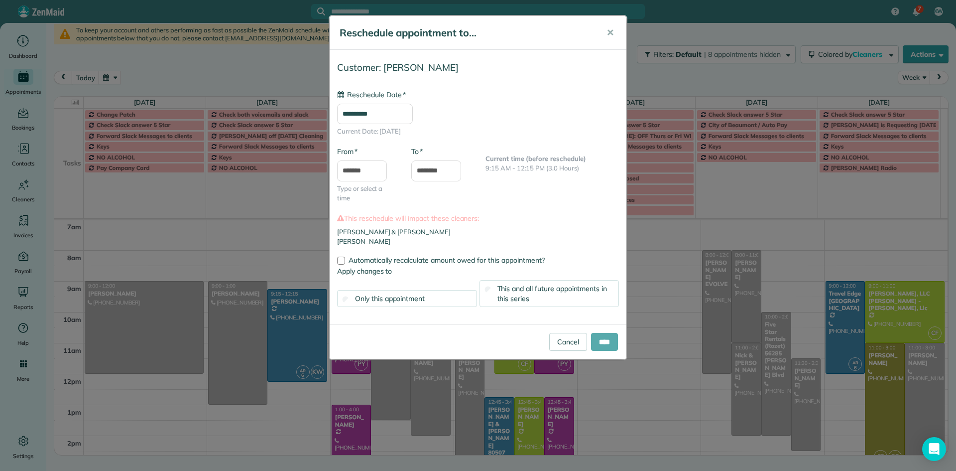
type input "**********"
click at [609, 340] on input "****" at bounding box center [604, 342] width 27 height 18
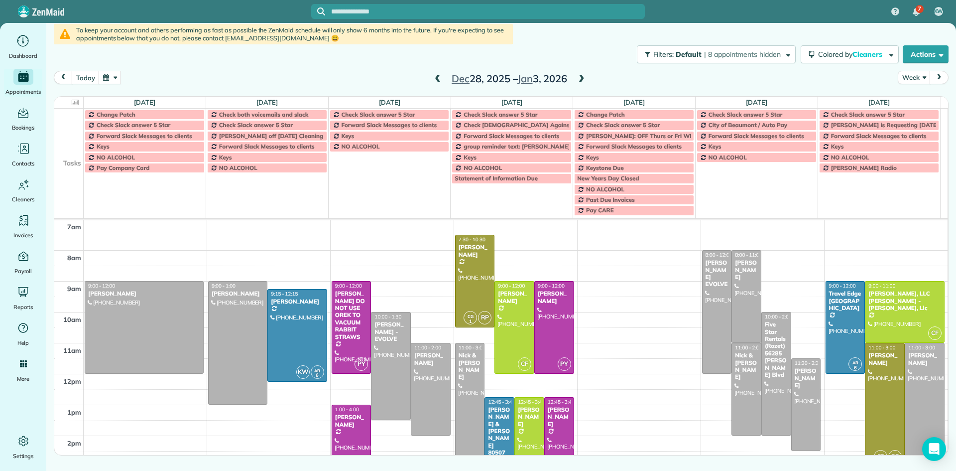
click at [501, 420] on div "[PERSON_NAME] & [PERSON_NAME] 80507 [PERSON_NAME]" at bounding box center [500, 442] width 24 height 72
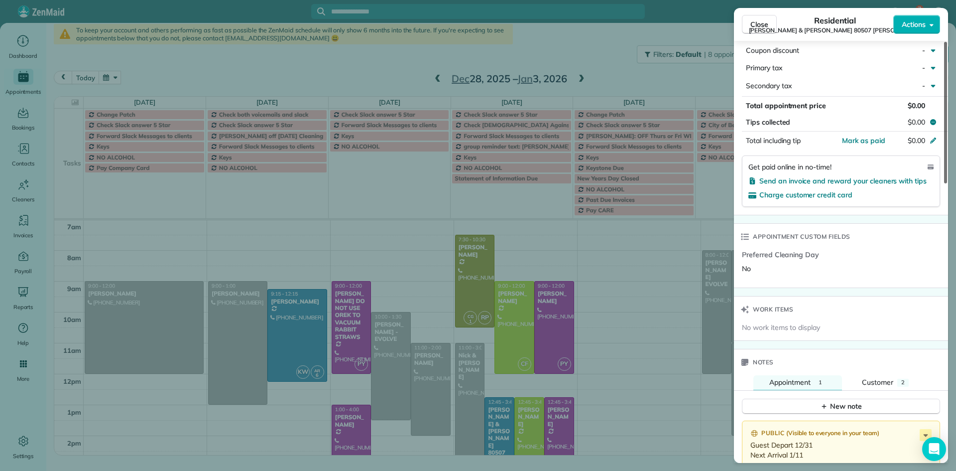
scroll to position [577, 0]
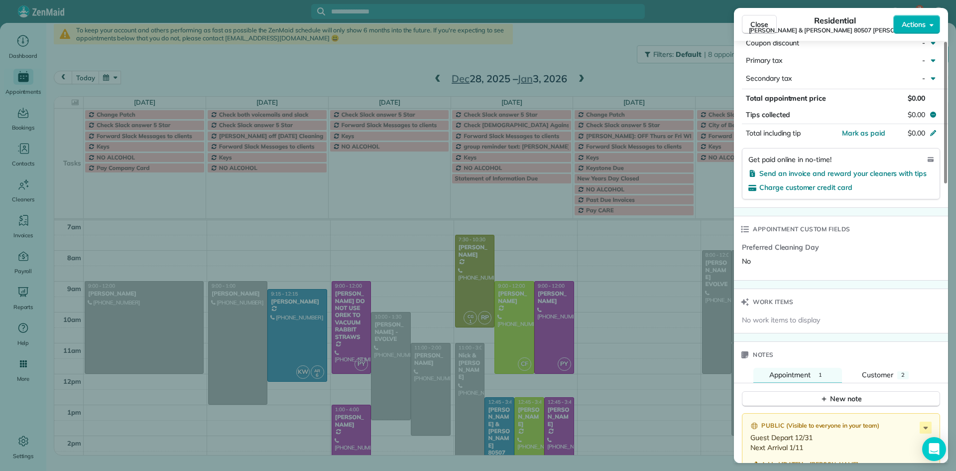
drag, startPoint x: 946, startPoint y: 104, endPoint x: 925, endPoint y: 264, distance: 162.2
click at [947, 183] on div at bounding box center [945, 112] width 3 height 141
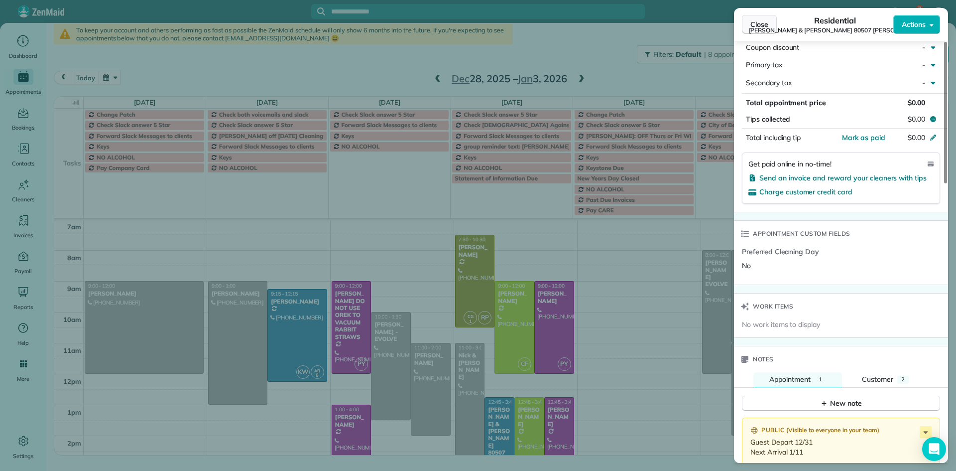
click at [761, 24] on span "Close" at bounding box center [760, 24] width 18 height 10
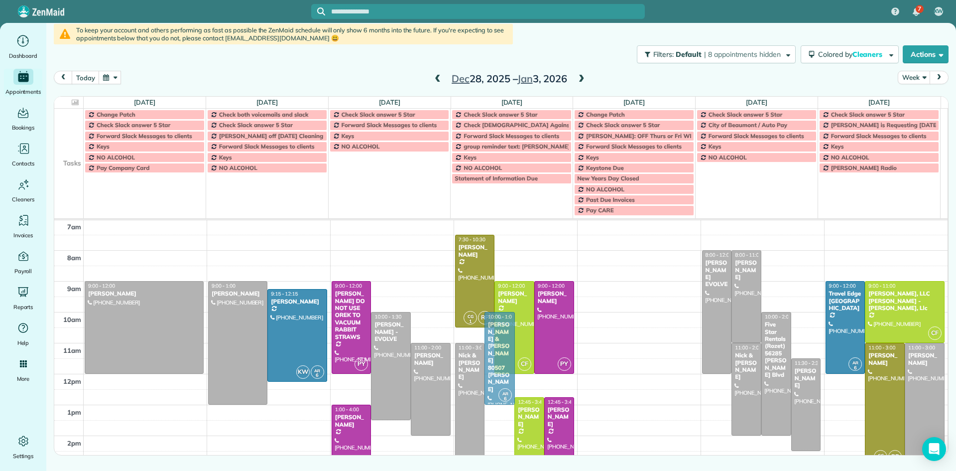
drag, startPoint x: 496, startPoint y: 419, endPoint x: 480, endPoint y: 324, distance: 96.9
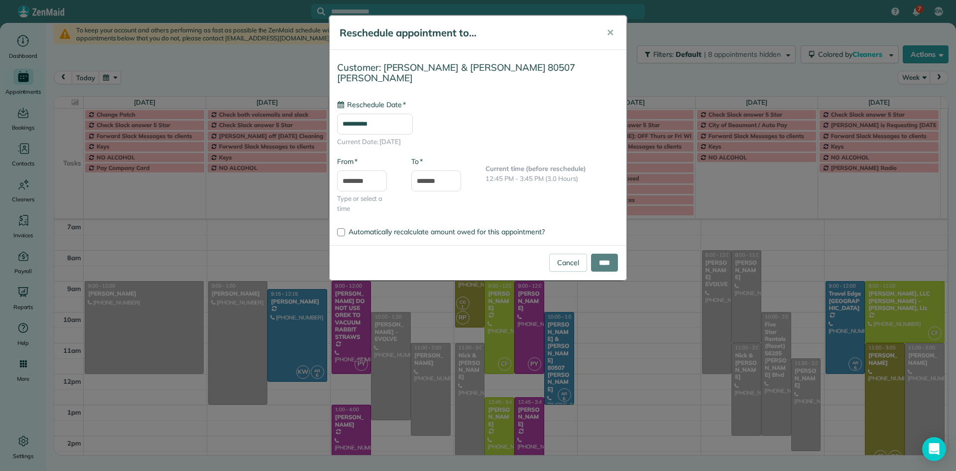
type input "**********"
click at [602, 255] on input "****" at bounding box center [604, 263] width 27 height 18
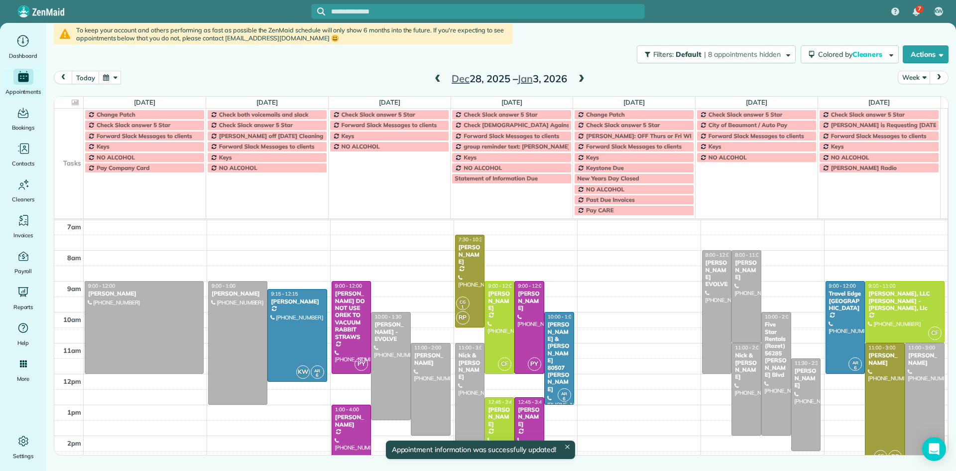
click at [468, 371] on div "Nick & [PERSON_NAME]" at bounding box center [470, 366] width 24 height 29
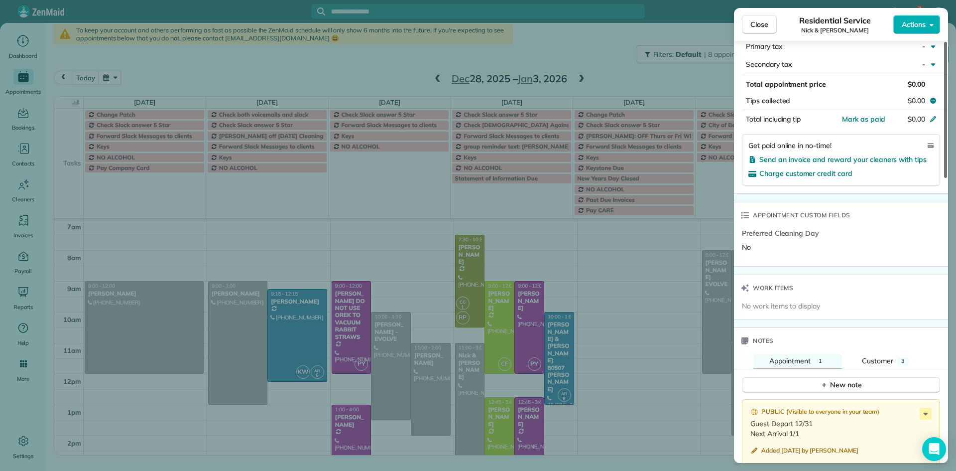
scroll to position [644, 0]
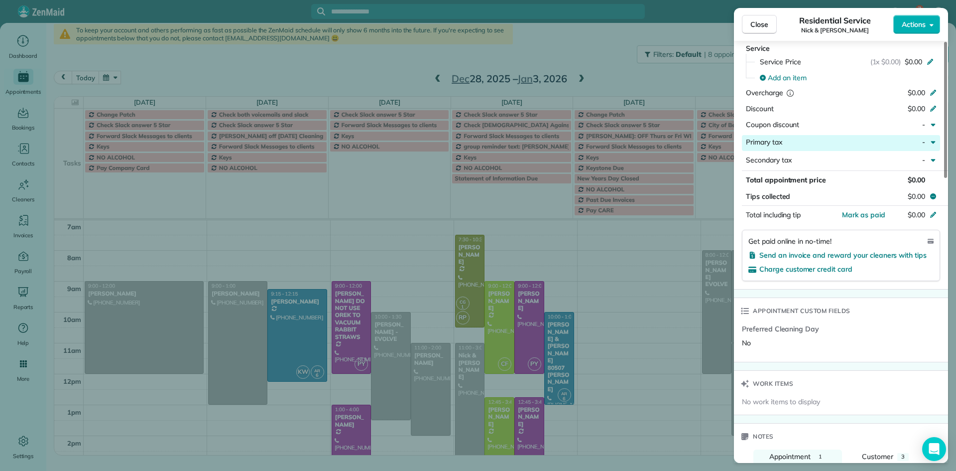
drag, startPoint x: 947, startPoint y: 154, endPoint x: 879, endPoint y: 215, distance: 91.7
click at [944, 178] on div at bounding box center [945, 110] width 3 height 136
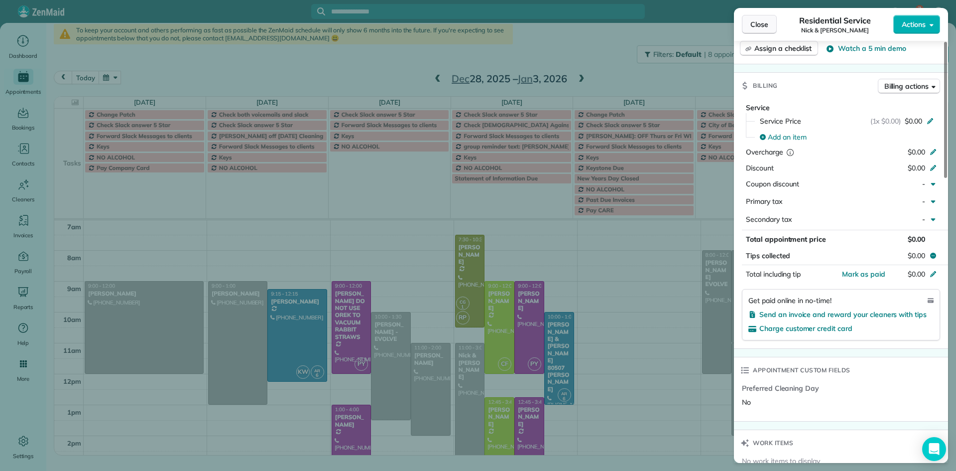
click at [756, 23] on span "Close" at bounding box center [760, 24] width 18 height 10
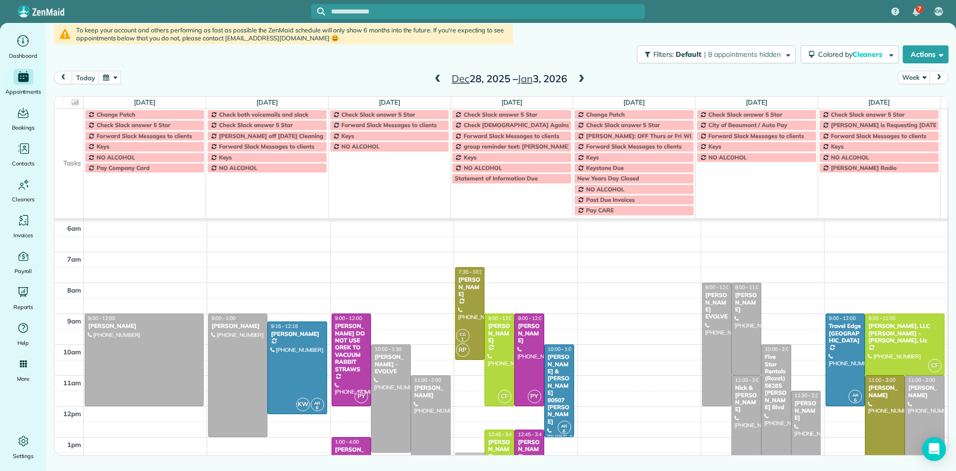
scroll to position [12, 0]
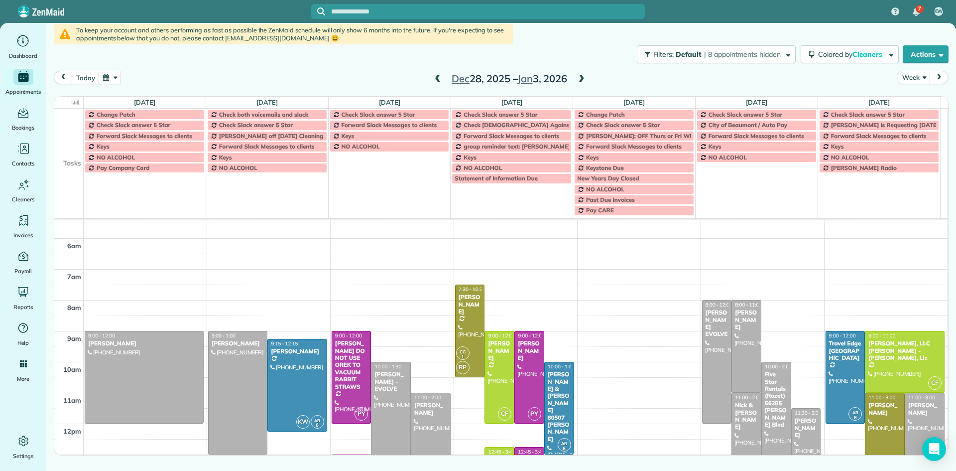
drag, startPoint x: 472, startPoint y: 379, endPoint x: 465, endPoint y: 452, distance: 74.0
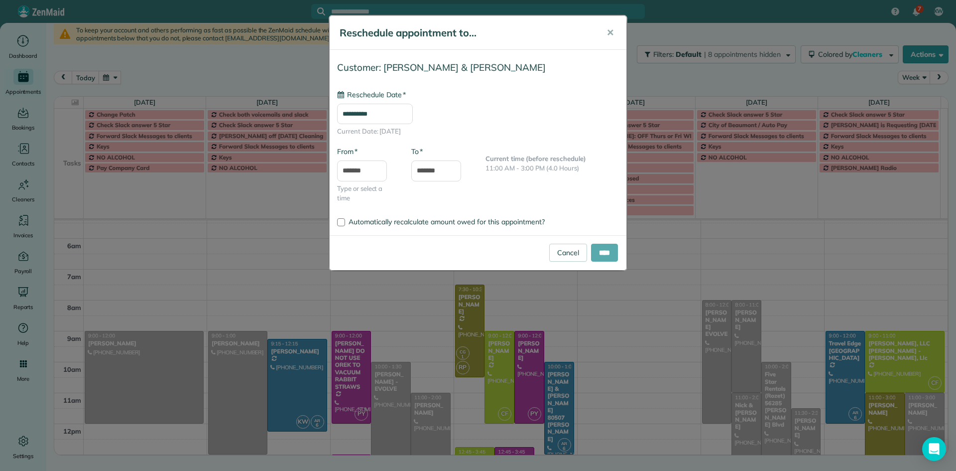
type input "**********"
click at [595, 251] on input "****" at bounding box center [604, 253] width 27 height 18
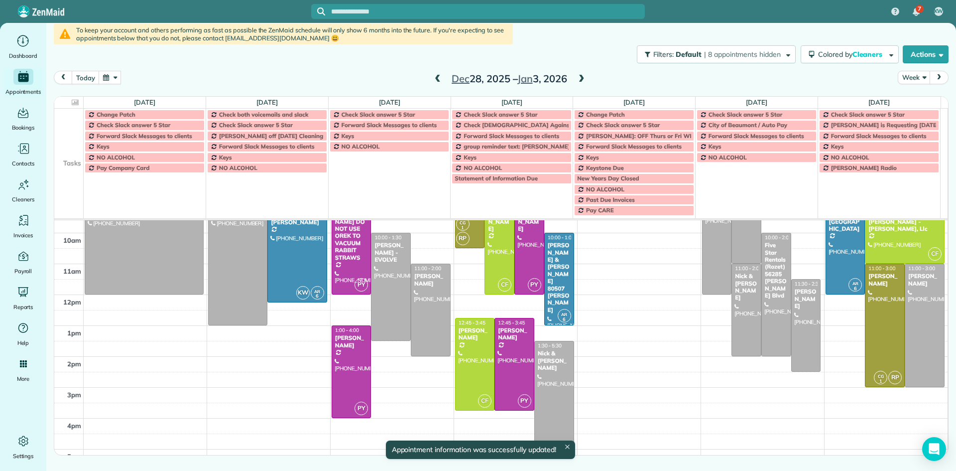
scroll to position [140, 0]
click at [545, 369] on div at bounding box center [554, 403] width 39 height 123
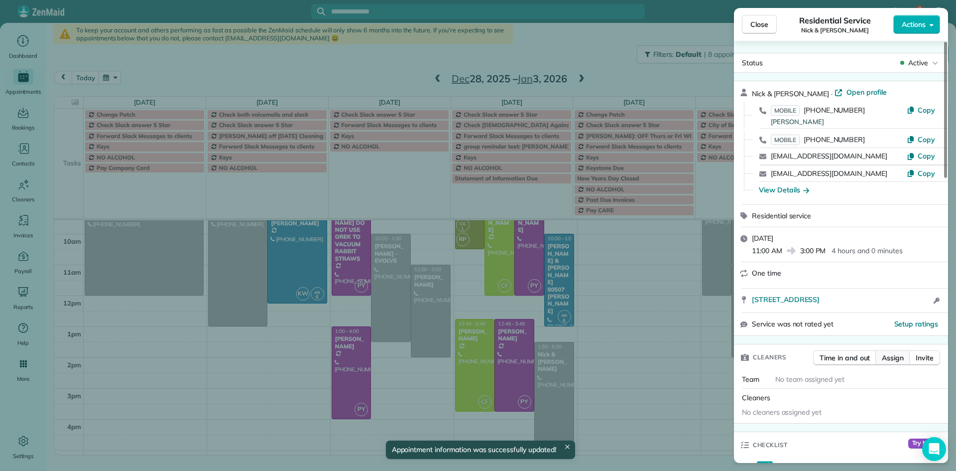
click at [895, 363] on span "Assign" at bounding box center [893, 358] width 22 height 10
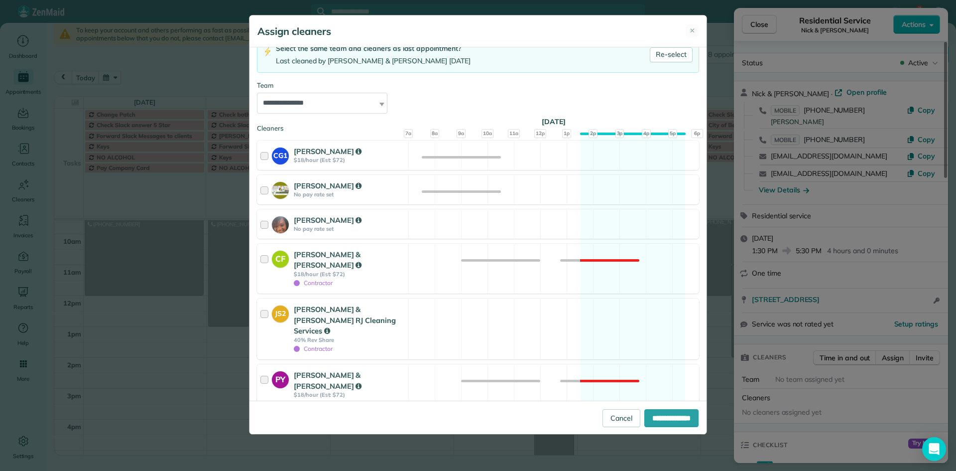
scroll to position [125, 0]
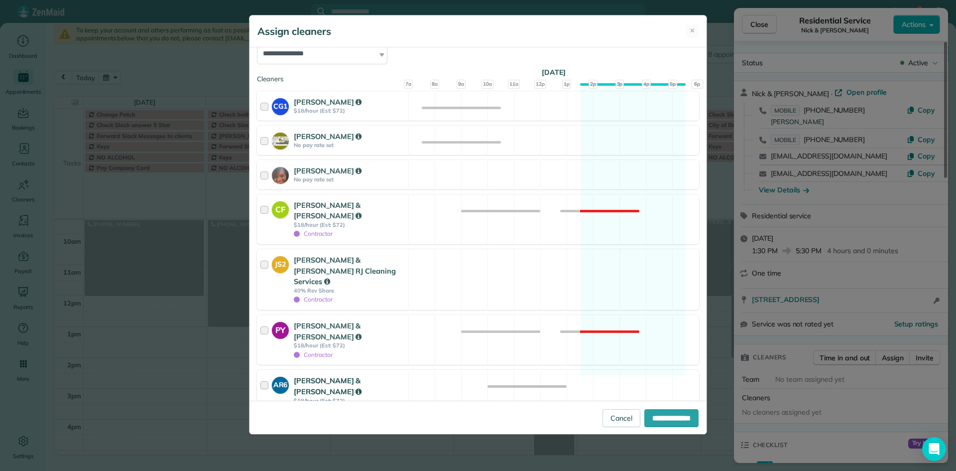
click at [265, 375] on div at bounding box center [265, 394] width 11 height 39
click at [658, 419] on input "**********" at bounding box center [671, 418] width 54 height 18
type input "**********"
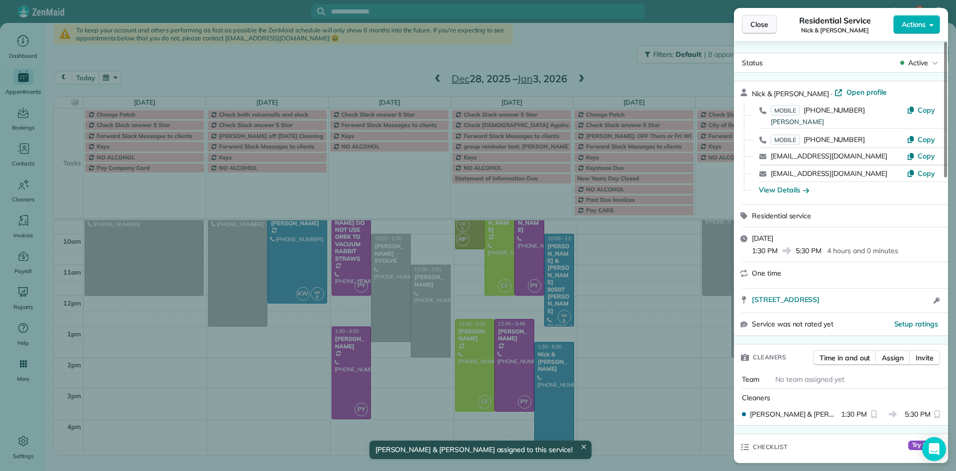
click at [759, 23] on span "Close" at bounding box center [760, 24] width 18 height 10
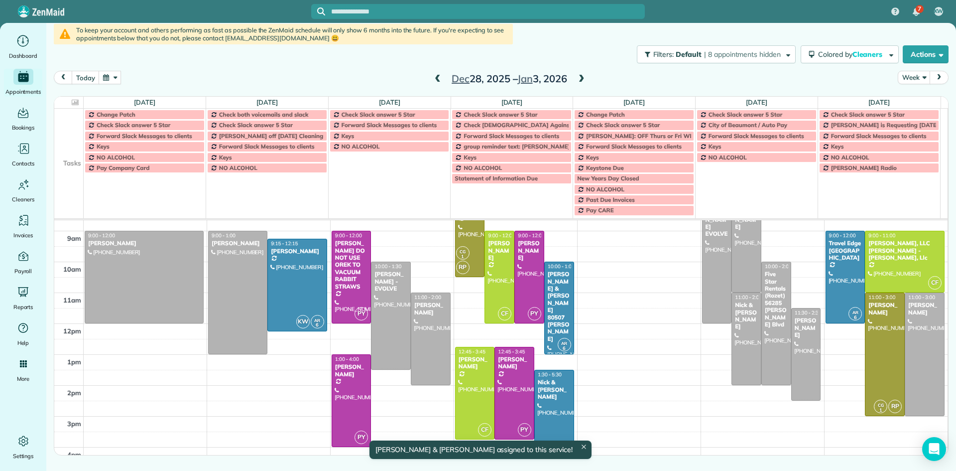
scroll to position [140, 0]
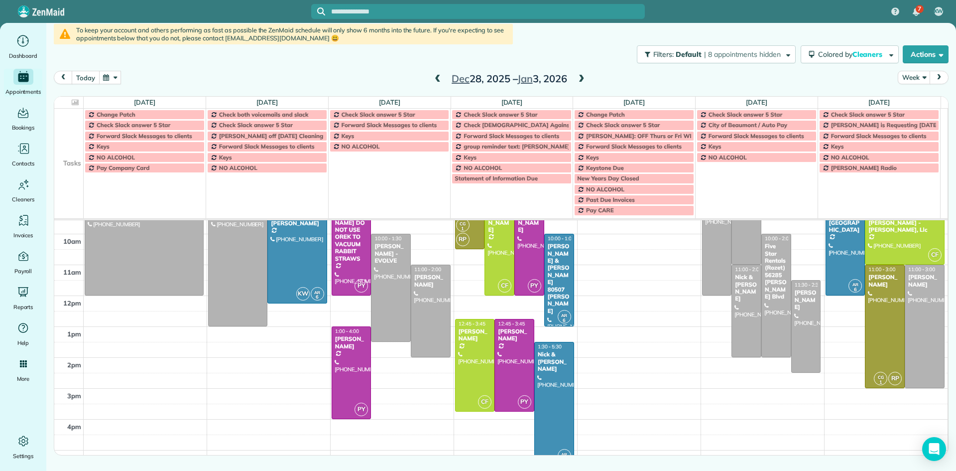
click at [84, 75] on button "today" at bounding box center [85, 77] width 27 height 13
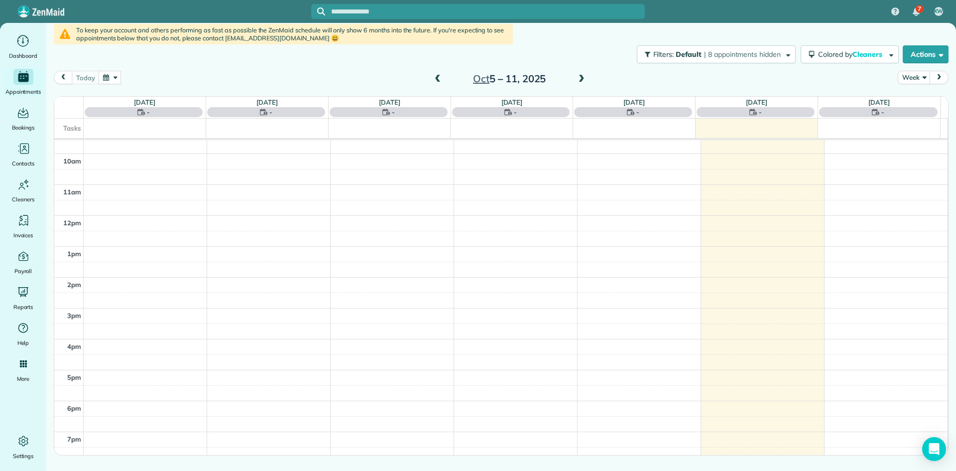
scroll to position [62, 0]
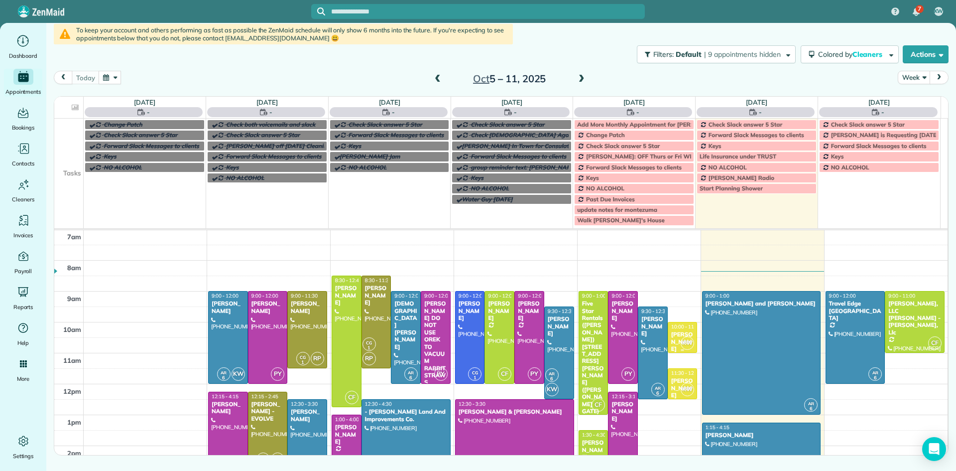
click at [678, 335] on div "[PERSON_NAME]" at bounding box center [683, 341] width 24 height 21
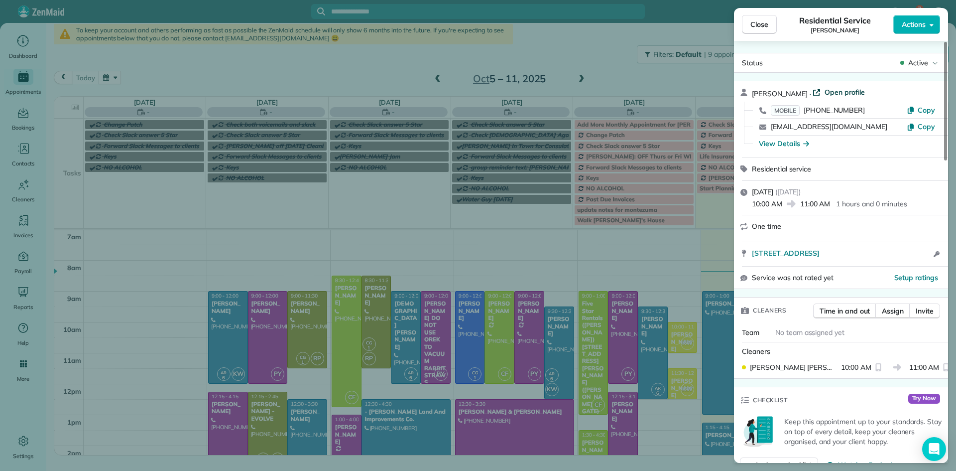
click at [847, 94] on span "Open profile" at bounding box center [845, 92] width 40 height 10
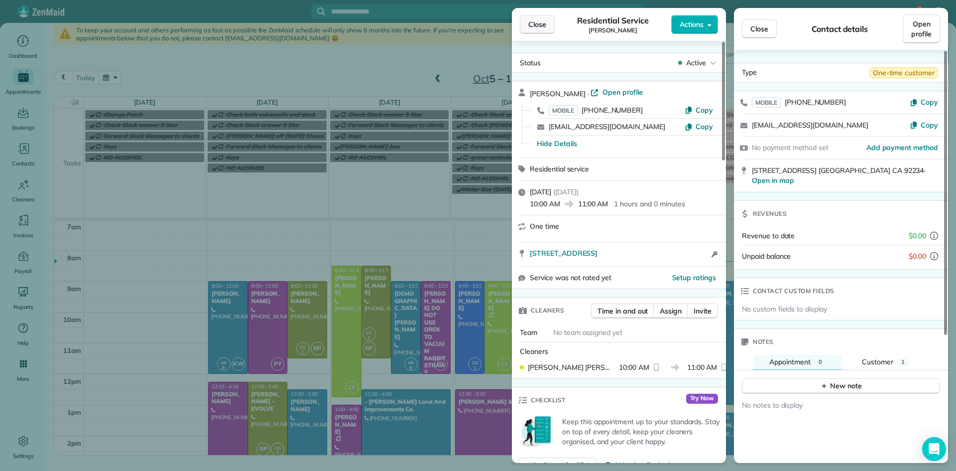
click at [533, 28] on span "Close" at bounding box center [537, 24] width 18 height 10
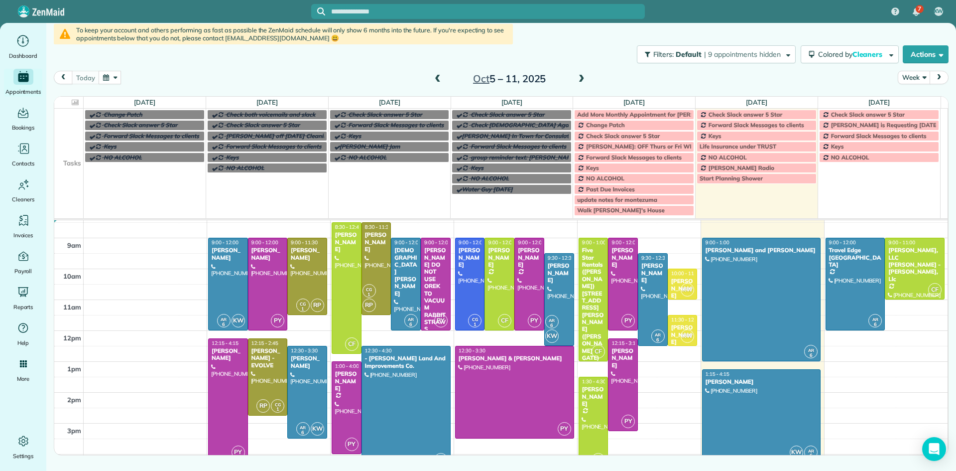
scroll to position [107, 0]
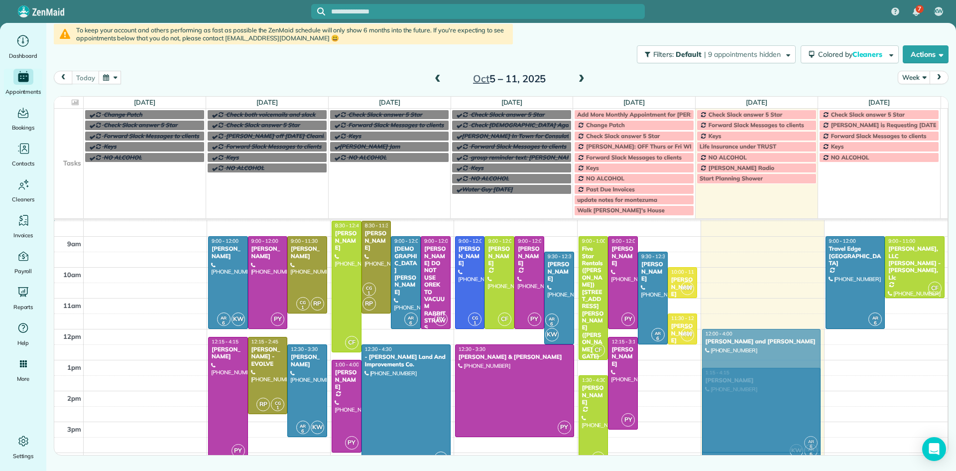
drag, startPoint x: 750, startPoint y: 266, endPoint x: 767, endPoint y: 361, distance: 96.6
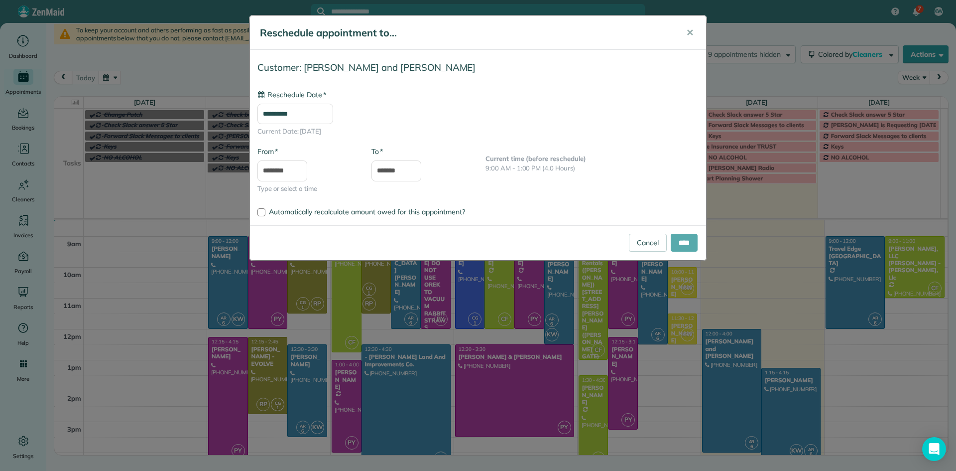
type input "**********"
click at [675, 243] on input "****" at bounding box center [684, 243] width 27 height 18
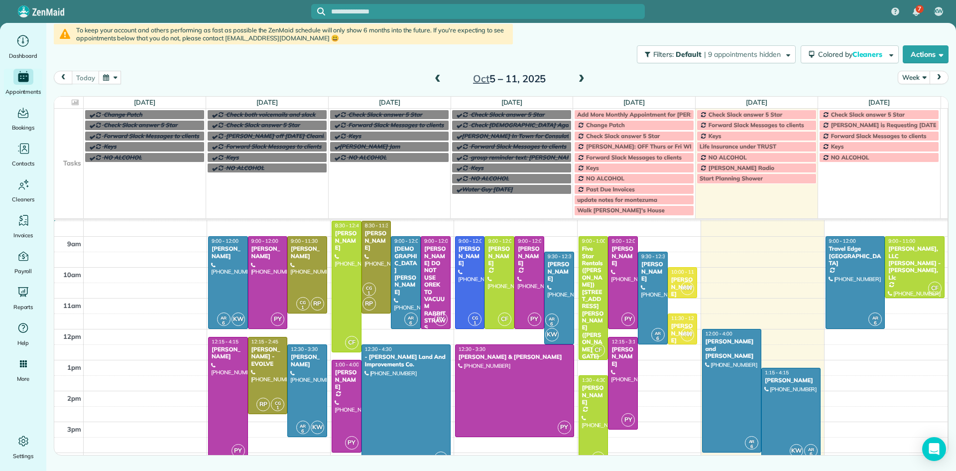
click at [583, 77] on span at bounding box center [581, 79] width 11 height 9
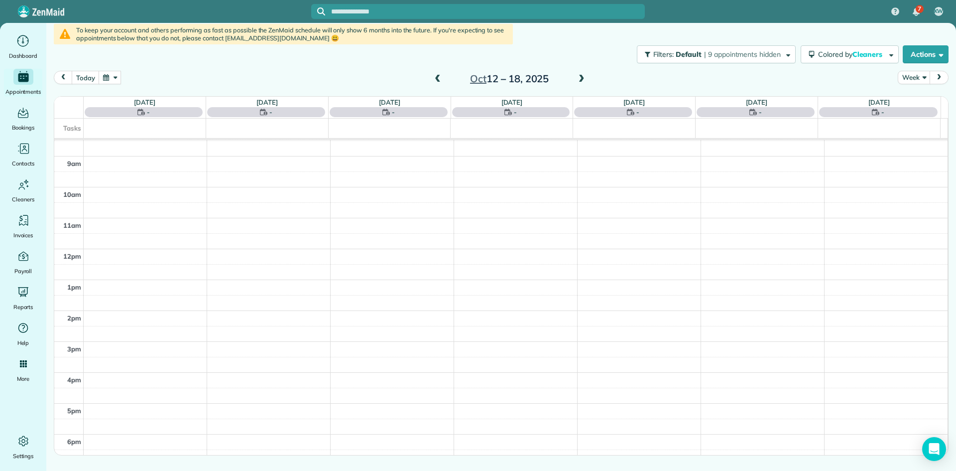
scroll to position [62, 0]
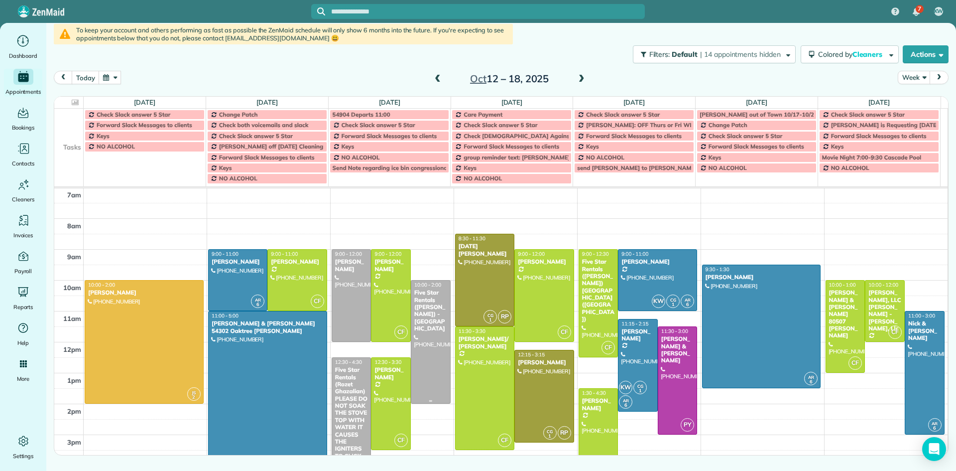
click at [426, 323] on div "Five Star Rentals ([PERSON_NAME]) - [GEOGRAPHIC_DATA]" at bounding box center [431, 310] width 34 height 43
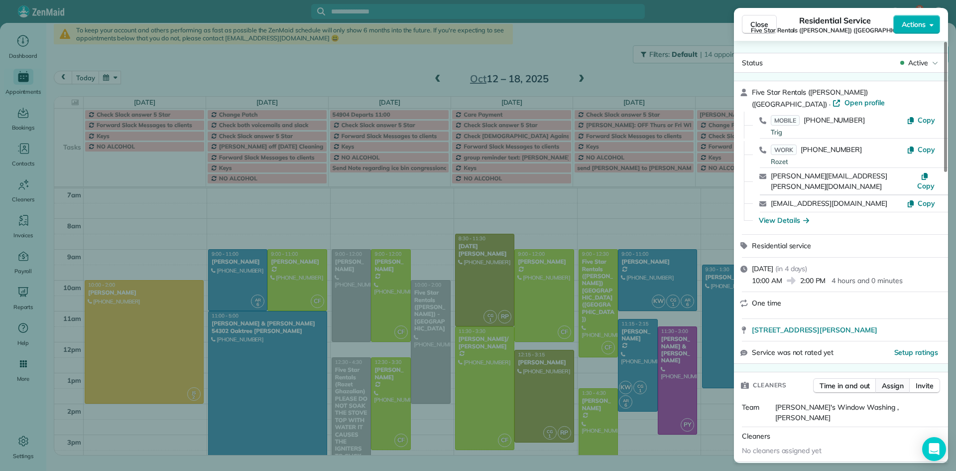
click at [897, 381] on span "Assign" at bounding box center [893, 386] width 22 height 10
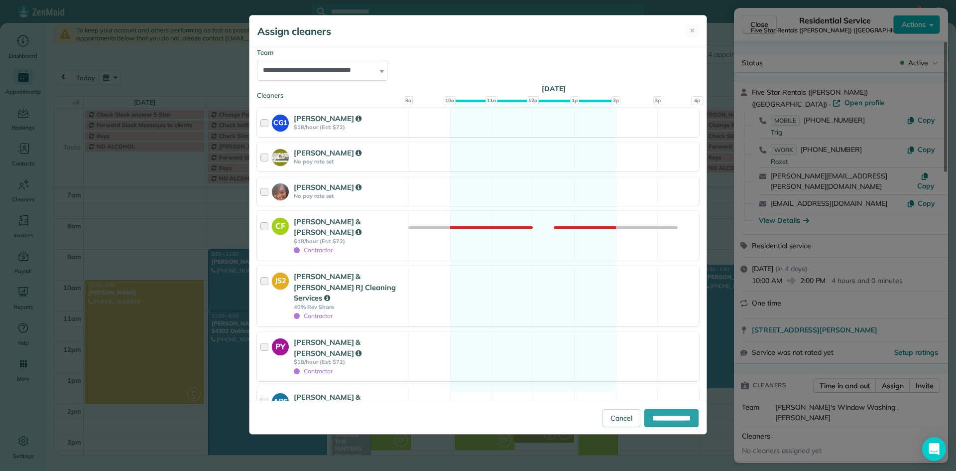
scroll to position [125, 0]
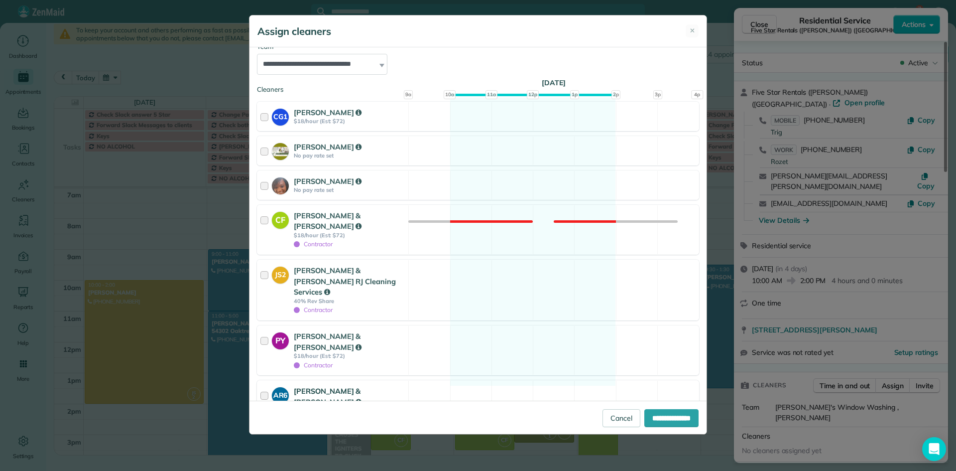
click at [262, 386] on div at bounding box center [265, 405] width 11 height 39
click at [665, 416] on input "**********" at bounding box center [671, 418] width 54 height 18
type input "**********"
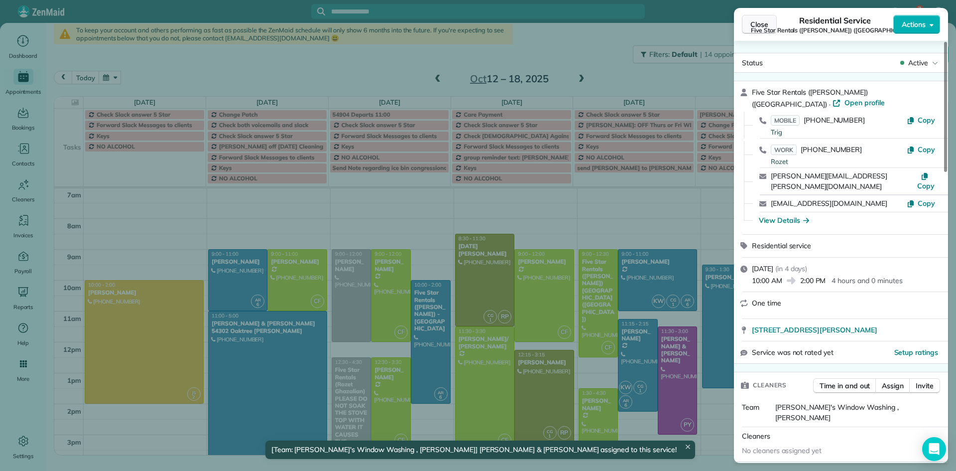
click at [758, 24] on span "Close" at bounding box center [760, 24] width 18 height 10
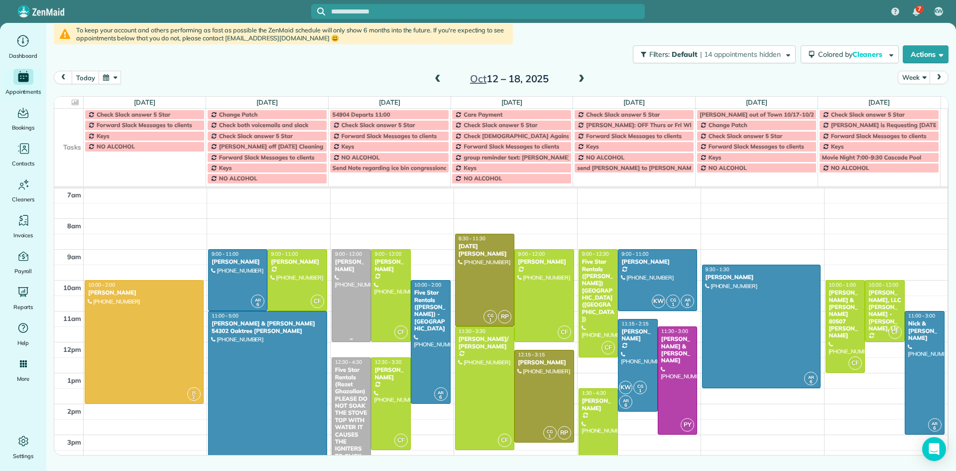
click at [345, 298] on div at bounding box center [351, 296] width 39 height 92
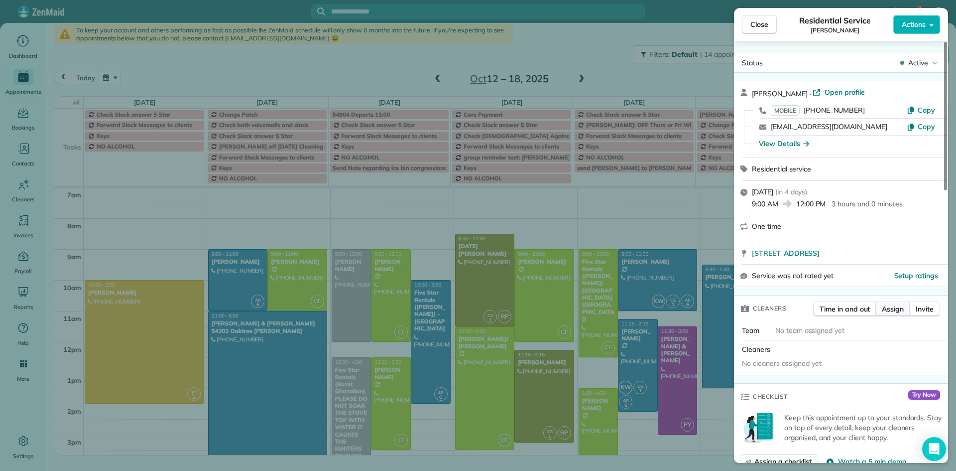
click at [896, 311] on span "Assign" at bounding box center [893, 309] width 22 height 10
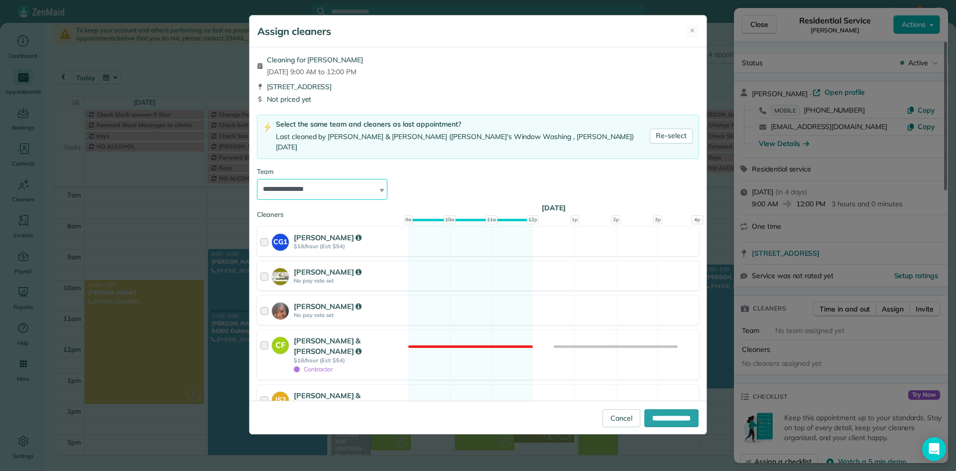
click at [330, 179] on select "**********" at bounding box center [322, 189] width 130 height 21
select select "*****"
click at [257, 179] on select "**********" at bounding box center [322, 189] width 130 height 21
click at [673, 413] on input "**********" at bounding box center [671, 418] width 54 height 18
type input "**********"
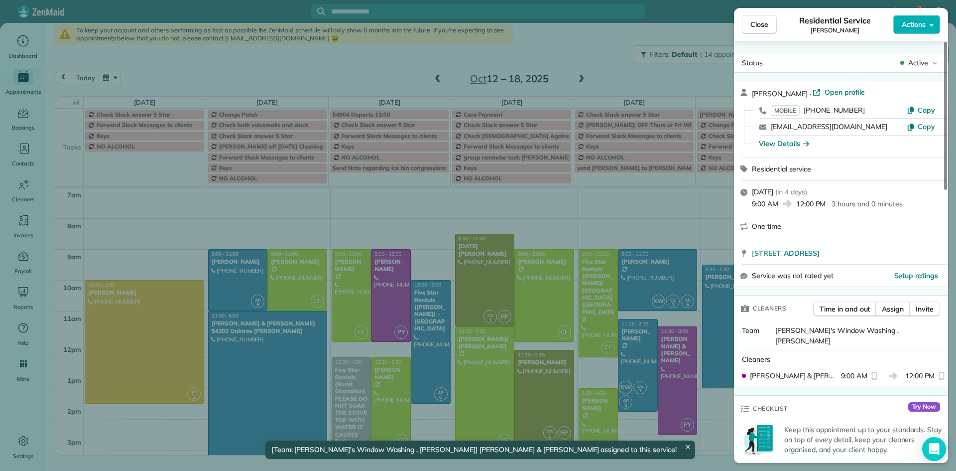
click at [754, 24] on span "Close" at bounding box center [760, 24] width 18 height 10
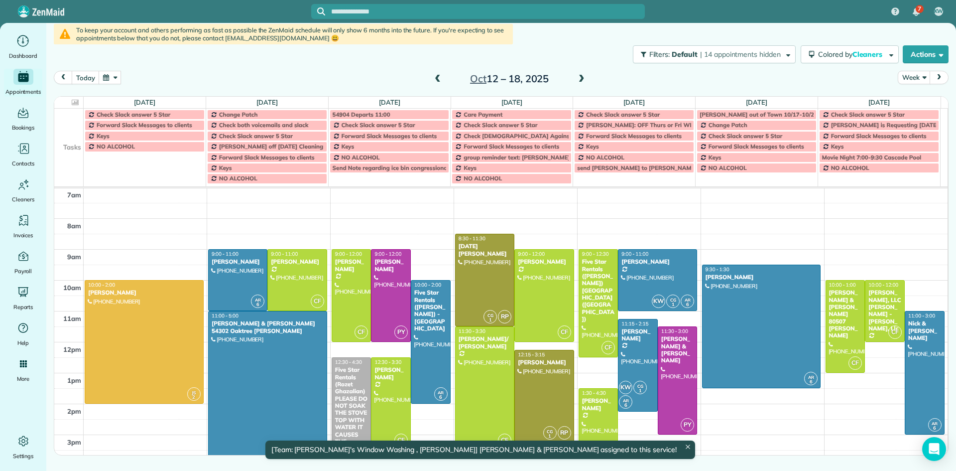
click at [347, 392] on div "Five Star Rentals (Rozet Ghazalian)PLEASE DO NOT SOAK THE STOVE TOP WITH WATER …" at bounding box center [352, 427] width 34 height 122
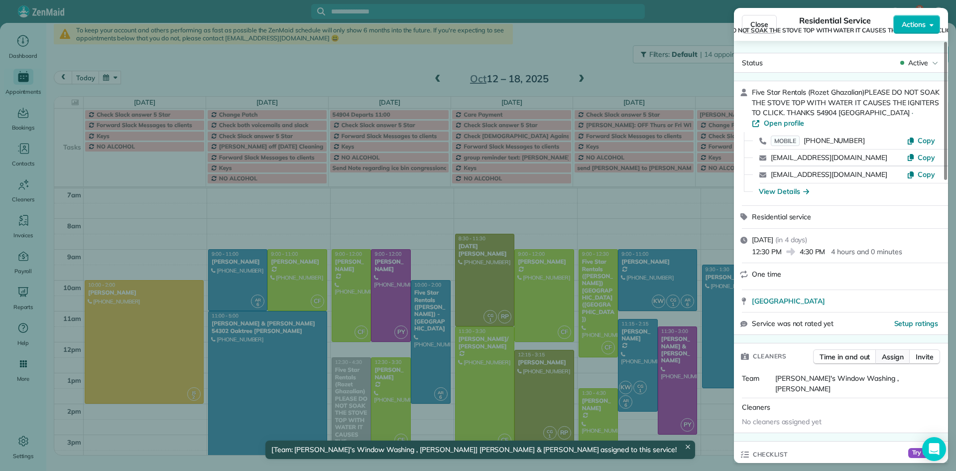
click at [897, 352] on span "Assign" at bounding box center [893, 357] width 22 height 10
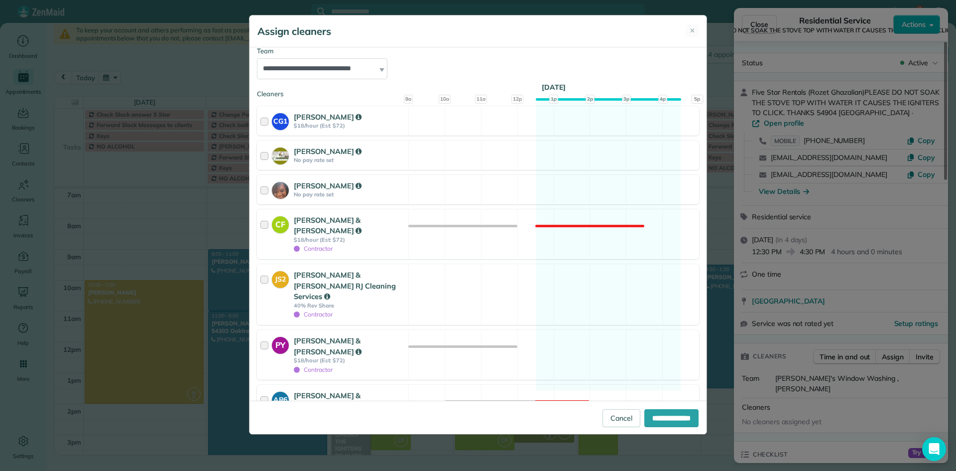
scroll to position [135, 0]
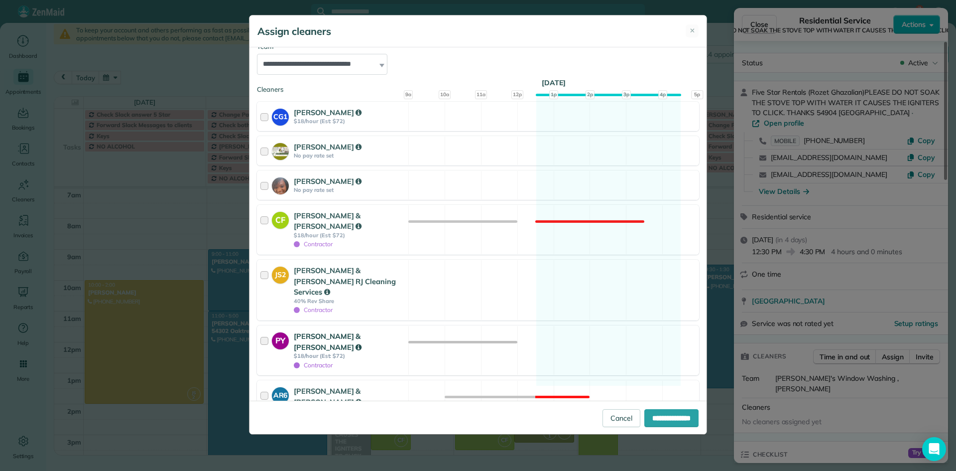
click at [267, 331] on div at bounding box center [265, 350] width 11 height 39
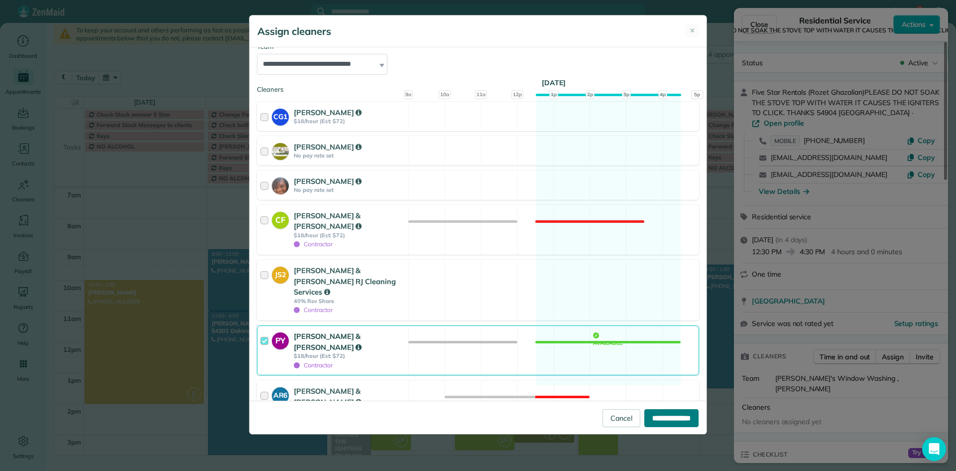
click at [664, 418] on input "**********" at bounding box center [671, 418] width 54 height 18
type input "**********"
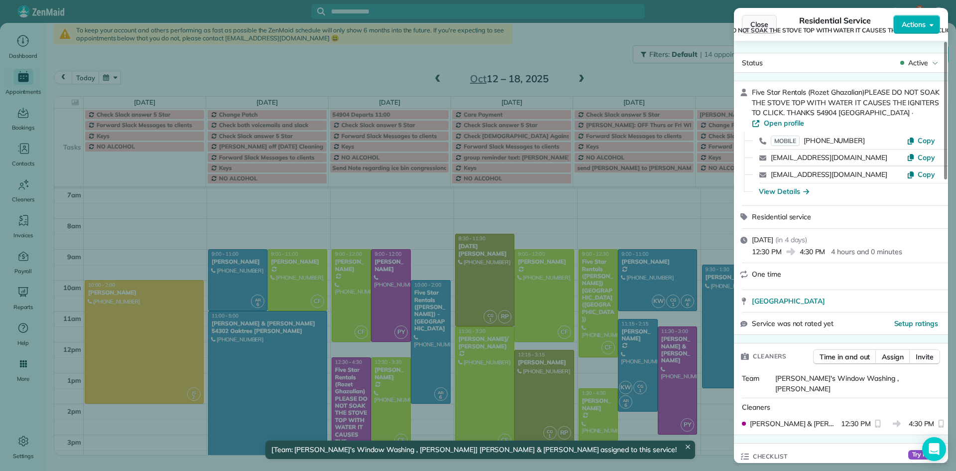
click at [757, 25] on span "Close" at bounding box center [760, 24] width 18 height 10
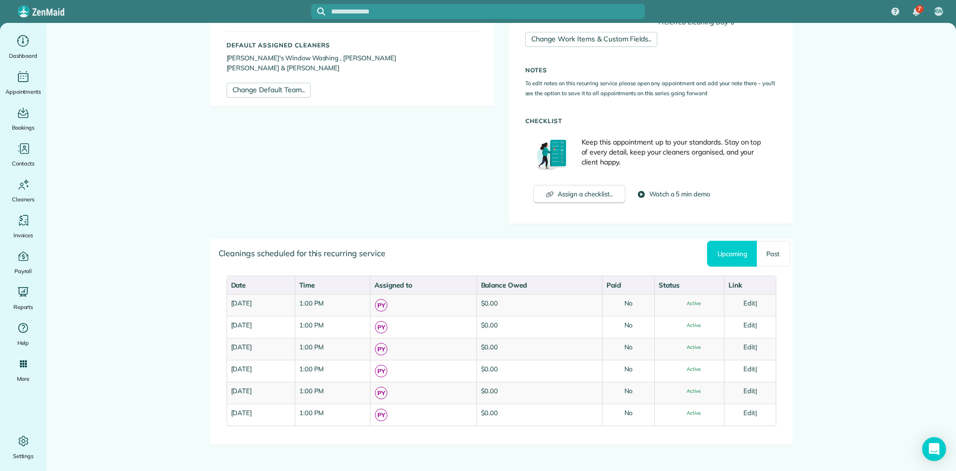
scroll to position [323, 0]
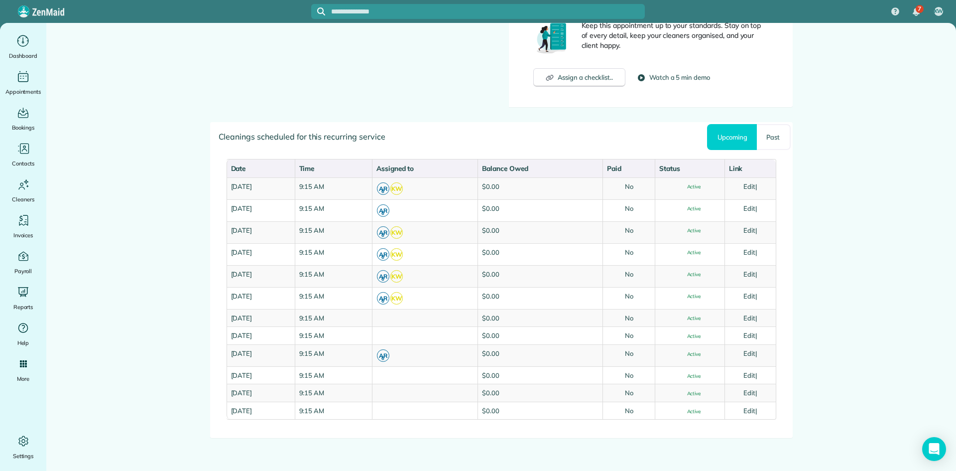
scroll to position [429, 0]
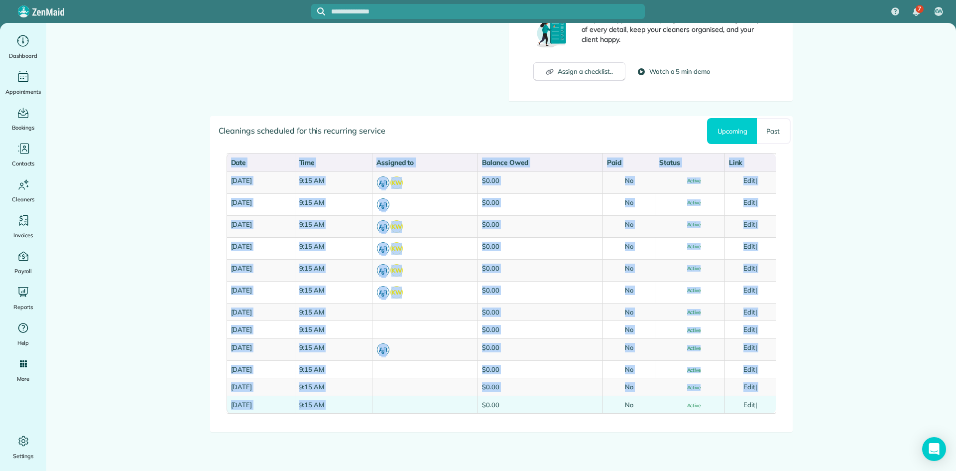
drag, startPoint x: 204, startPoint y: 182, endPoint x: 546, endPoint y: 405, distance: 408.9
click at [546, 405] on div "Manage Recurring Service Actions Cancel Service.. Adjust service frequency.. Ch…" at bounding box center [502, 47] width 598 height 907
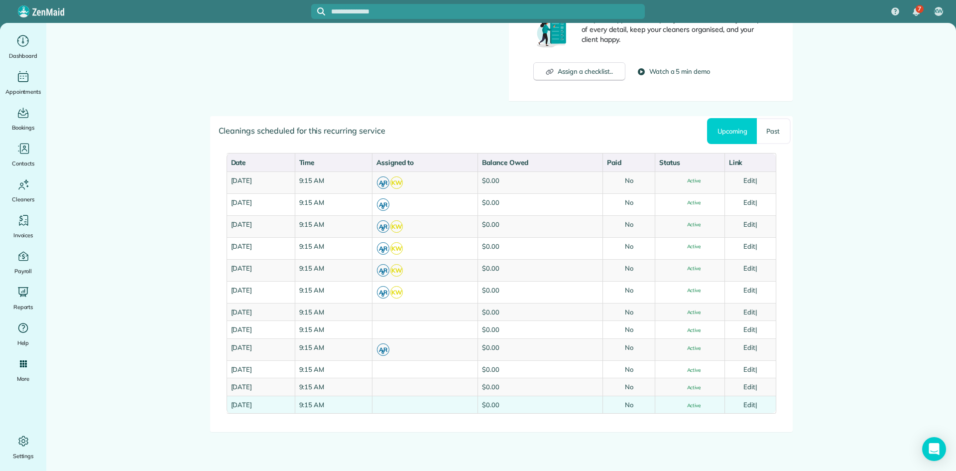
drag, startPoint x: 816, startPoint y: 369, endPoint x: 452, endPoint y: 401, distance: 366.0
click at [452, 401] on div "Date Time Assigned to Balance Owed Paid Status Link Date Time Assigned to Balan…" at bounding box center [502, 288] width 582 height 286
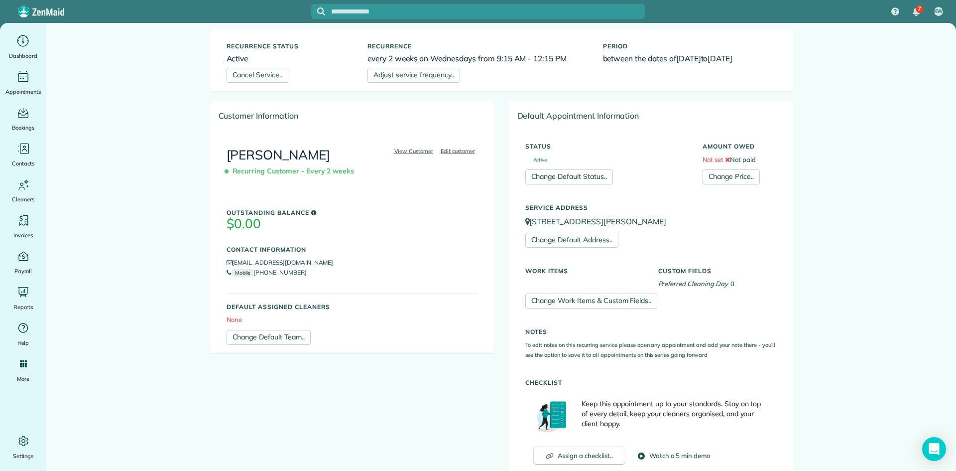
scroll to position [32, 0]
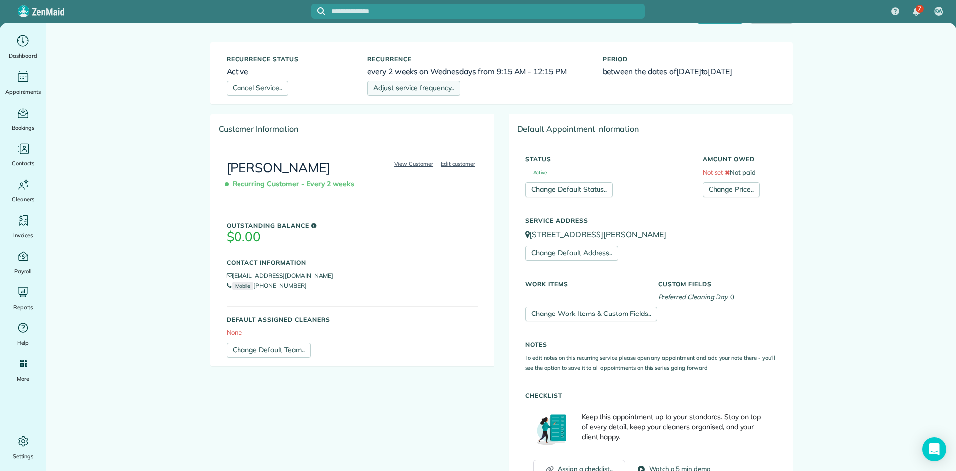
click at [419, 87] on link "Adjust service frequency.." at bounding box center [414, 88] width 93 height 15
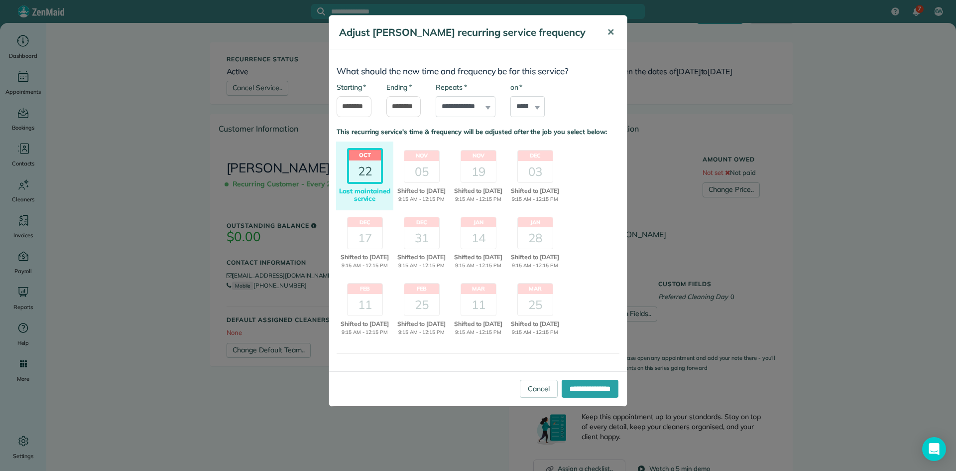
click at [610, 34] on span "✕" at bounding box center [610, 31] width 7 height 11
